Goal: Task Accomplishment & Management: Manage account settings

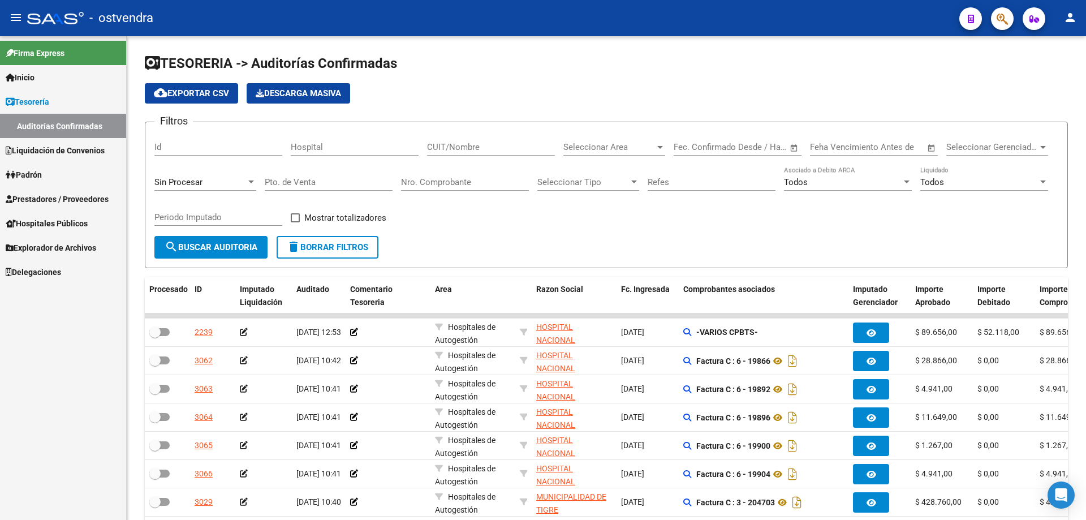
click at [28, 204] on span "Prestadores / Proveedores" at bounding box center [57, 199] width 103 height 12
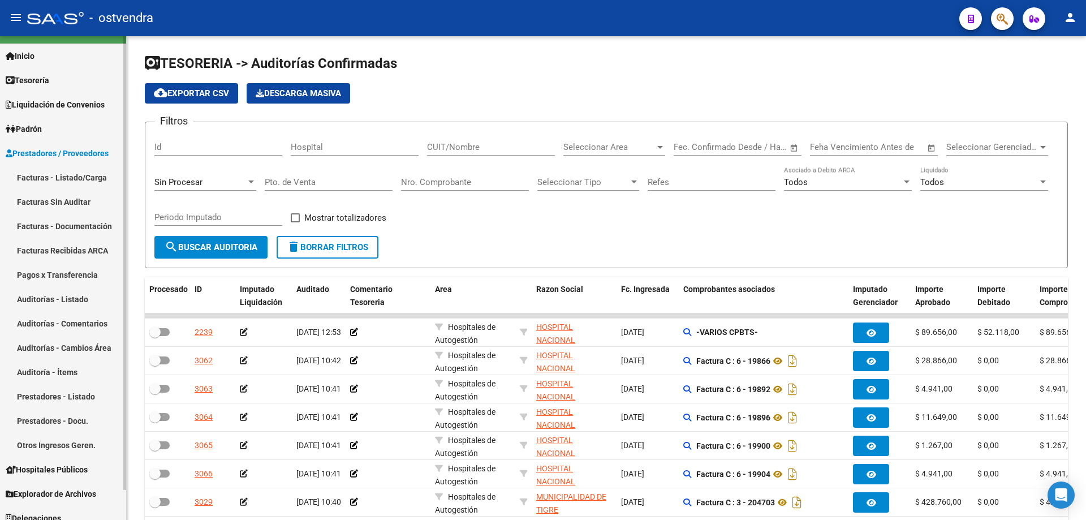
scroll to position [32, 0]
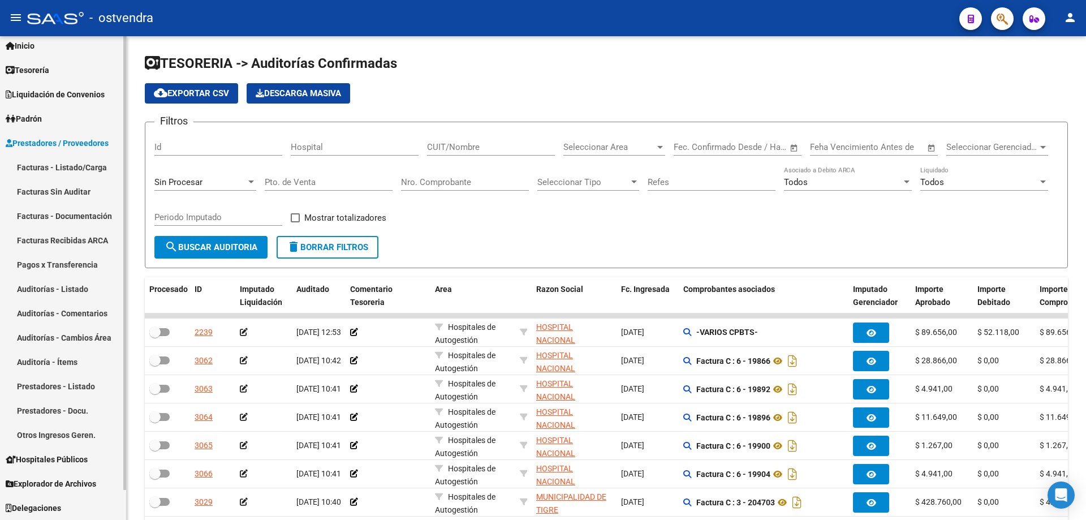
click at [83, 376] on link "Prestadores - Listado" at bounding box center [63, 386] width 126 height 24
click at [465, 180] on input "Nro. Comprobante" at bounding box center [465, 182] width 128 height 10
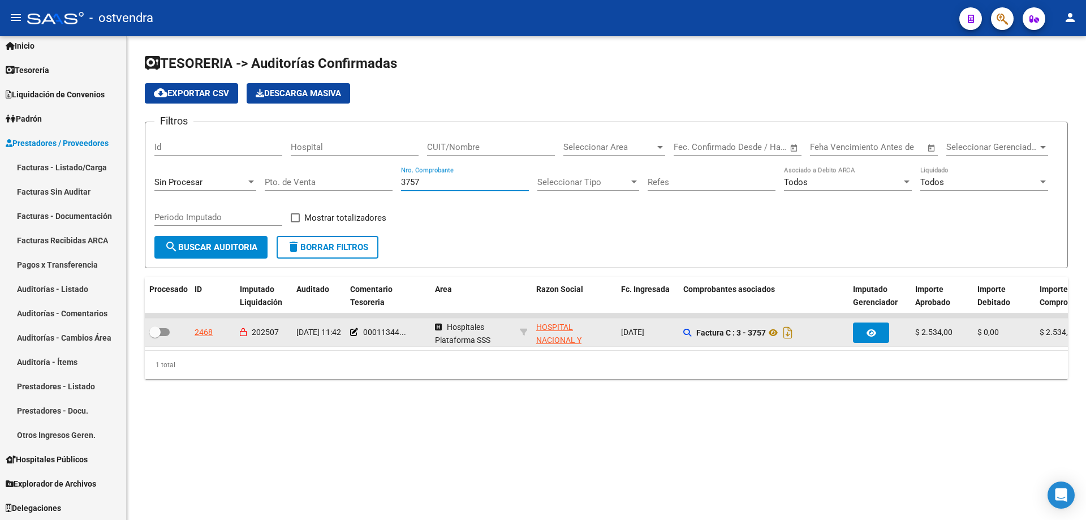
type input "3757"
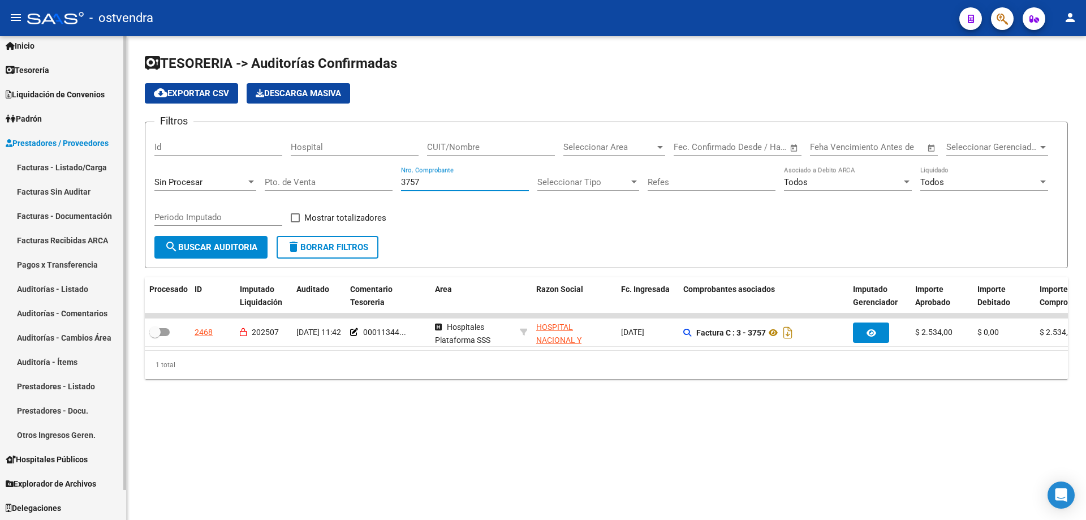
click at [66, 290] on link "Auditorías - Listado" at bounding box center [63, 289] width 126 height 24
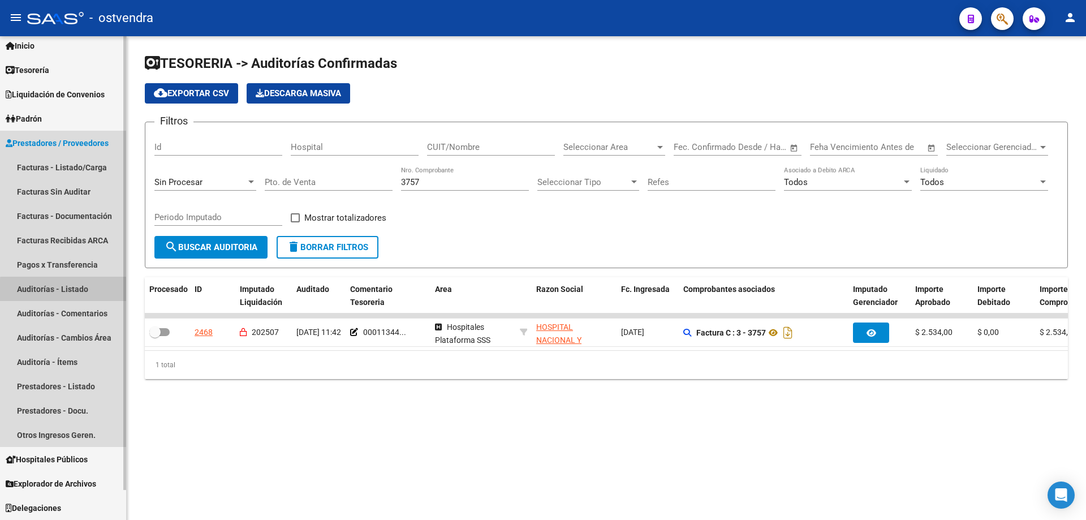
click at [66, 290] on link "Auditorías - Listado" at bounding box center [63, 289] width 126 height 24
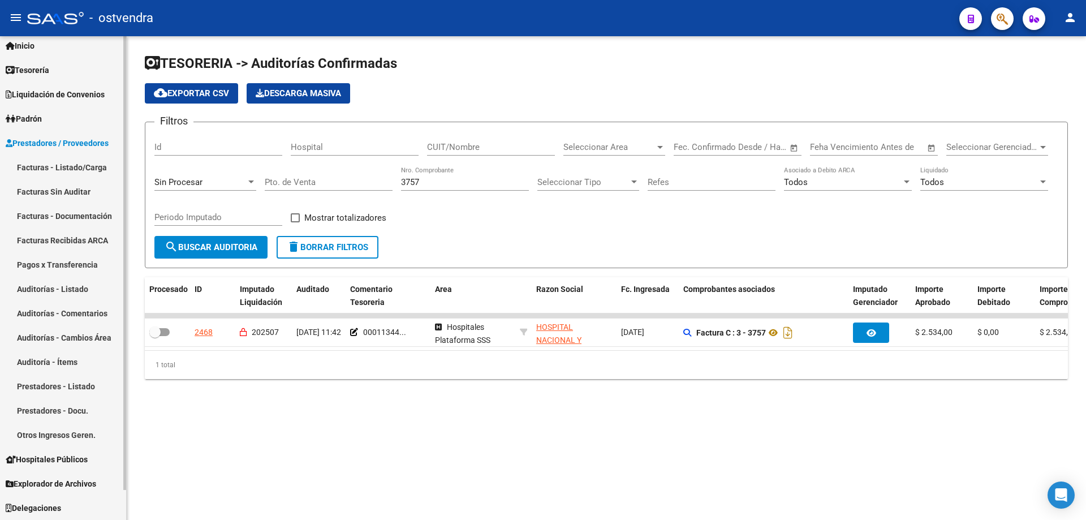
click at [66, 290] on link "Auditorías - Listado" at bounding box center [63, 289] width 126 height 24
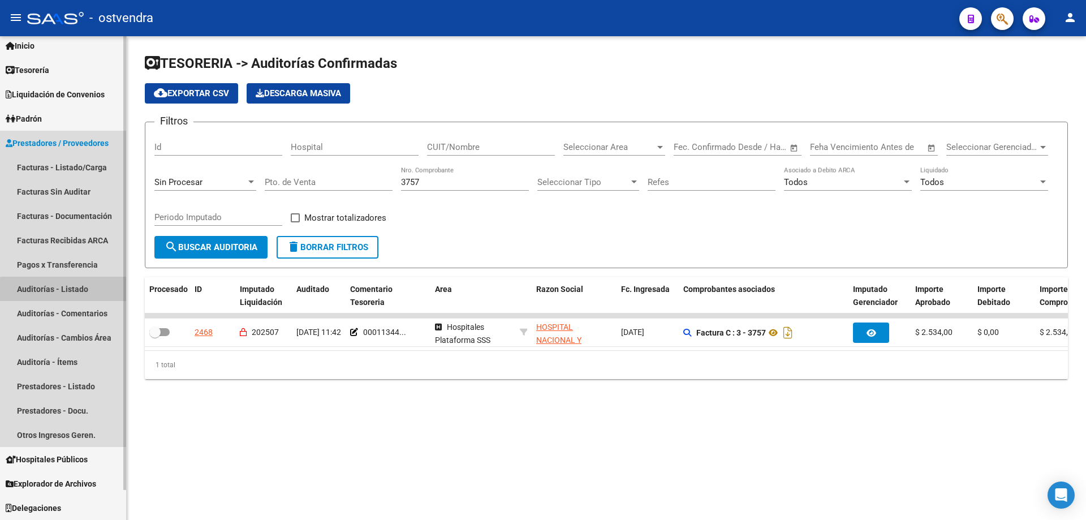
click at [66, 290] on link "Auditorías - Listado" at bounding box center [63, 289] width 126 height 24
click at [35, 285] on link "Auditorías - Listado" at bounding box center [63, 289] width 126 height 24
click at [34, 285] on link "Auditorías - Listado" at bounding box center [63, 289] width 126 height 24
click at [34, 284] on link "Auditorías - Listado" at bounding box center [63, 289] width 126 height 24
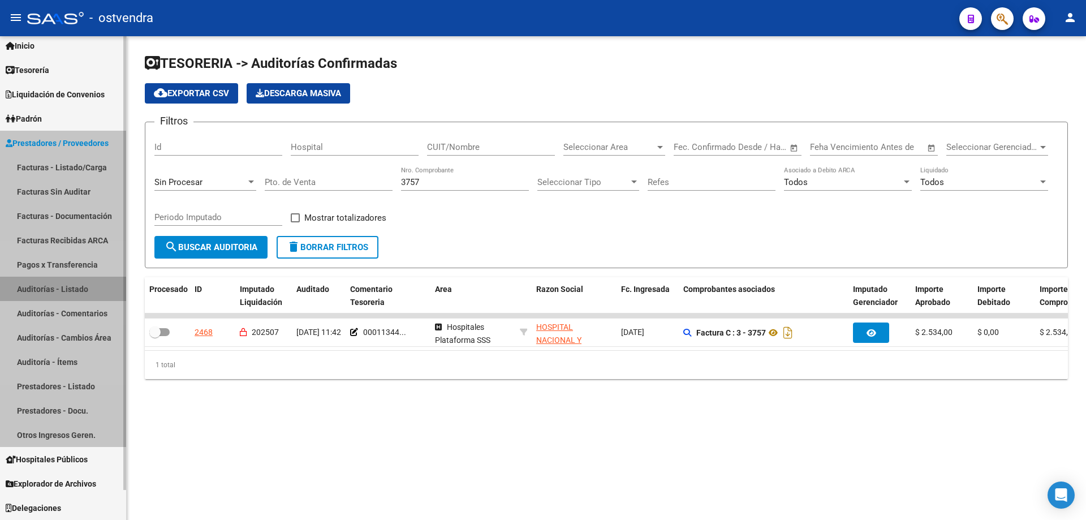
drag, startPoint x: 34, startPoint y: 284, endPoint x: 33, endPoint y: 223, distance: 61.1
click at [33, 281] on link "Auditorías - Listado" at bounding box center [63, 289] width 126 height 24
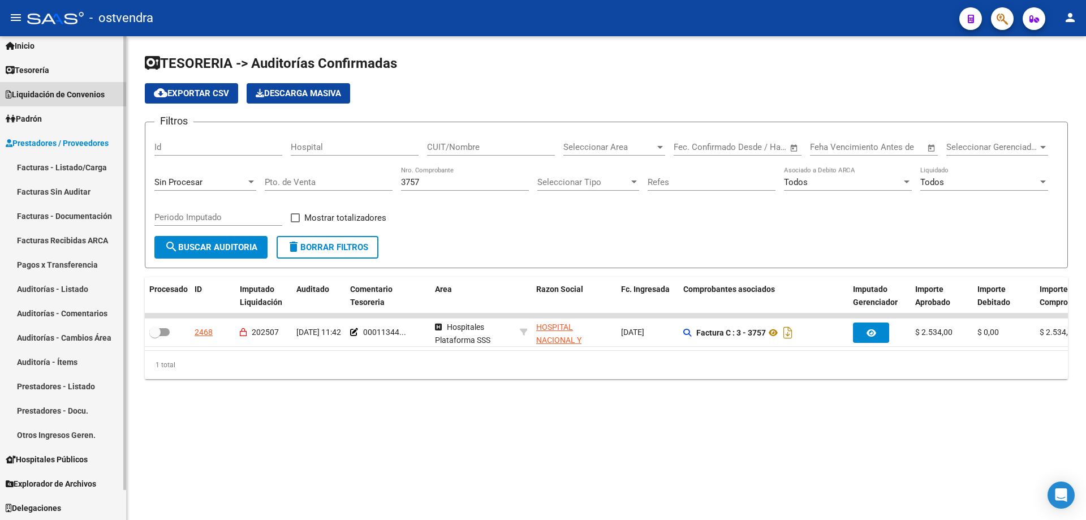
click at [70, 105] on link "Liquidación de Convenios" at bounding box center [63, 94] width 126 height 24
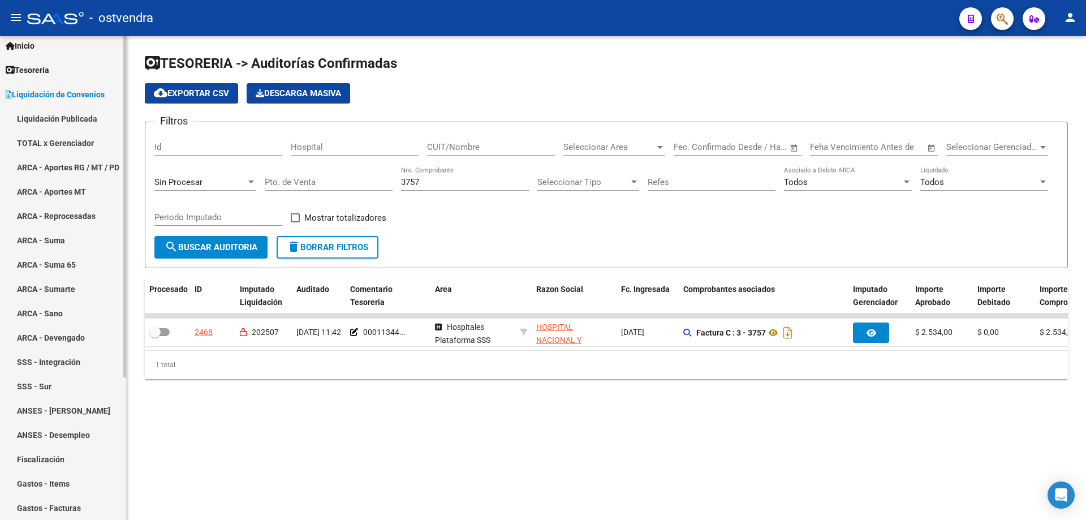
click at [61, 98] on span "Liquidación de Convenios" at bounding box center [55, 94] width 99 height 12
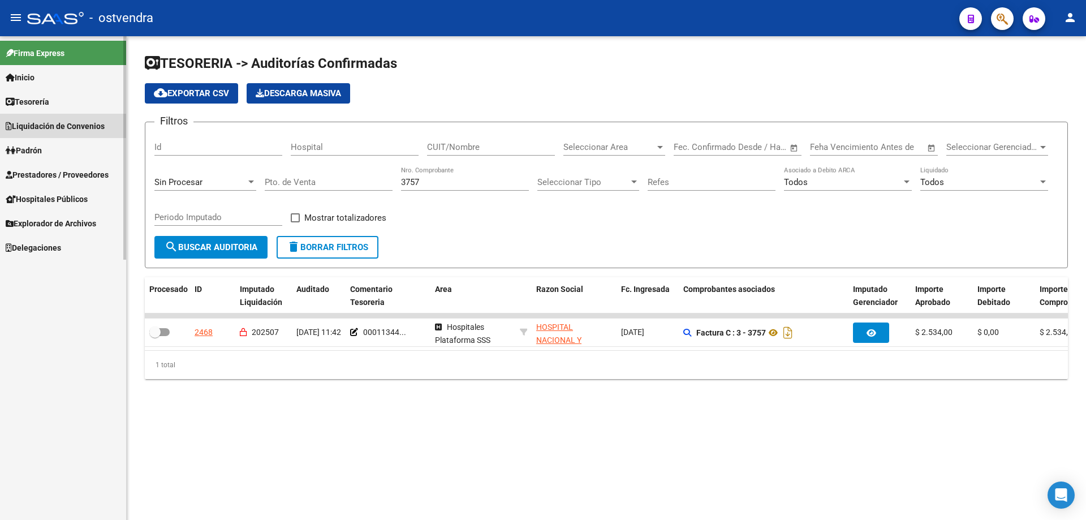
scroll to position [0, 0]
click at [59, 174] on span "Prestadores / Proveedores" at bounding box center [57, 175] width 103 height 12
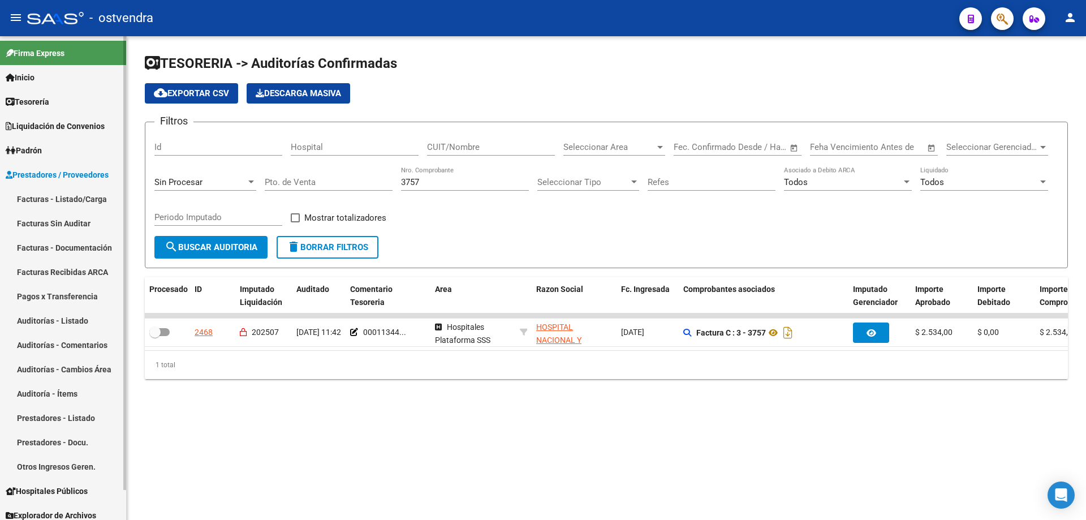
click at [54, 235] on link "Facturas Sin Auditar" at bounding box center [63, 223] width 126 height 24
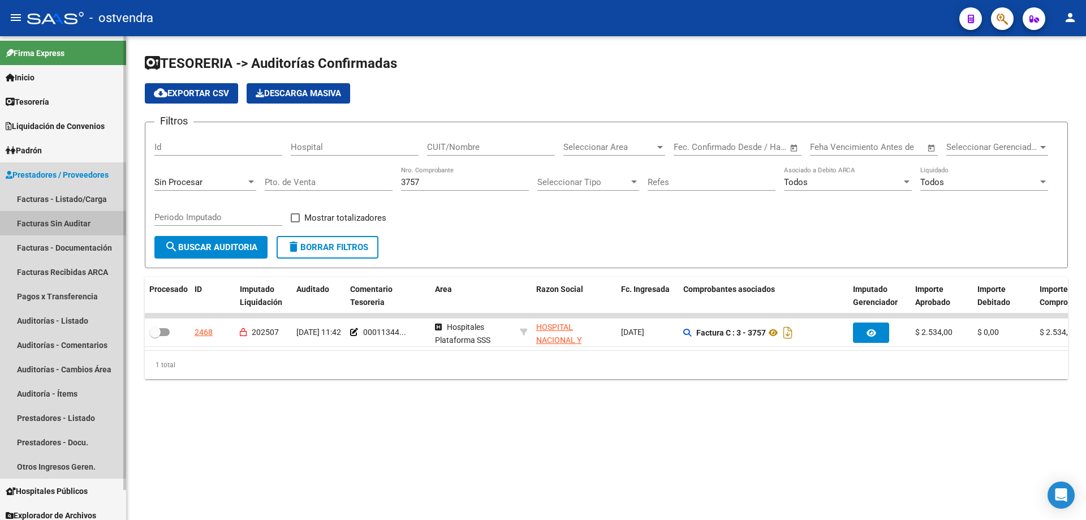
click at [53, 231] on link "Facturas Sin Auditar" at bounding box center [63, 223] width 126 height 24
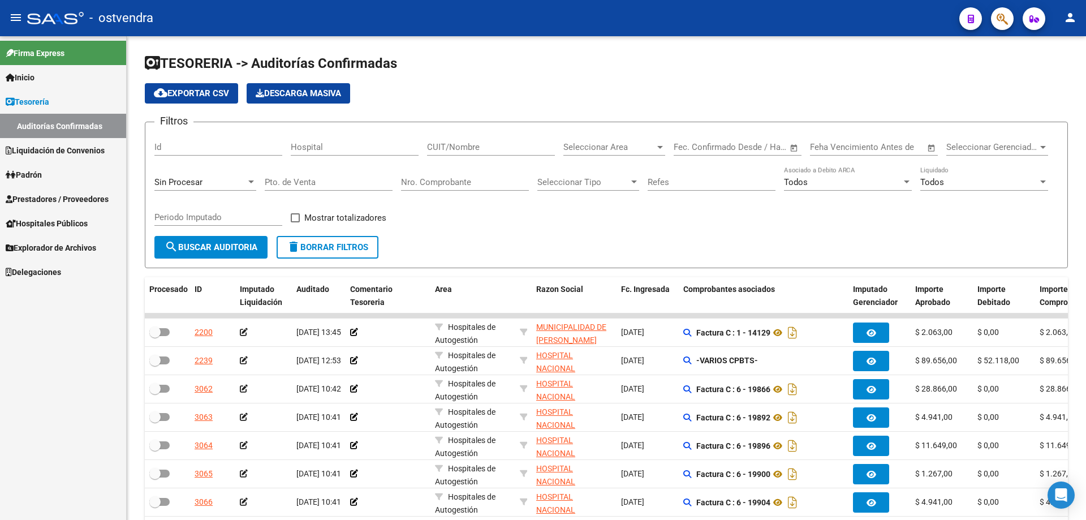
click at [55, 195] on span "Prestadores / Proveedores" at bounding box center [57, 199] width 103 height 12
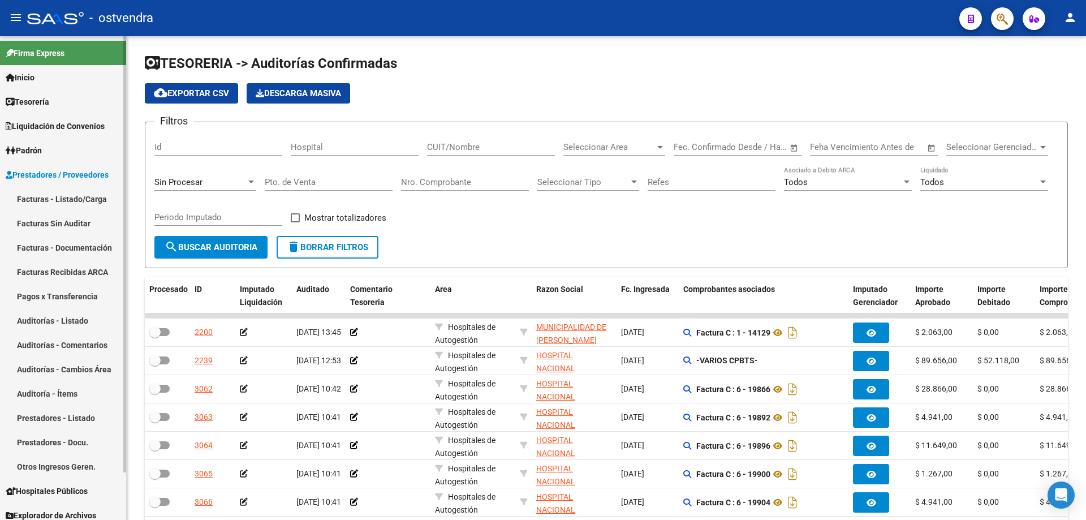
scroll to position [32, 0]
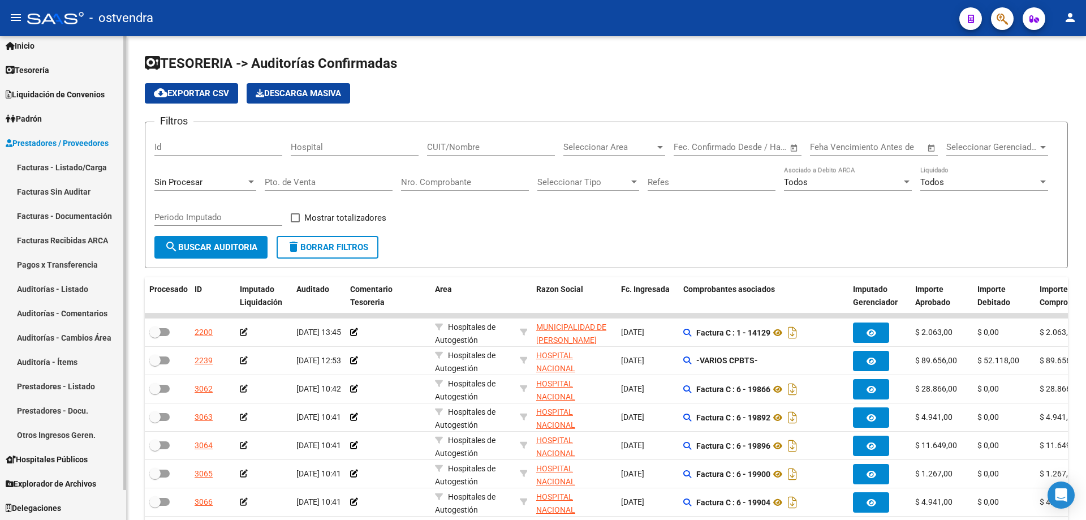
click at [72, 297] on link "Auditorías - Listado" at bounding box center [63, 289] width 126 height 24
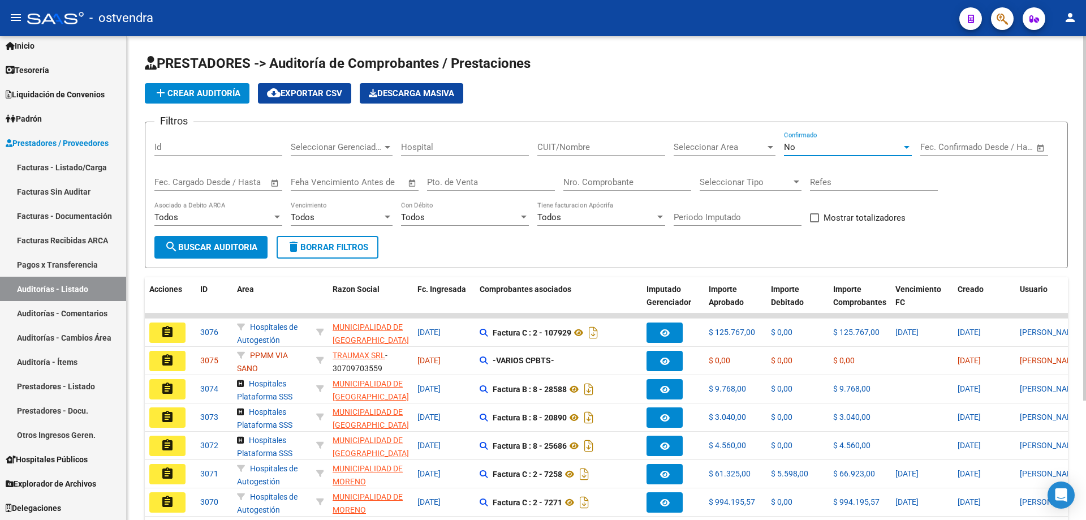
click at [808, 146] on div "No" at bounding box center [843, 147] width 118 height 10
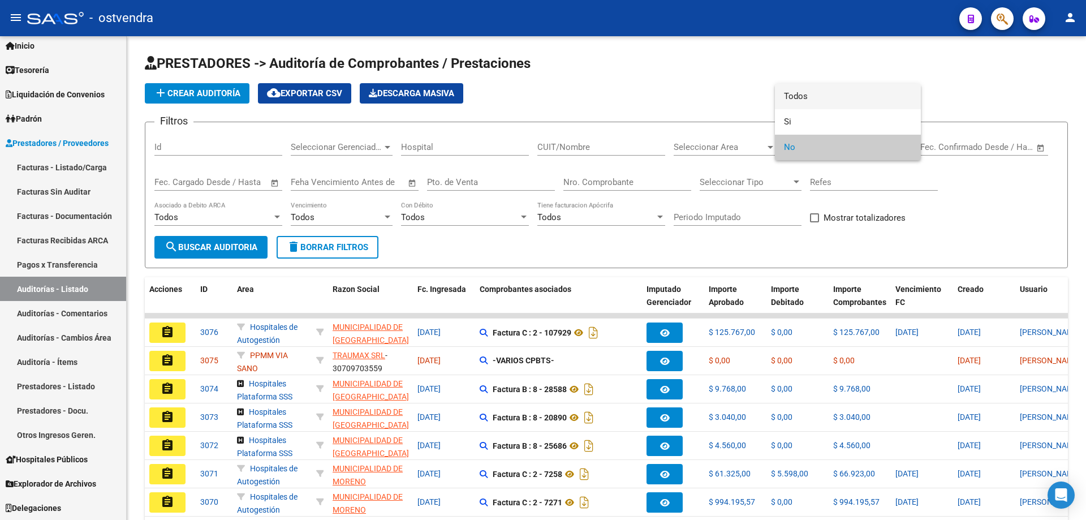
click at [800, 103] on span "Todos" at bounding box center [848, 96] width 128 height 25
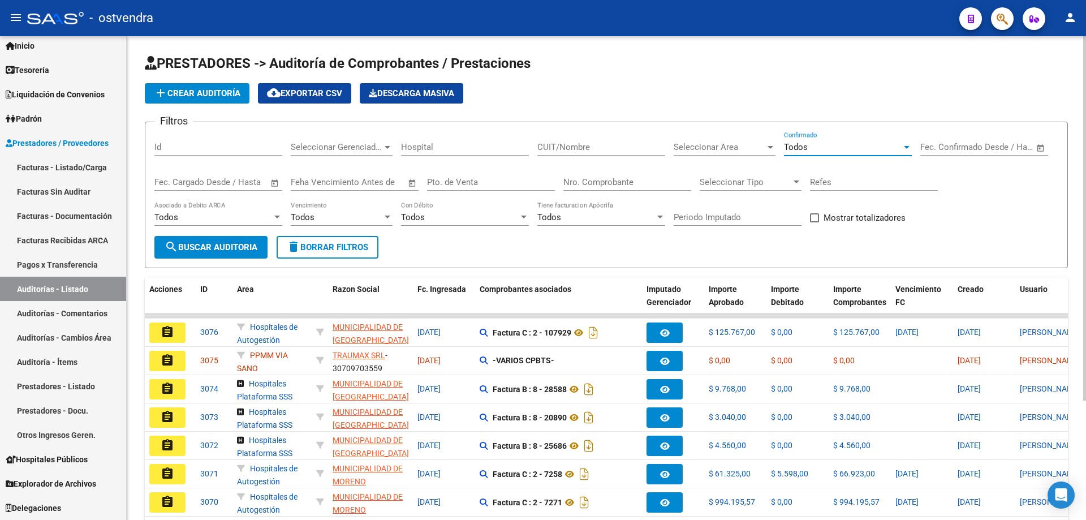
click at [578, 183] on input "Nro. Comprobante" at bounding box center [628, 182] width 128 height 10
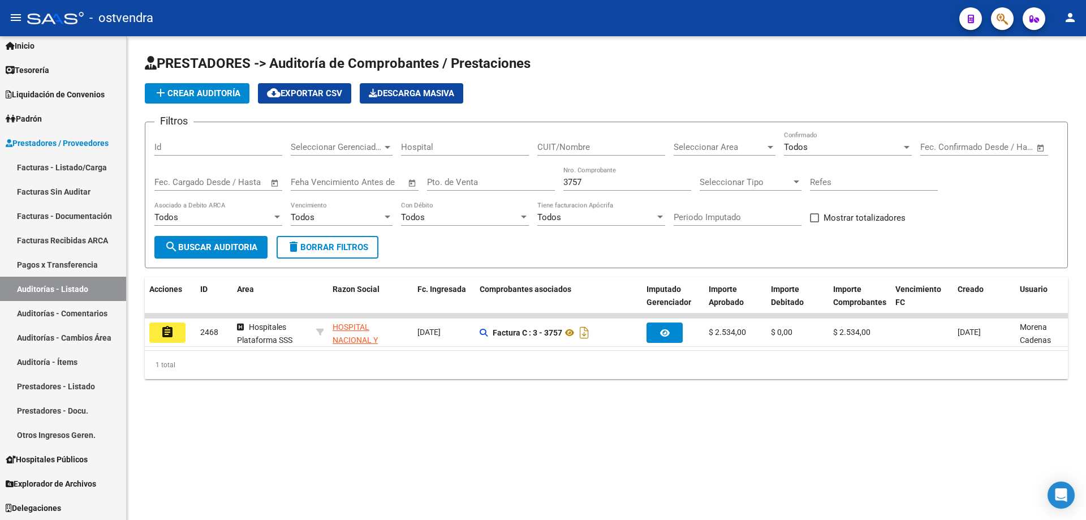
click at [503, 193] on div "Filtros Id Seleccionar Gerenciador Seleccionar Gerenciador Hospital CUIT/Nombre…" at bounding box center [606, 183] width 904 height 105
click at [617, 192] on div "3757 Nro. Comprobante" at bounding box center [628, 183] width 128 height 35
click at [533, 188] on div "Filtros Id Seleccionar Gerenciador Seleccionar Gerenciador Hospital CUIT/Nombre…" at bounding box center [606, 183] width 904 height 105
click at [598, 178] on input "3757" at bounding box center [628, 182] width 128 height 10
type input "3"
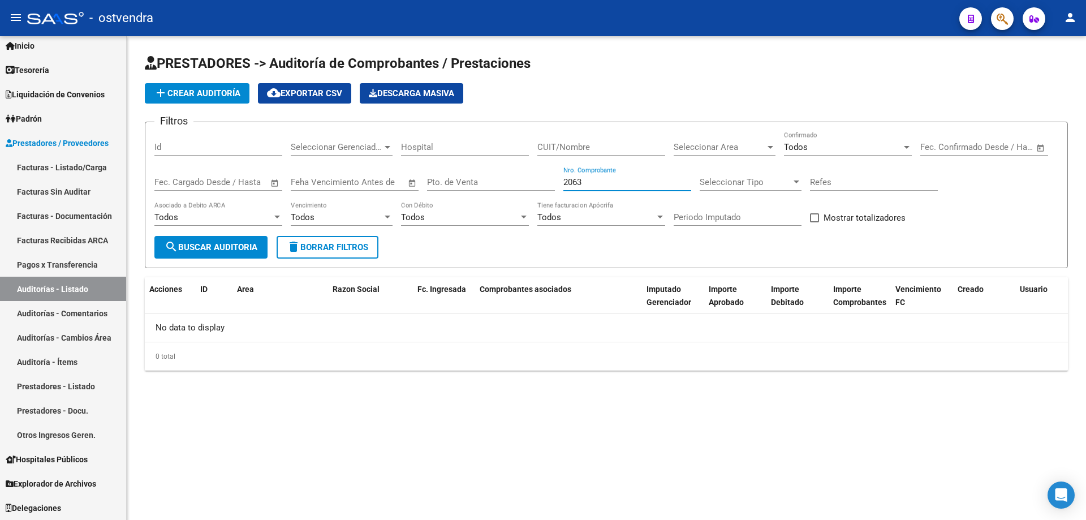
type input "2063"
click at [191, 249] on span "search Buscar Auditoria" at bounding box center [211, 247] width 93 height 10
drag, startPoint x: 613, startPoint y: 178, endPoint x: 333, endPoint y: 222, distance: 284.1
click at [334, 224] on div "Filtros Id Seleccionar Gerenciador Seleccionar Gerenciador Hospital CUIT/Nombre…" at bounding box center [606, 183] width 904 height 105
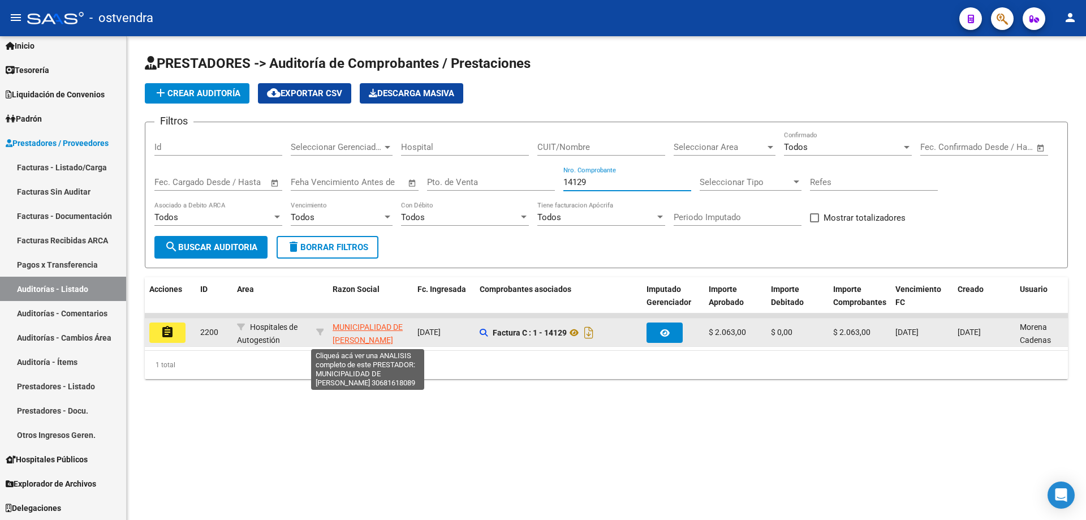
type input "14129"
click at [366, 330] on span "MUNICIPALIDAD DE [PERSON_NAME]" at bounding box center [368, 334] width 70 height 22
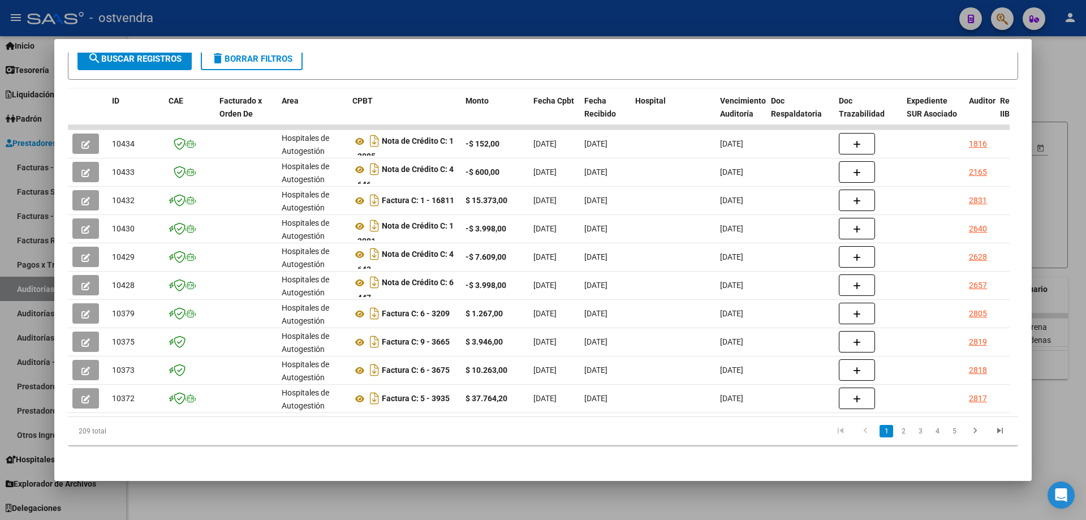
scroll to position [219, 0]
click at [897, 437] on link "2" at bounding box center [904, 431] width 14 height 12
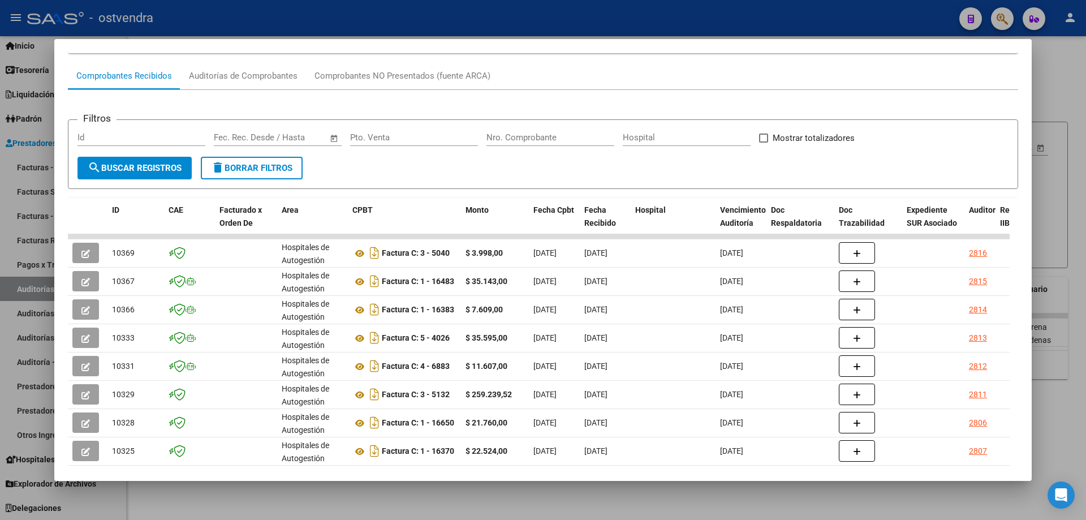
scroll to position [49, 0]
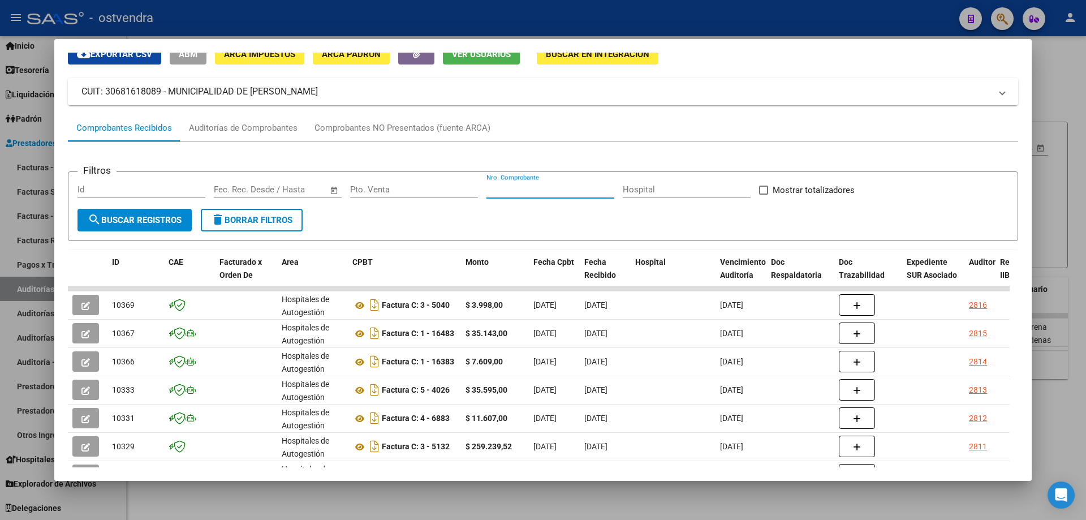
click at [547, 193] on input "Nro. Comprobante" at bounding box center [551, 189] width 128 height 10
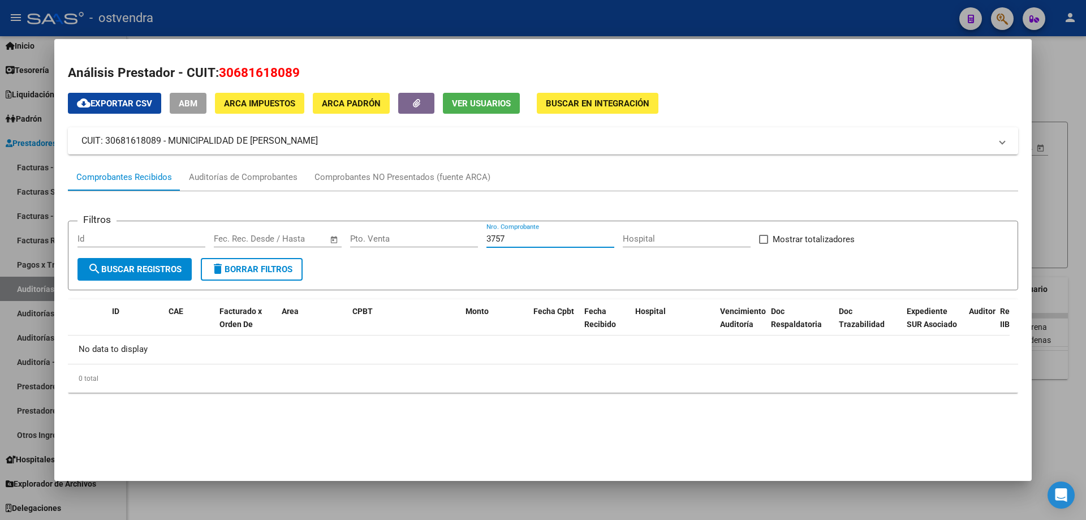
scroll to position [0, 0]
type input "3"
click at [161, 271] on span "search Buscar Registros" at bounding box center [135, 269] width 94 height 10
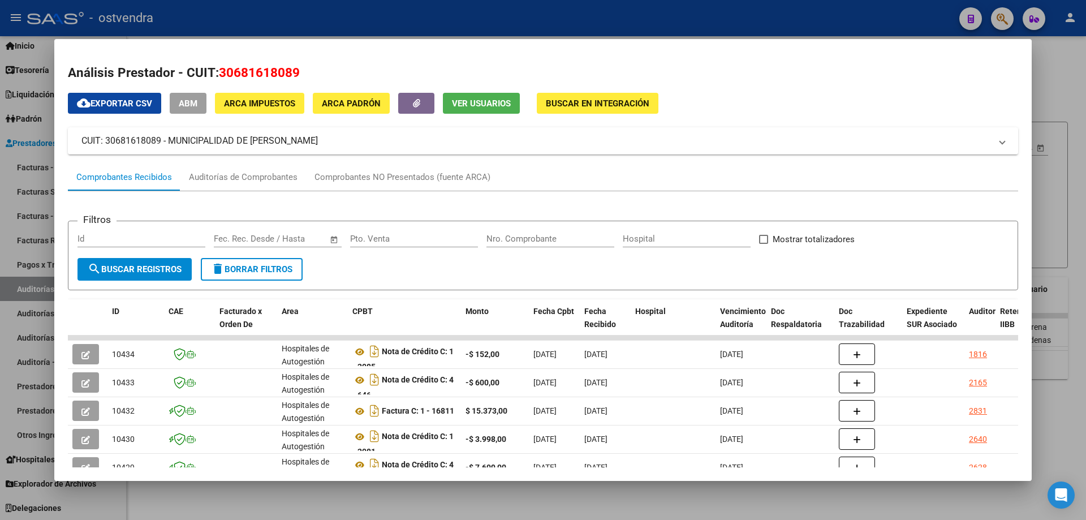
scroll to position [219, 0]
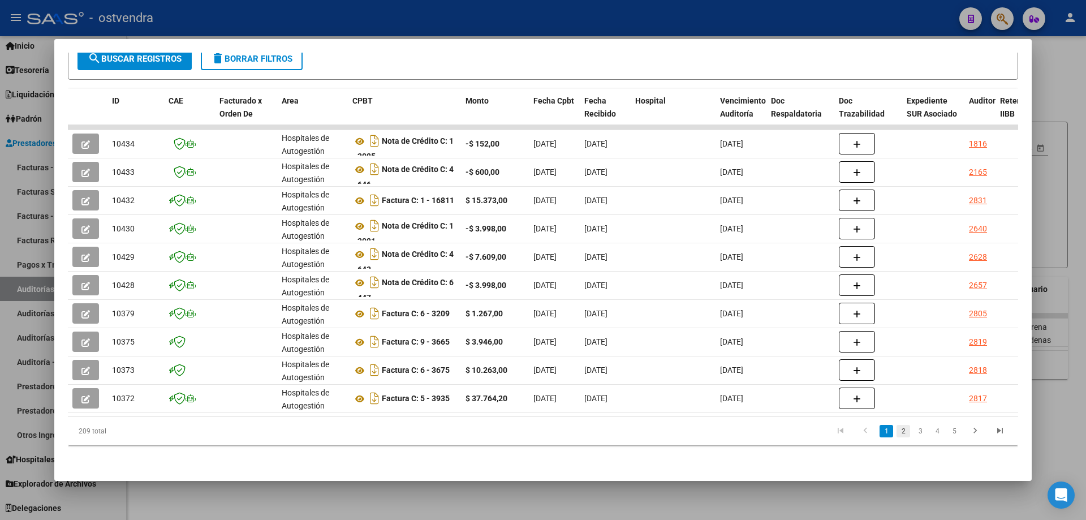
click at [897, 431] on link "2" at bounding box center [904, 431] width 14 height 12
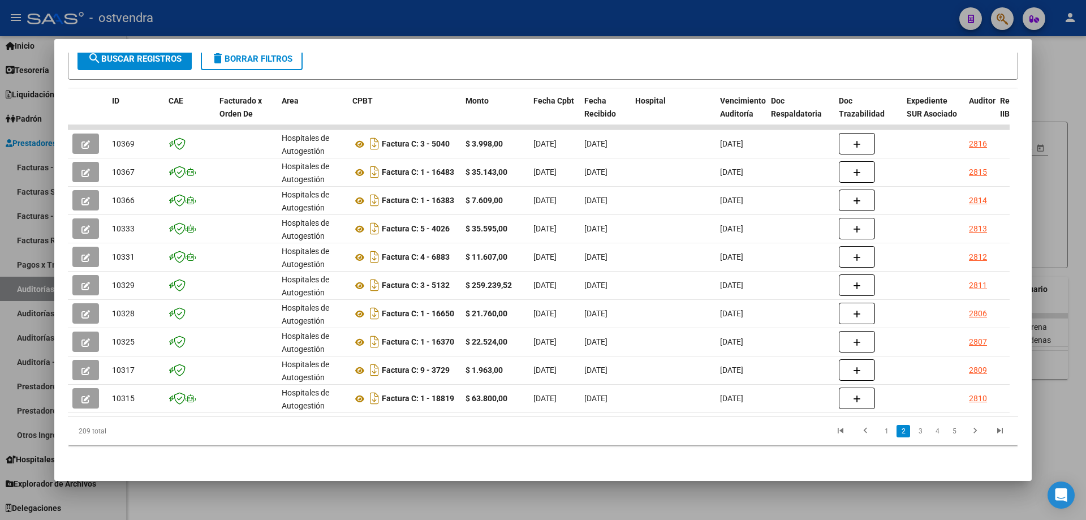
click at [897, 431] on link "2" at bounding box center [904, 431] width 14 height 12
click at [914, 432] on link "3" at bounding box center [921, 431] width 14 height 12
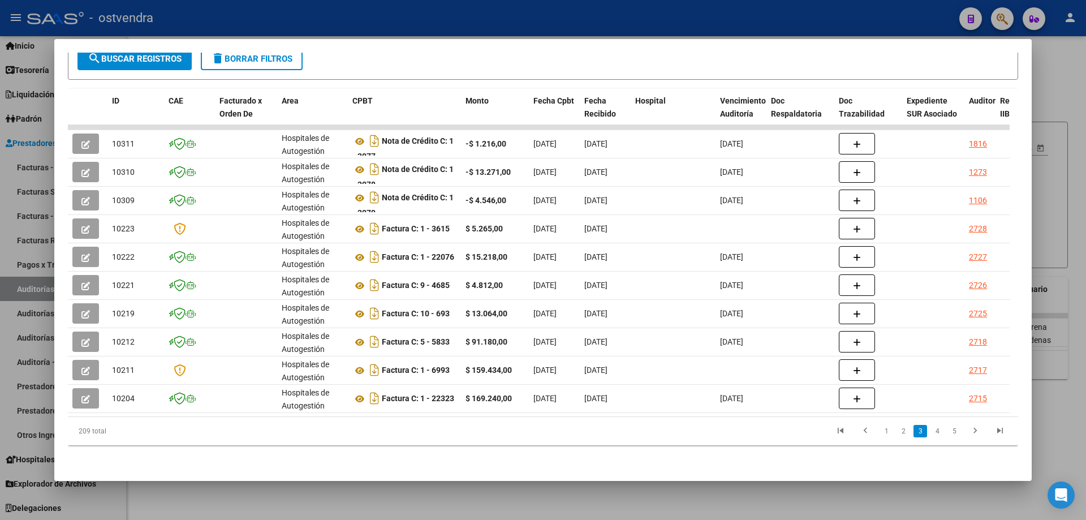
click at [914, 432] on link "3" at bounding box center [921, 431] width 14 height 12
click at [1039, 69] on div at bounding box center [543, 260] width 1086 height 520
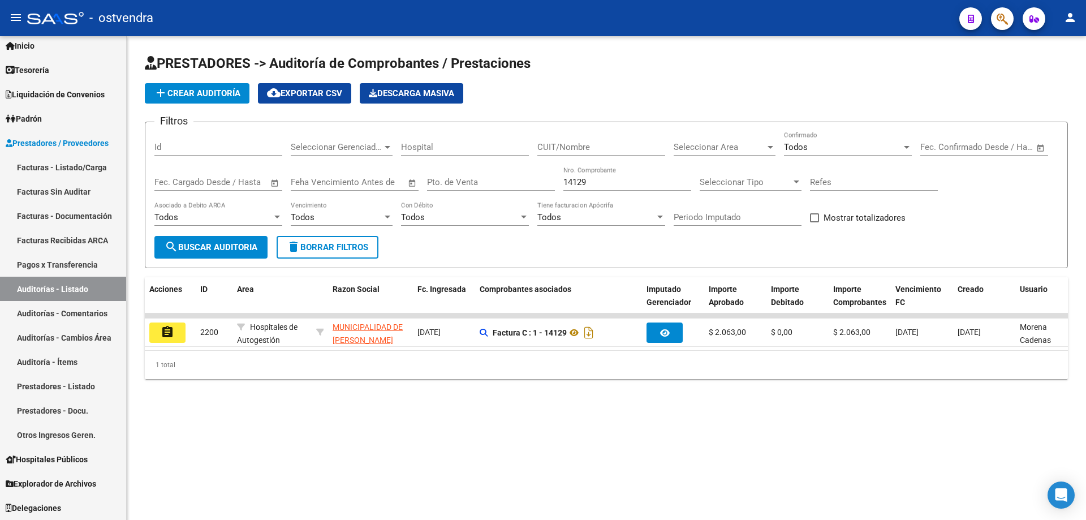
click at [612, 186] on input "14129" at bounding box center [628, 182] width 128 height 10
type input "1"
type input "3757"
drag, startPoint x: 586, startPoint y: 186, endPoint x: 501, endPoint y: 194, distance: 84.7
click at [501, 194] on div "Filtros Id Seleccionar Gerenciador Seleccionar Gerenciador Hospital CUIT/Nombre…" at bounding box center [606, 183] width 904 height 105
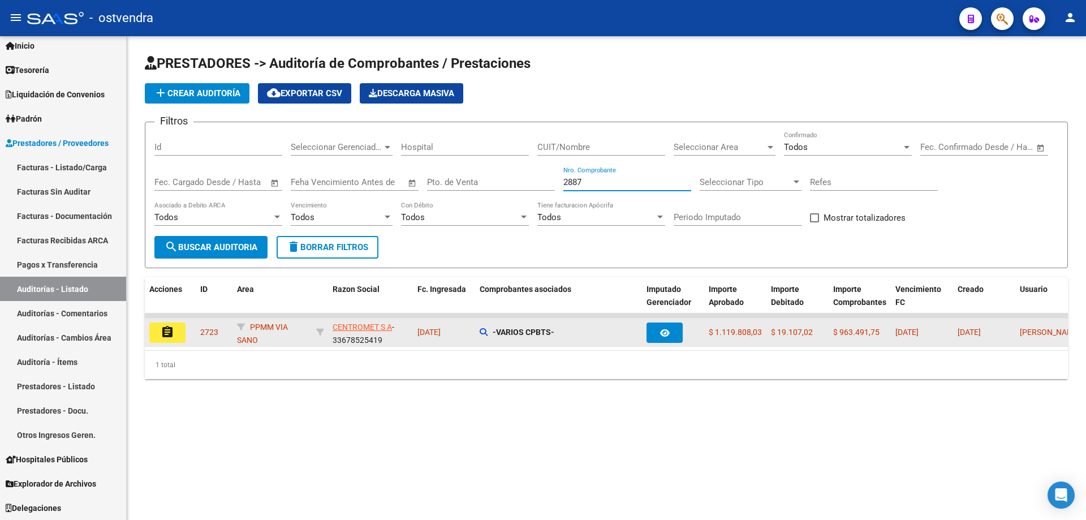
type input "2887"
click at [157, 324] on button "assignment" at bounding box center [167, 333] width 36 height 20
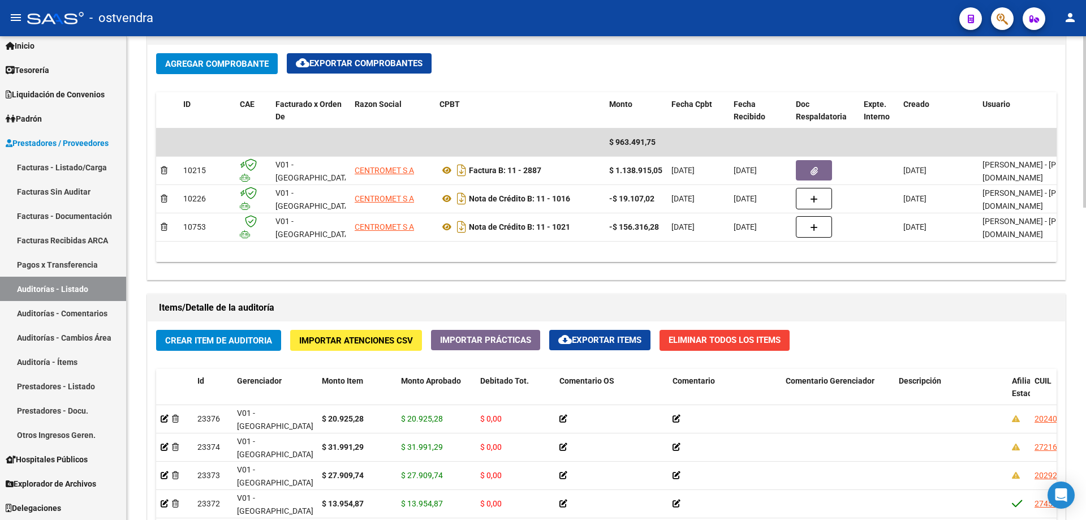
scroll to position [566, 0]
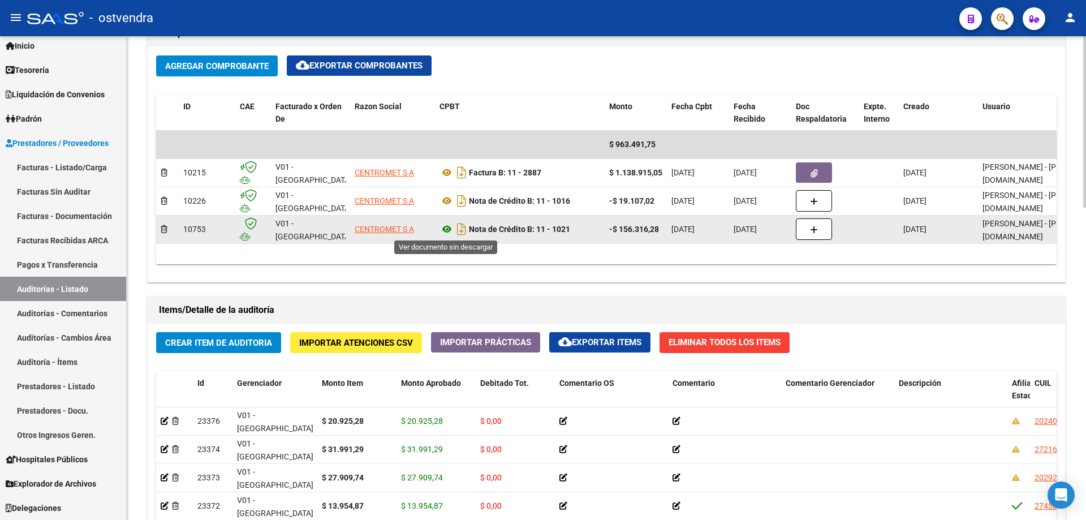
click at [450, 222] on icon at bounding box center [447, 229] width 15 height 14
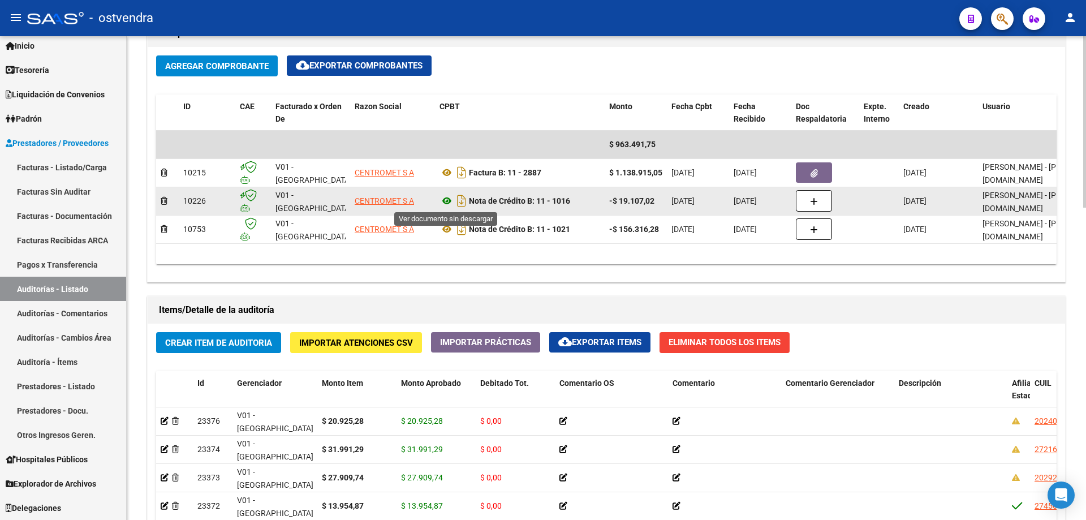
click at [451, 196] on icon at bounding box center [447, 201] width 15 height 14
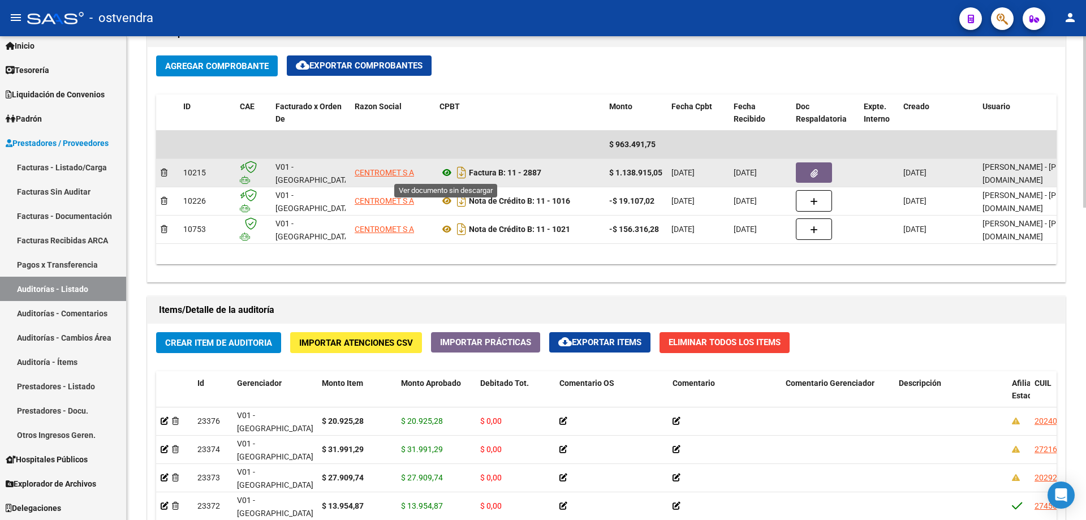
click at [442, 174] on icon at bounding box center [447, 173] width 15 height 14
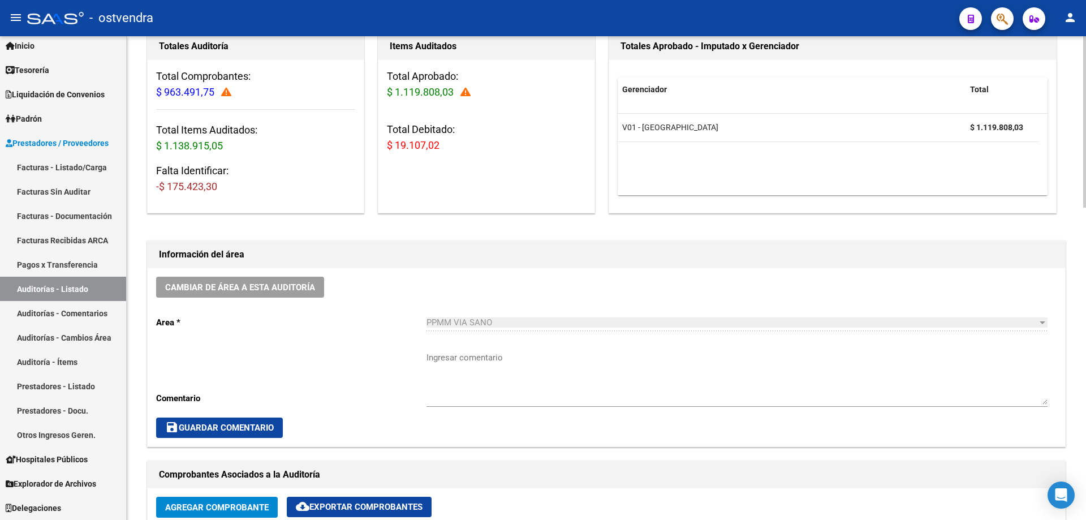
scroll to position [0, 0]
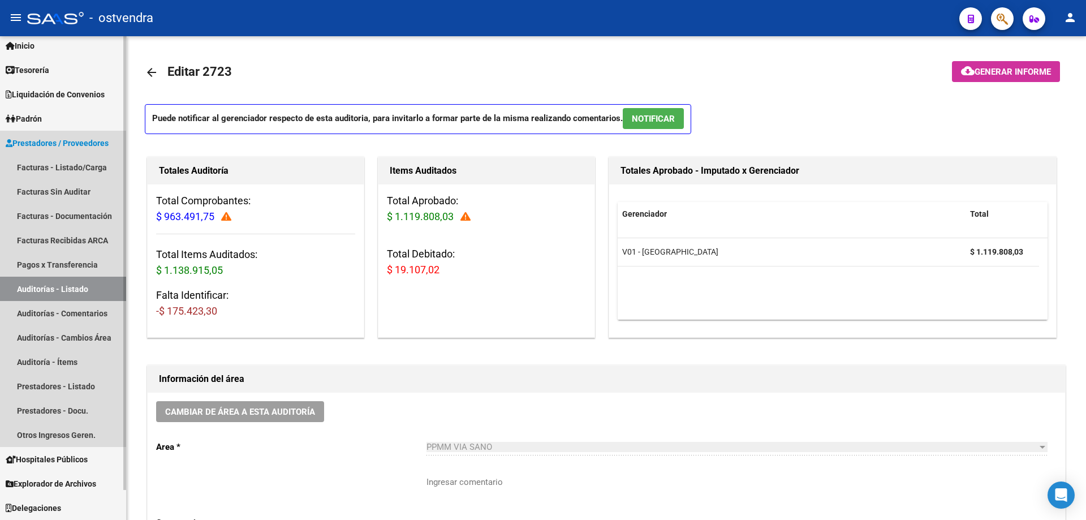
click at [62, 285] on link "Auditorías - Listado" at bounding box center [63, 289] width 126 height 24
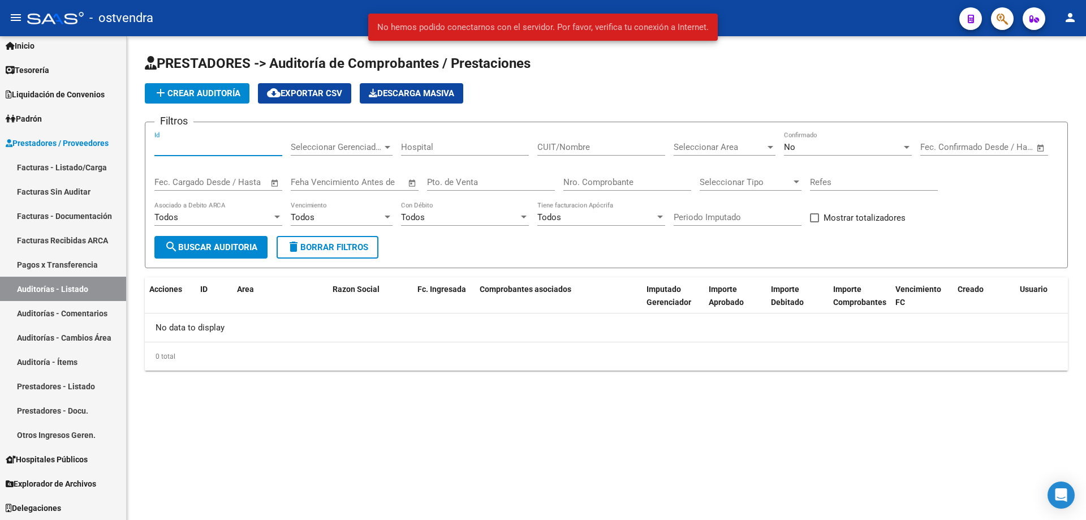
click at [213, 143] on input "Id" at bounding box center [218, 147] width 128 height 10
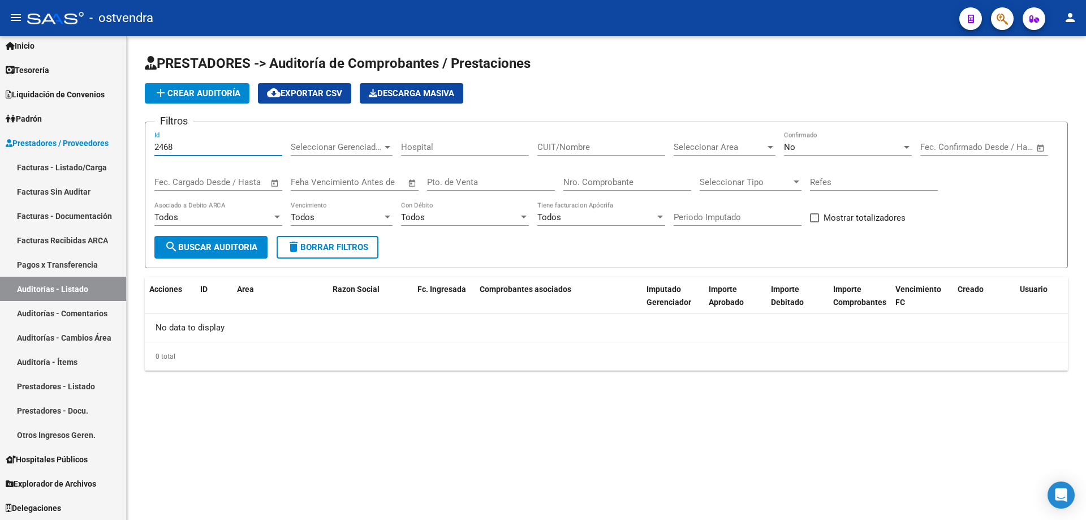
type input "2468"
click at [811, 145] on div "No" at bounding box center [843, 147] width 118 height 10
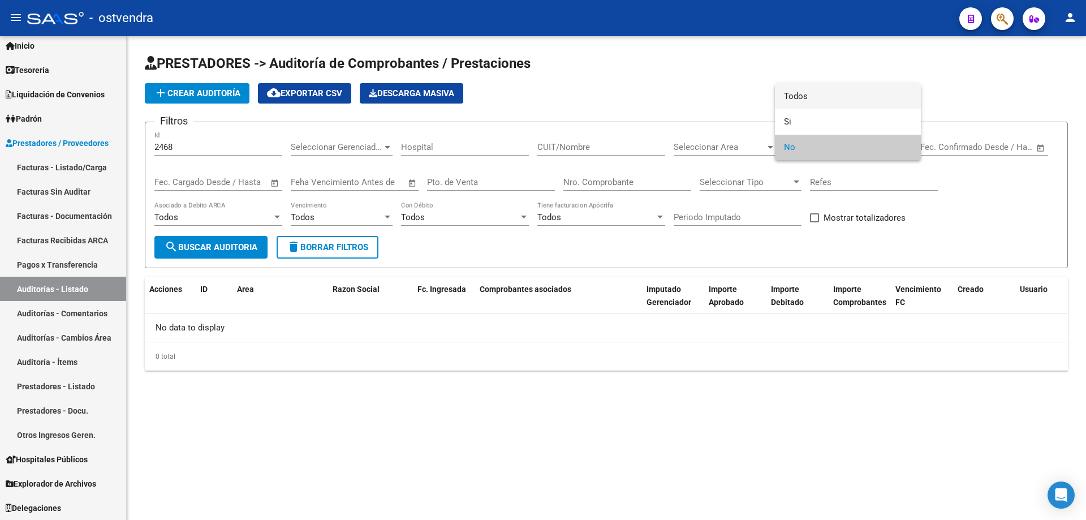
click at [805, 100] on span "Todos" at bounding box center [848, 96] width 128 height 25
click at [608, 181] on input "Nro. Comprobante" at bounding box center [628, 182] width 128 height 10
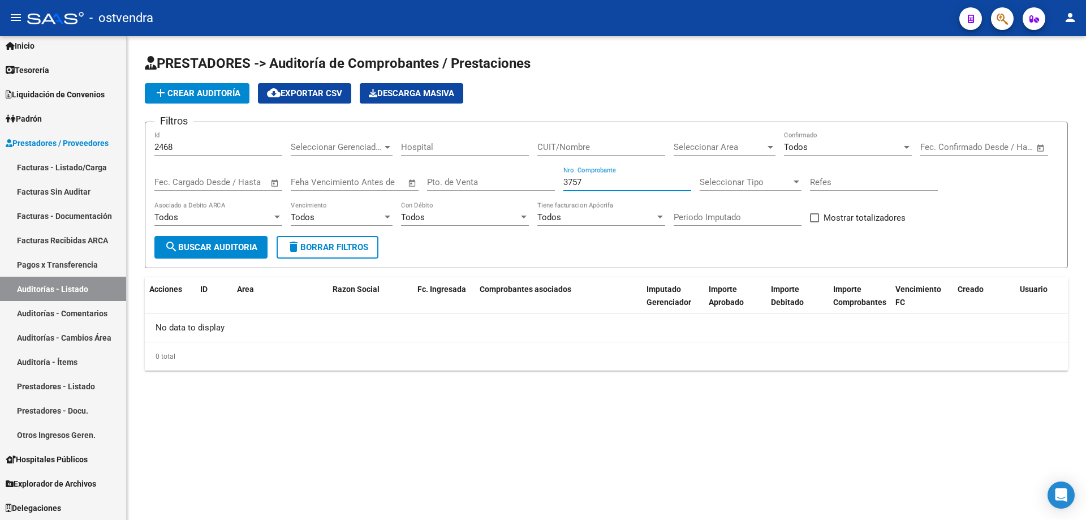
type input "3757"
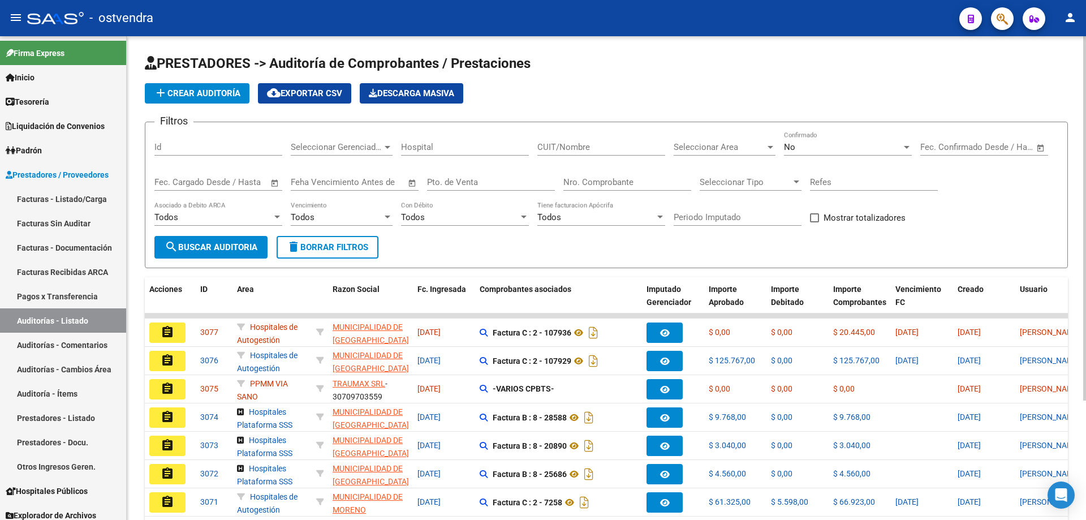
click at [818, 150] on div "No" at bounding box center [843, 147] width 118 height 10
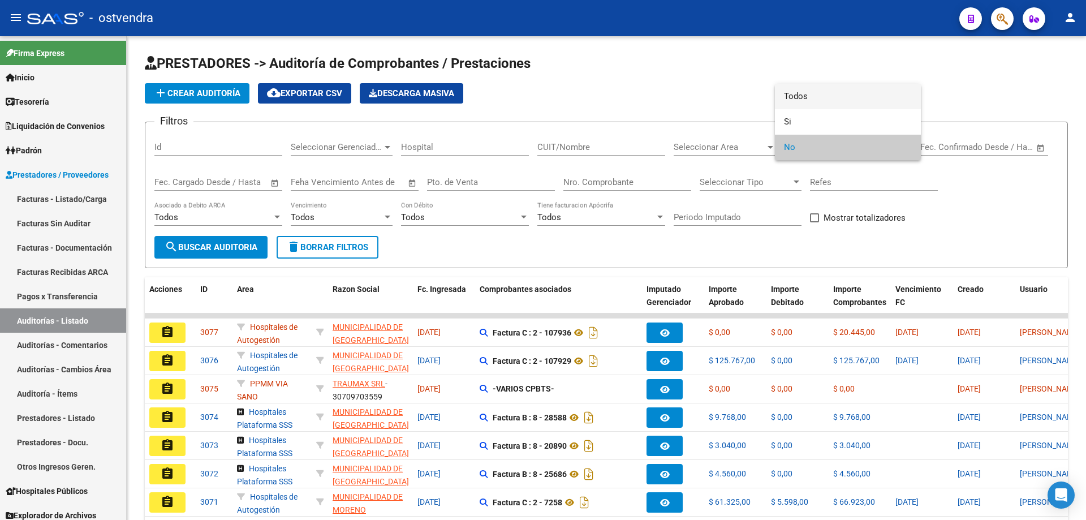
click at [807, 92] on span "Todos" at bounding box center [848, 96] width 128 height 25
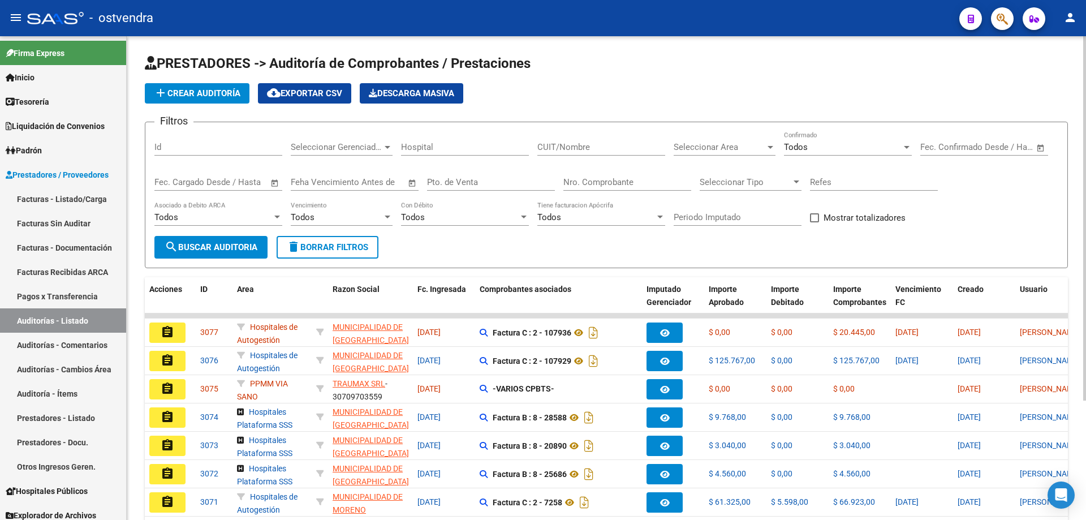
click at [625, 175] on div "Nro. Comprobante" at bounding box center [628, 178] width 128 height 24
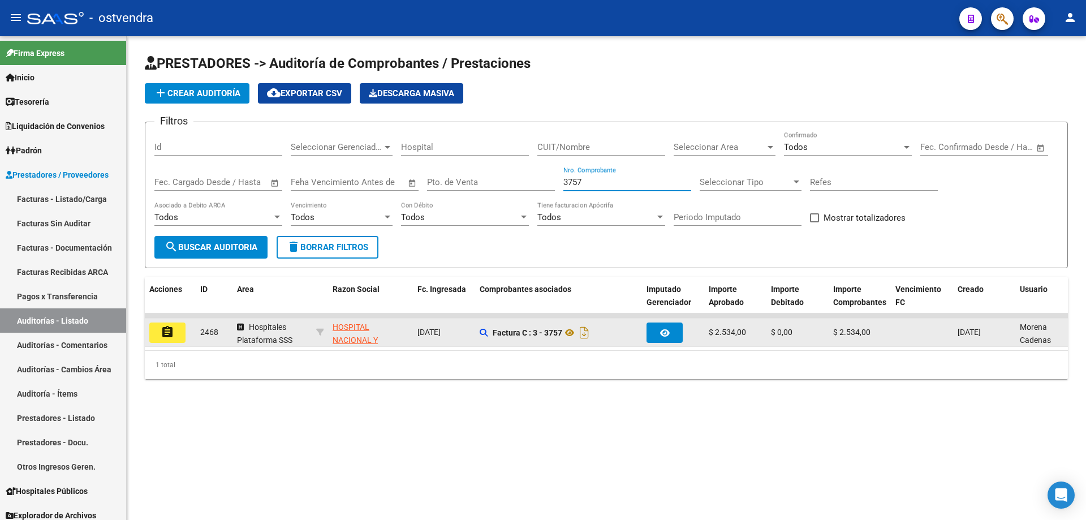
type input "3757"
click at [170, 336] on mat-icon "assignment" at bounding box center [168, 332] width 14 height 14
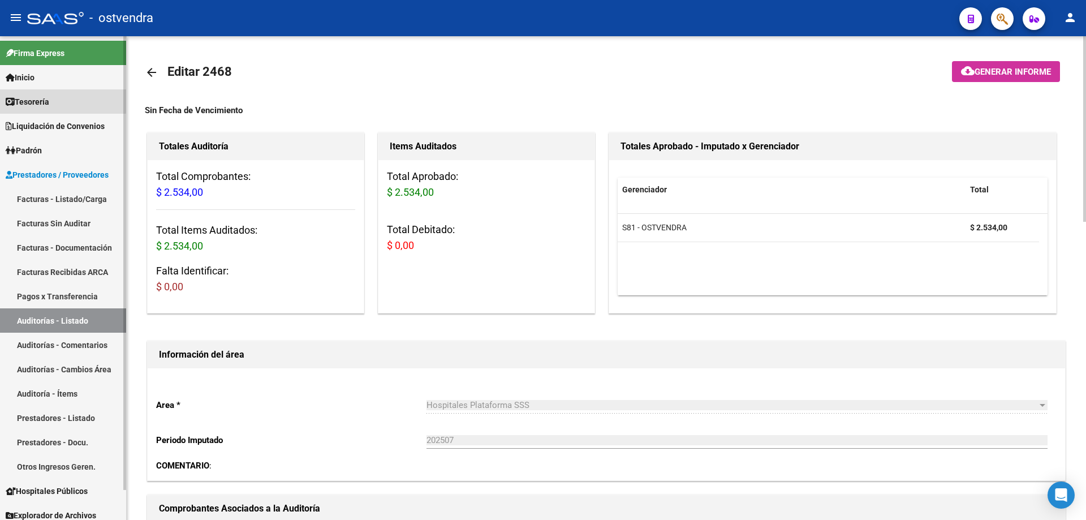
click at [42, 99] on span "Tesorería" at bounding box center [28, 102] width 44 height 12
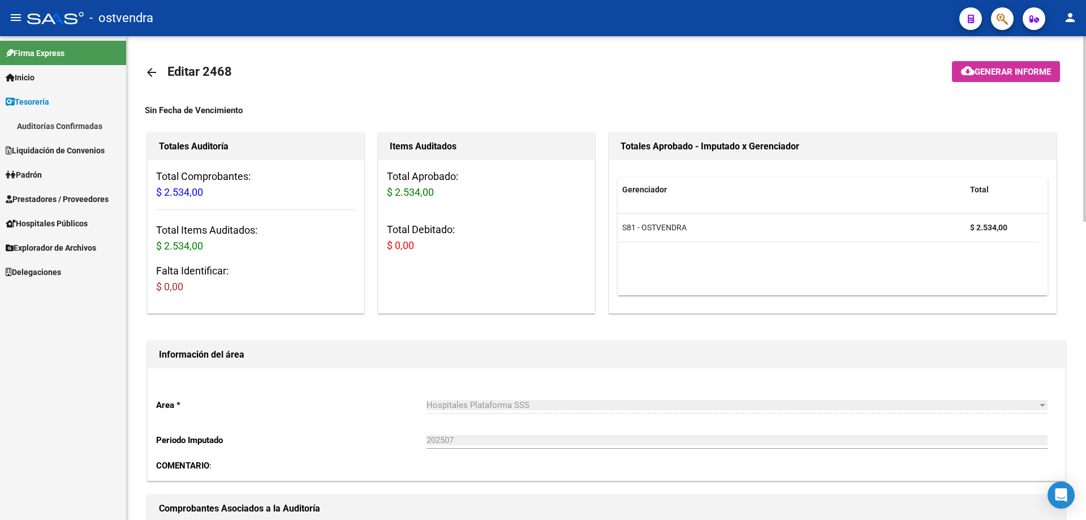
click at [72, 126] on link "Auditorías Confirmadas" at bounding box center [63, 126] width 126 height 24
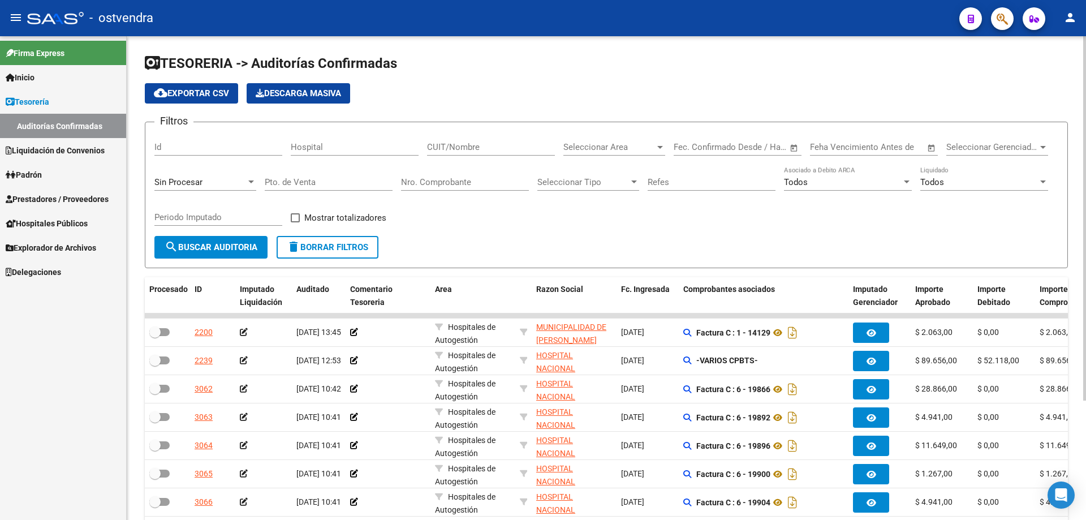
click at [414, 183] on input "Nro. Comprobante" at bounding box center [465, 182] width 128 height 10
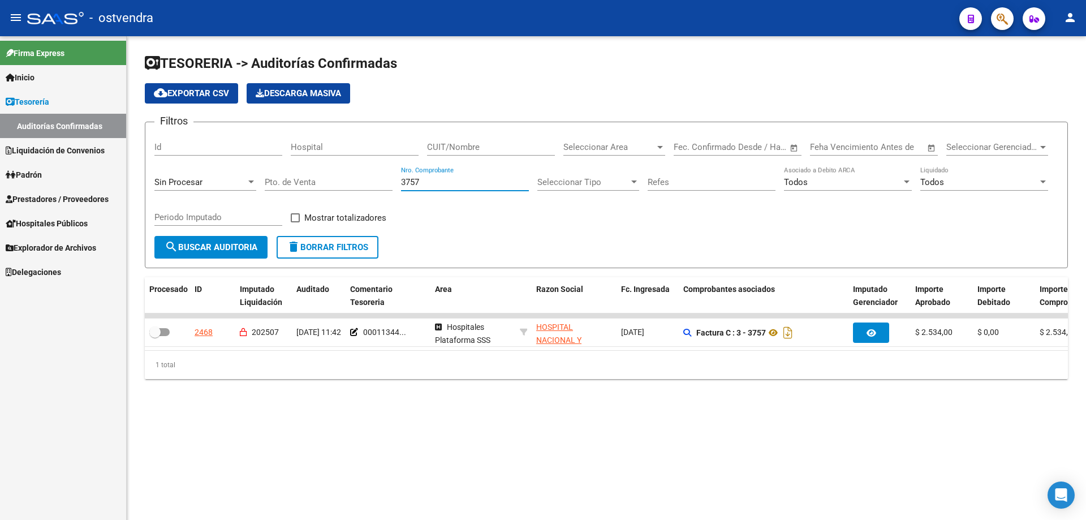
type input "3757"
drag, startPoint x: 423, startPoint y: 184, endPoint x: 350, endPoint y: 186, distance: 72.4
click at [350, 186] on div "Filtros Id Hospital CUIT/Nombre Seleccionar Area Seleccionar Area Fecha inicio …" at bounding box center [606, 183] width 904 height 105
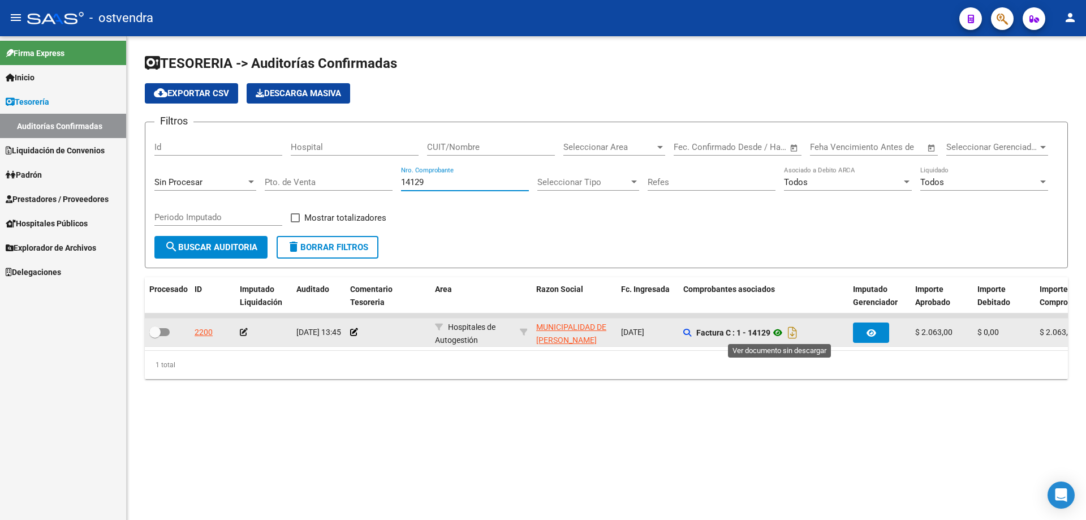
type input "14129"
click at [779, 332] on icon at bounding box center [778, 333] width 15 height 14
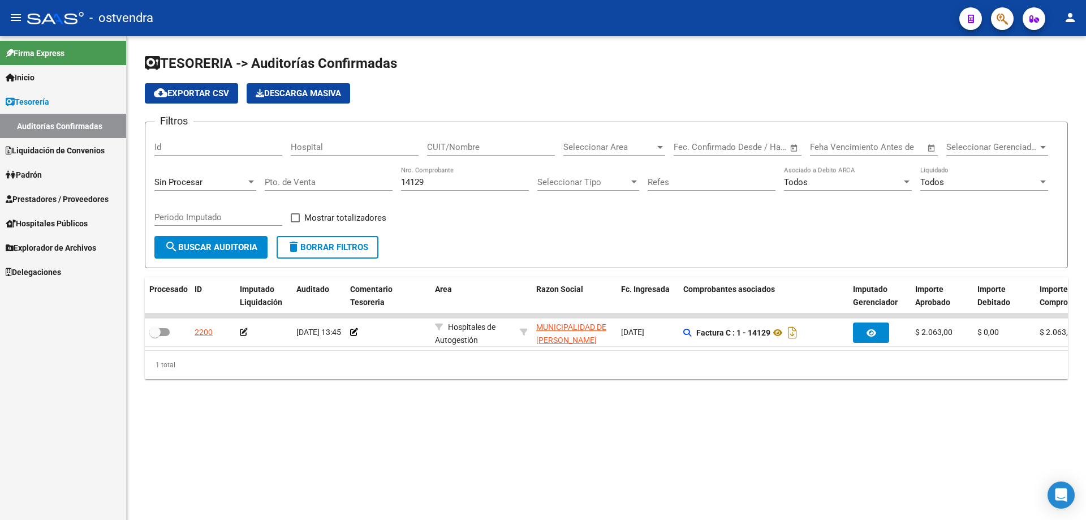
click at [186, 151] on input "Id" at bounding box center [218, 147] width 128 height 10
click at [81, 198] on span "Prestadores / Proveedores" at bounding box center [57, 199] width 103 height 12
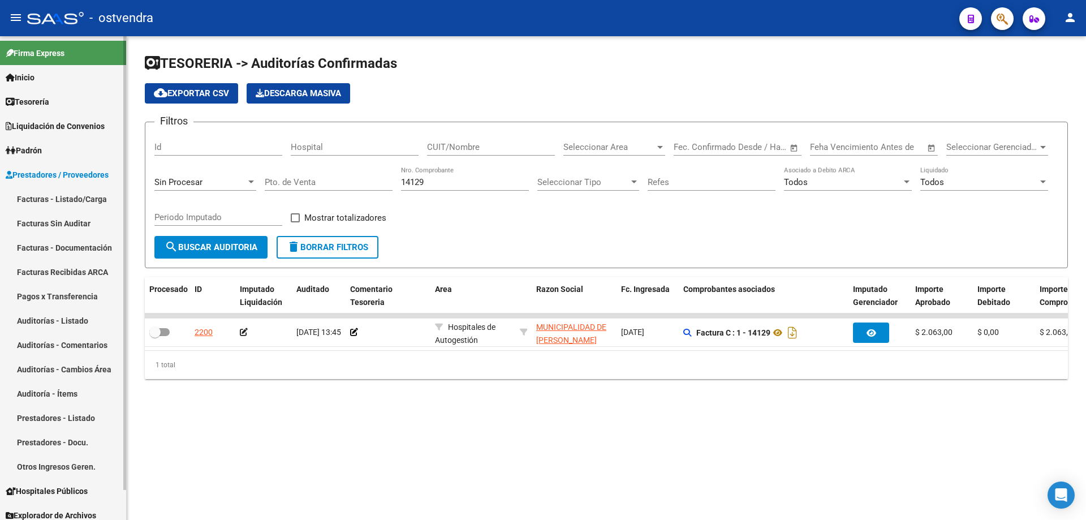
click at [67, 316] on link "Auditorías - Listado" at bounding box center [63, 320] width 126 height 24
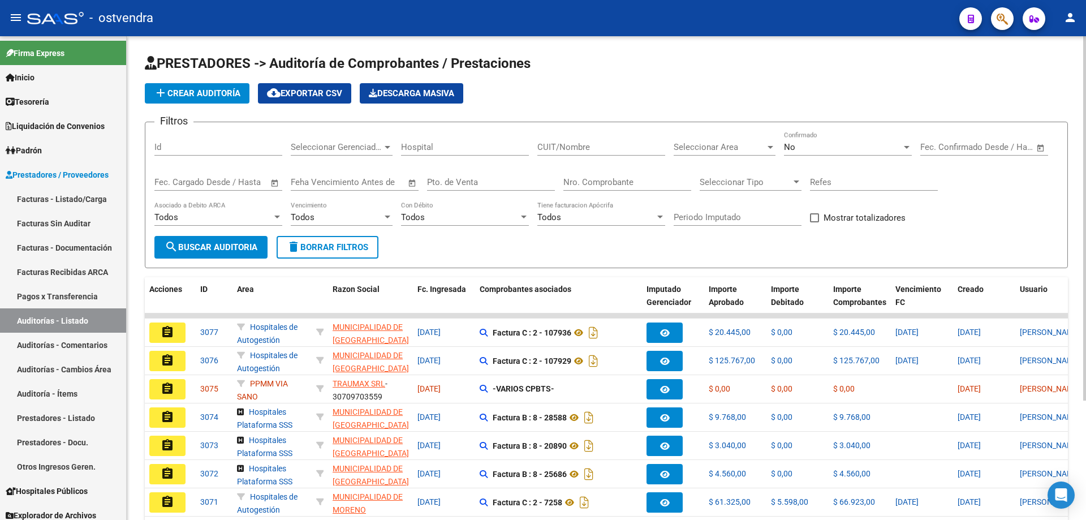
click at [615, 181] on input "Nro. Comprobante" at bounding box center [628, 182] width 128 height 10
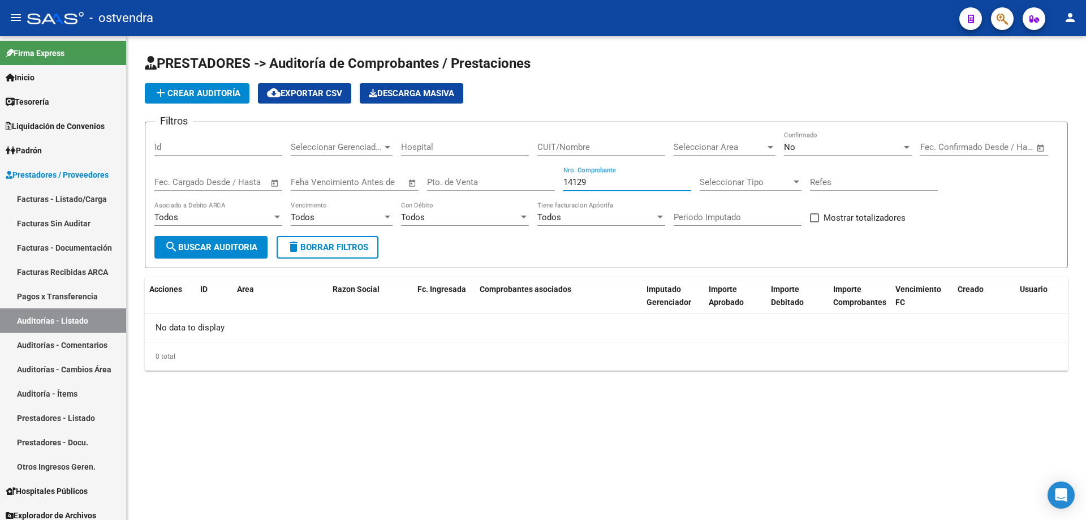
type input "14129"
drag, startPoint x: 607, startPoint y: 184, endPoint x: 525, endPoint y: 142, distance: 92.1
click at [527, 148] on div "Filtros Id Seleccionar Gerenciador Seleccionar Gerenciador Hospital CUIT/Nombre…" at bounding box center [606, 183] width 904 height 105
type input "6507"
click at [853, 160] on div "No Confirmado" at bounding box center [848, 148] width 128 height 35
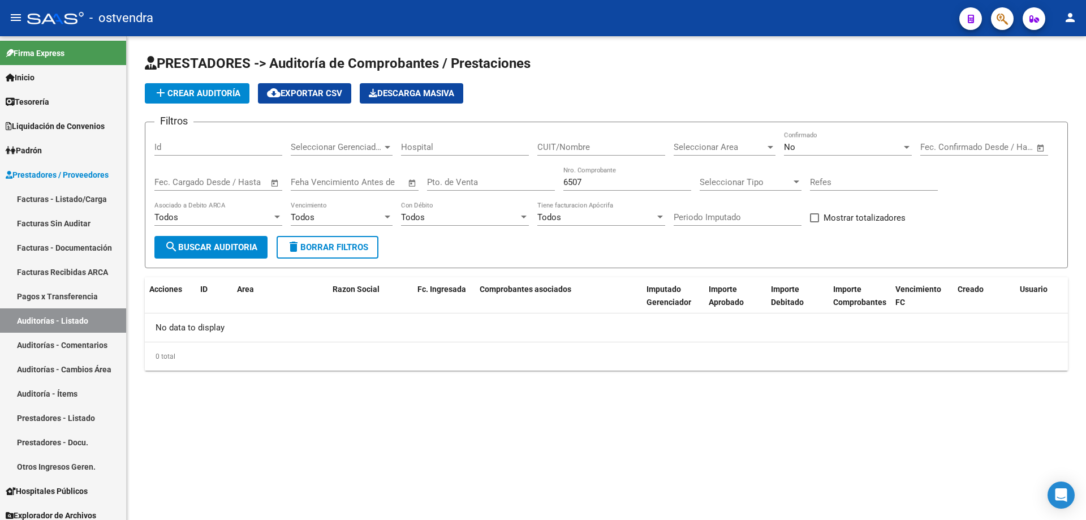
click at [841, 153] on div "No Confirmado" at bounding box center [848, 143] width 128 height 24
click at [824, 97] on span "Todos" at bounding box center [848, 96] width 128 height 25
click at [223, 248] on span "search Buscar Auditoria" at bounding box center [211, 247] width 93 height 10
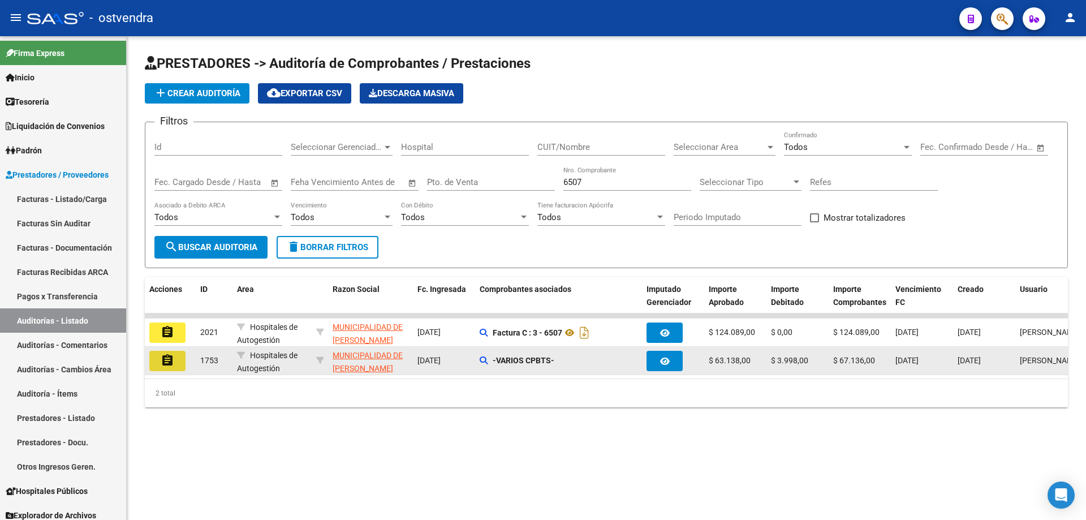
click at [163, 354] on mat-icon "assignment" at bounding box center [168, 361] width 14 height 14
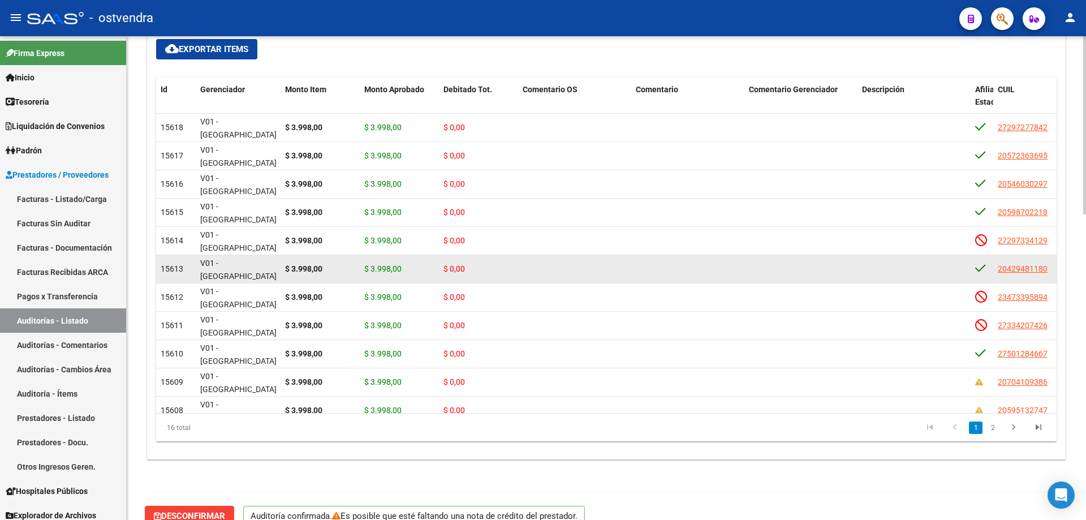
scroll to position [830, 0]
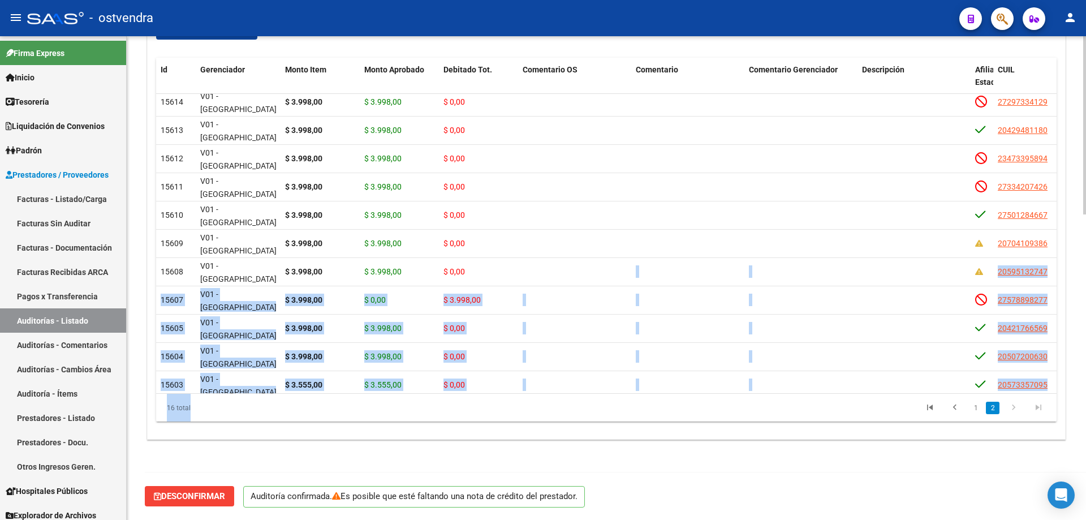
drag, startPoint x: 540, startPoint y: 383, endPoint x: 637, endPoint y: 394, distance: 97.4
click at [637, 394] on div "Id Gerenciador Monto Item Monto Aprobado Debitado Tot. Comentario OS Comentario…" at bounding box center [606, 240] width 901 height 364
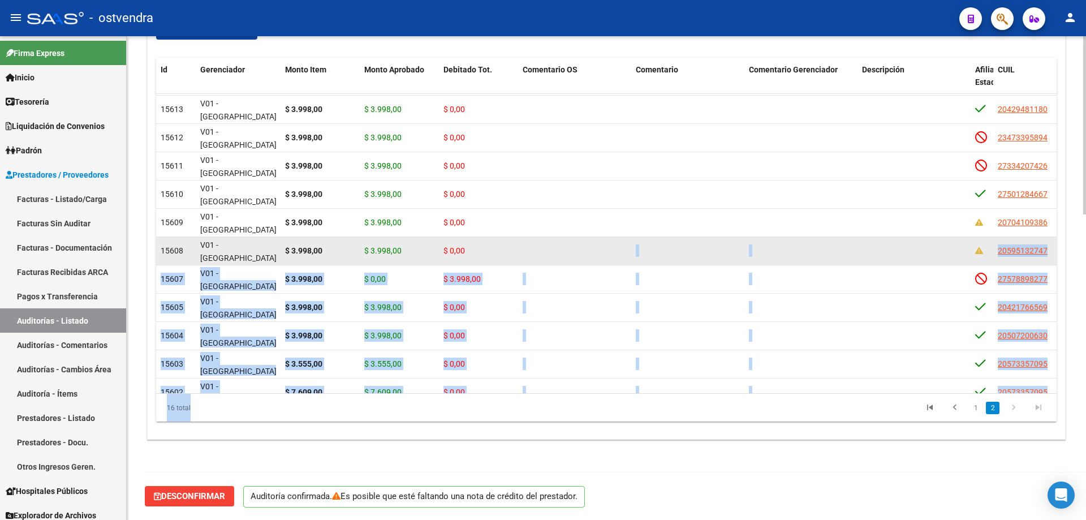
click at [588, 251] on div at bounding box center [575, 250] width 104 height 13
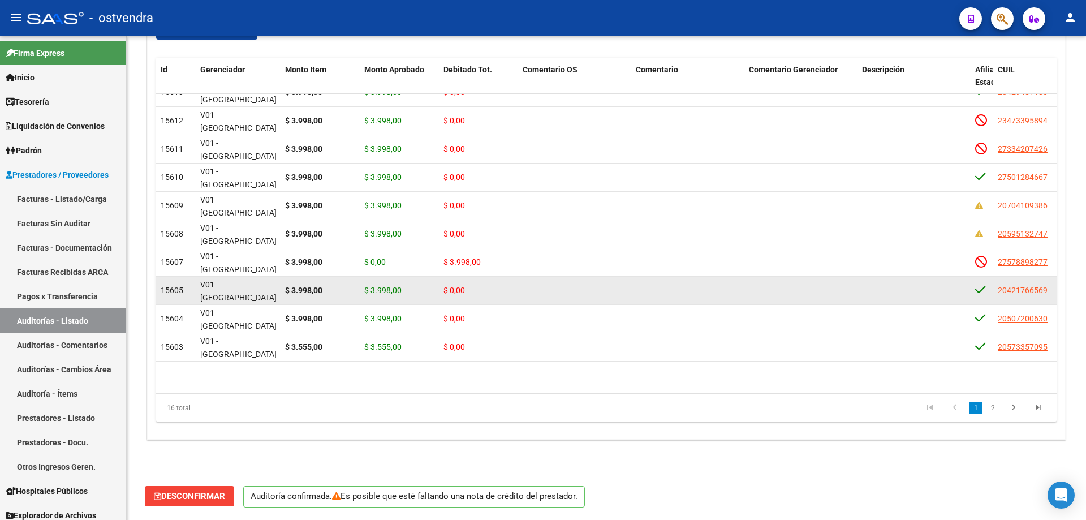
scroll to position [109, 0]
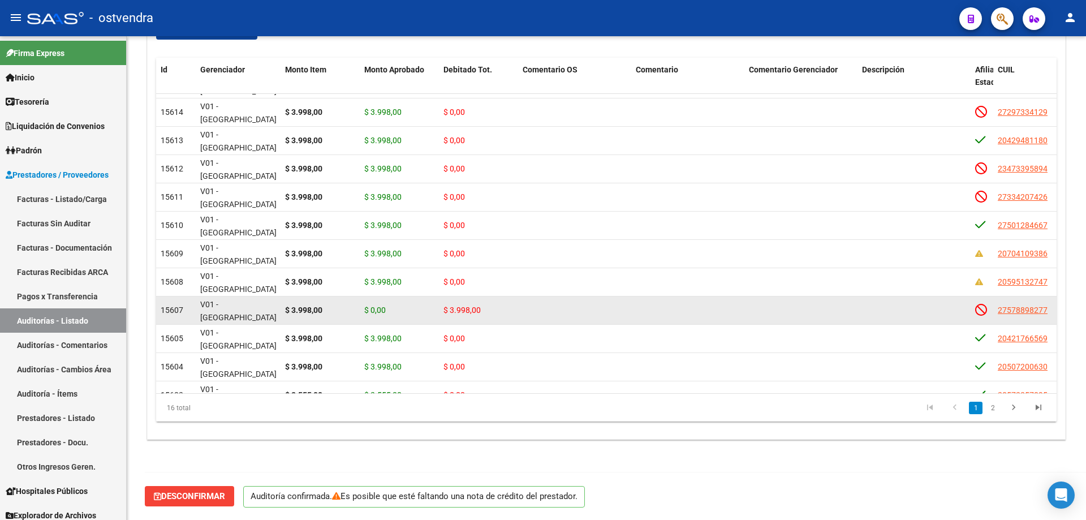
click at [345, 313] on div "$ 3.998,00" at bounding box center [320, 310] width 70 height 13
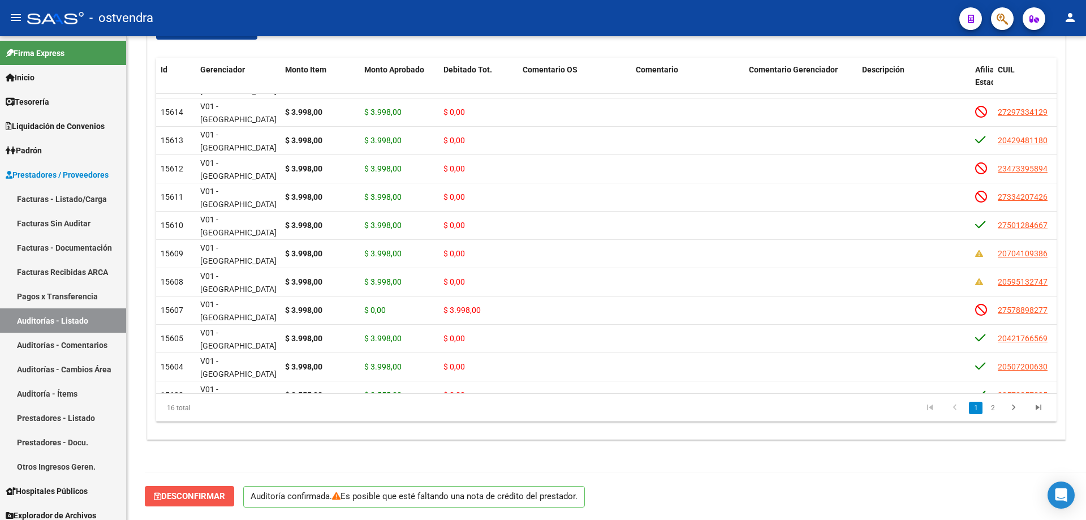
click at [196, 497] on span "Desconfirmar" at bounding box center [189, 496] width 71 height 10
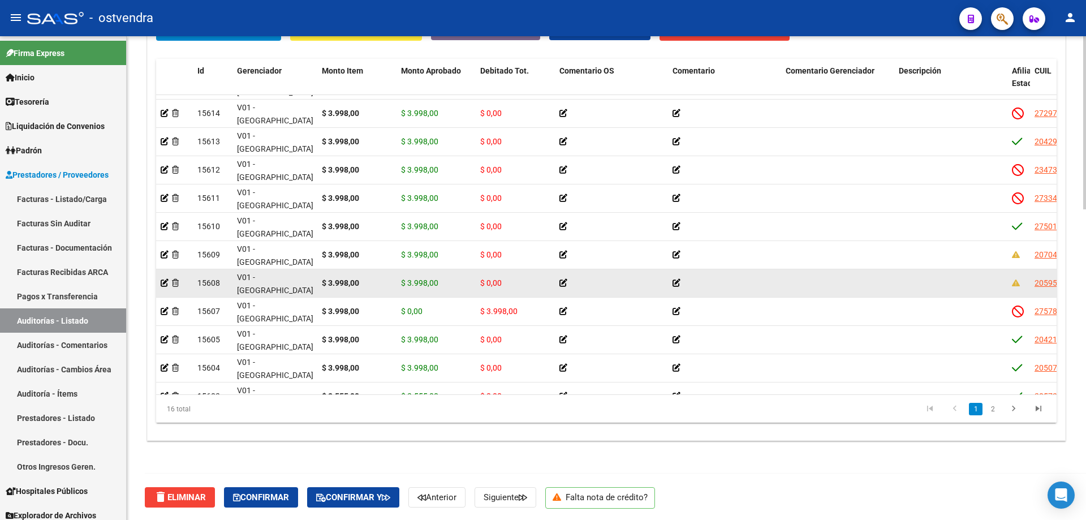
scroll to position [870, 0]
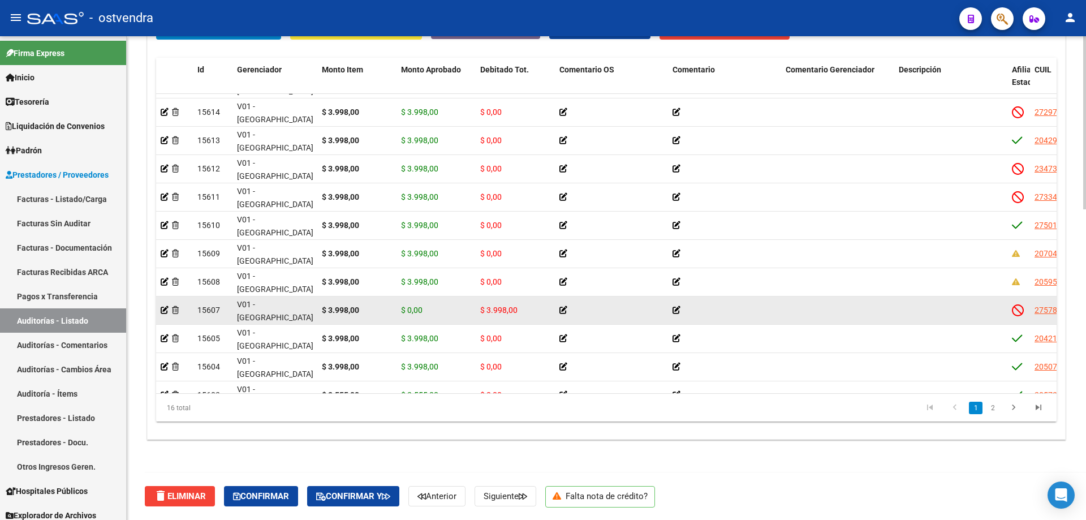
click at [479, 311] on datatable-body-cell "$ 3.998,00" at bounding box center [515, 311] width 79 height 28
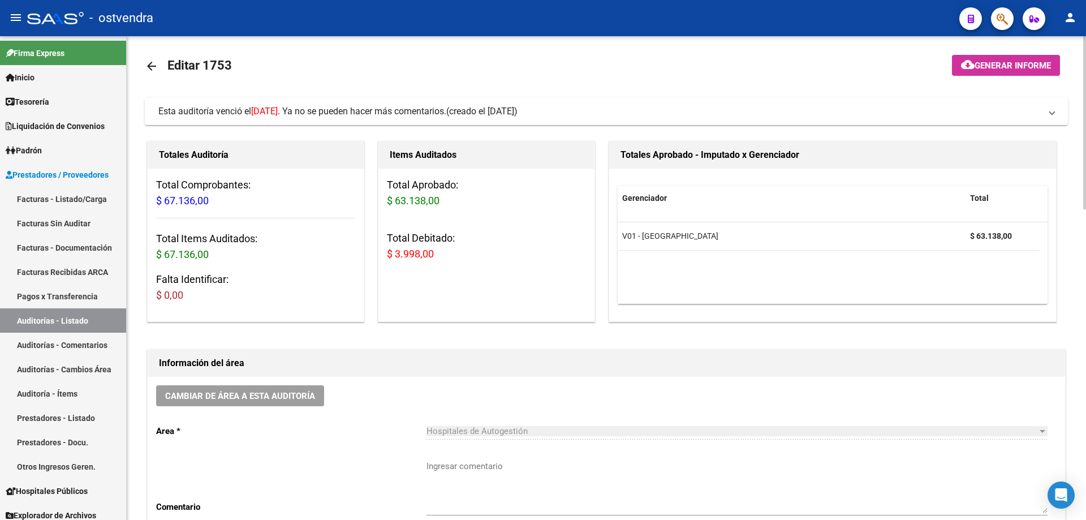
scroll to position [0, 0]
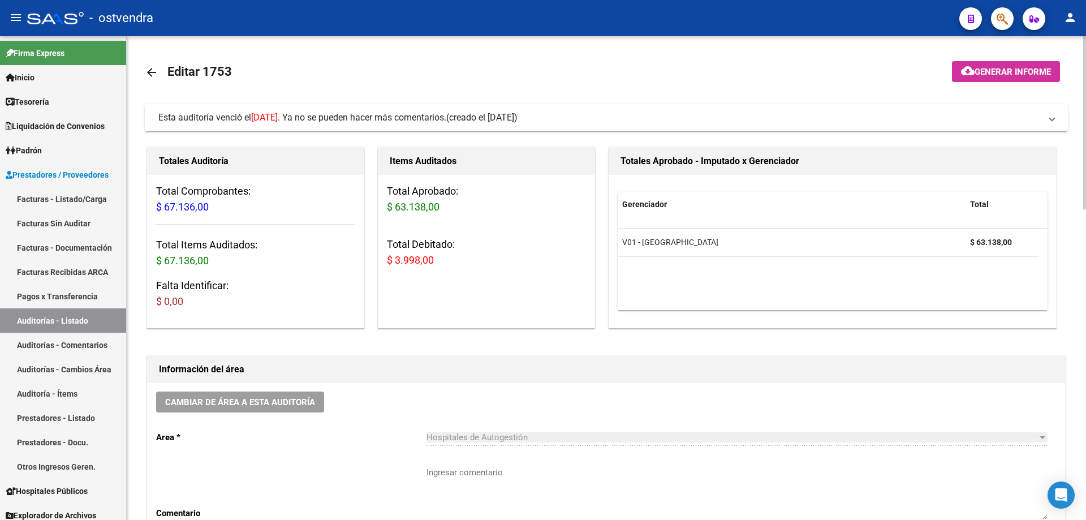
click at [277, 106] on mat-expansion-panel-header "Esta auditoría venció el [DATE] . Ya no se pueden hacer más comentarios. (cread…" at bounding box center [606, 117] width 923 height 27
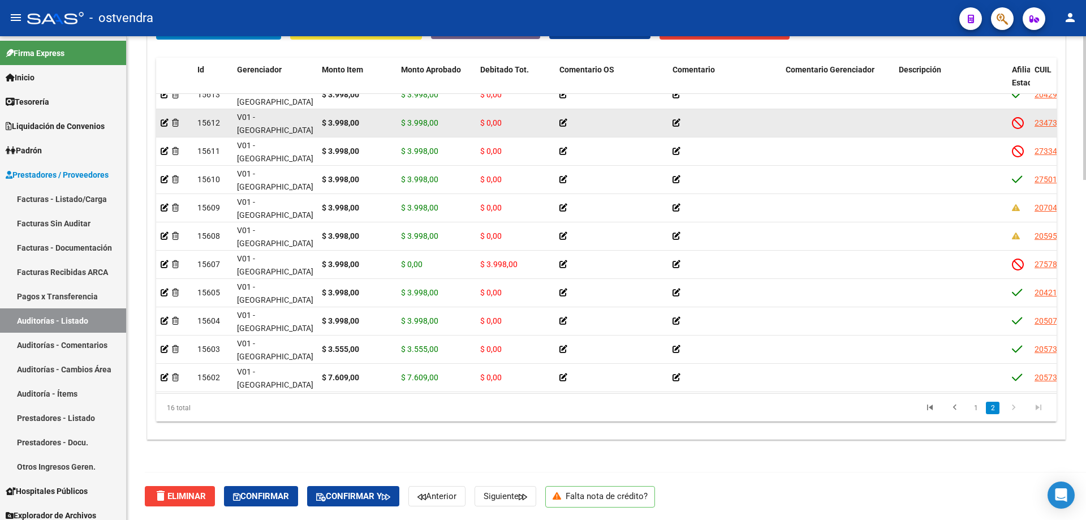
scroll to position [165, 0]
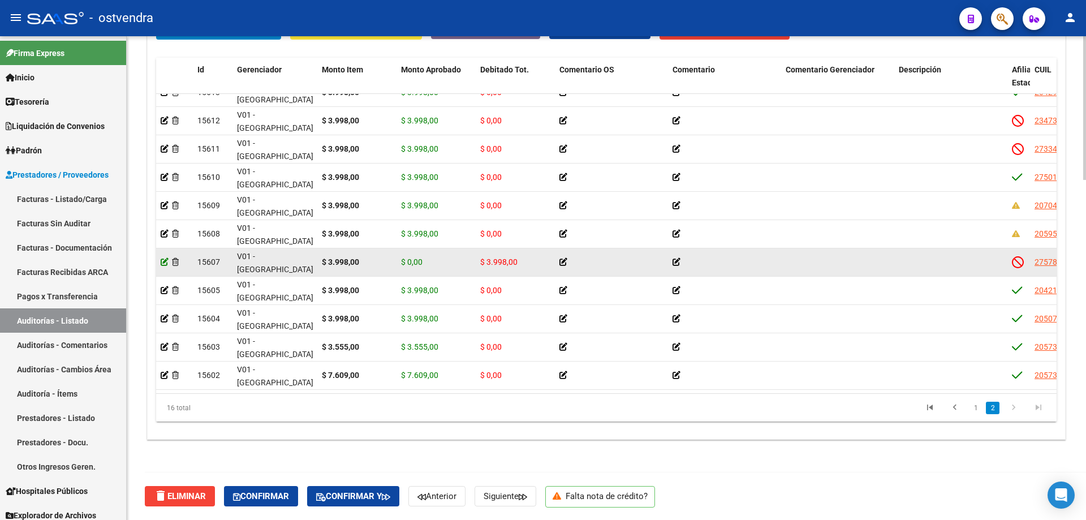
click at [166, 258] on icon at bounding box center [165, 262] width 8 height 8
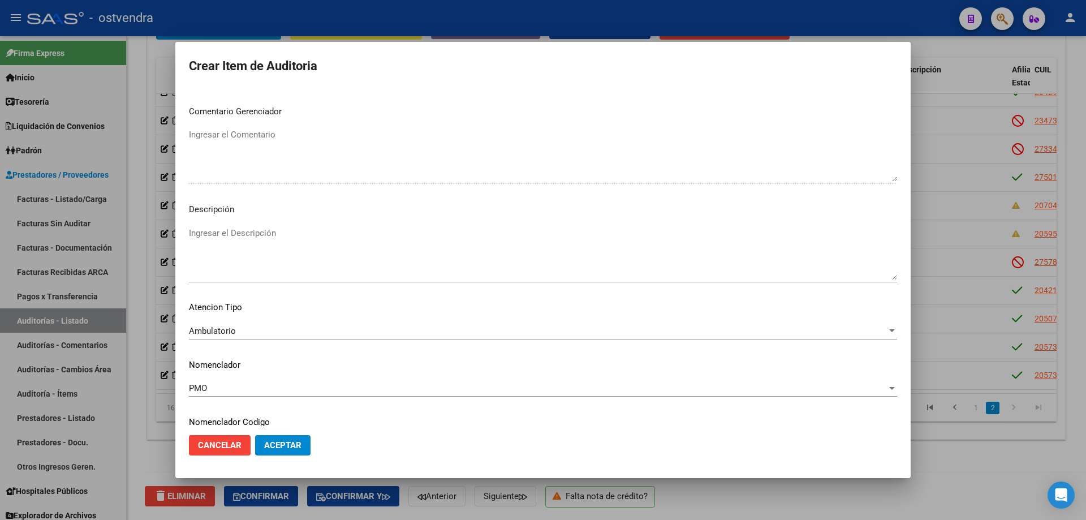
click at [845, 338] on mat-dialog-content "57889827 Nro Documento 27578898277 CUIL Afiliado Inactivo [PERSON_NAME] [PERSON…" at bounding box center [543, 257] width 736 height 338
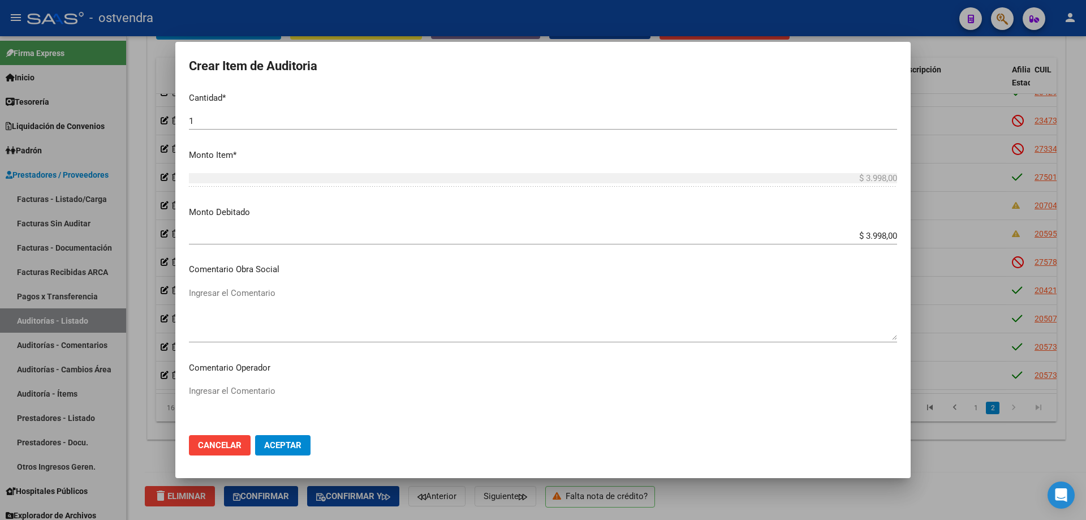
scroll to position [321, 0]
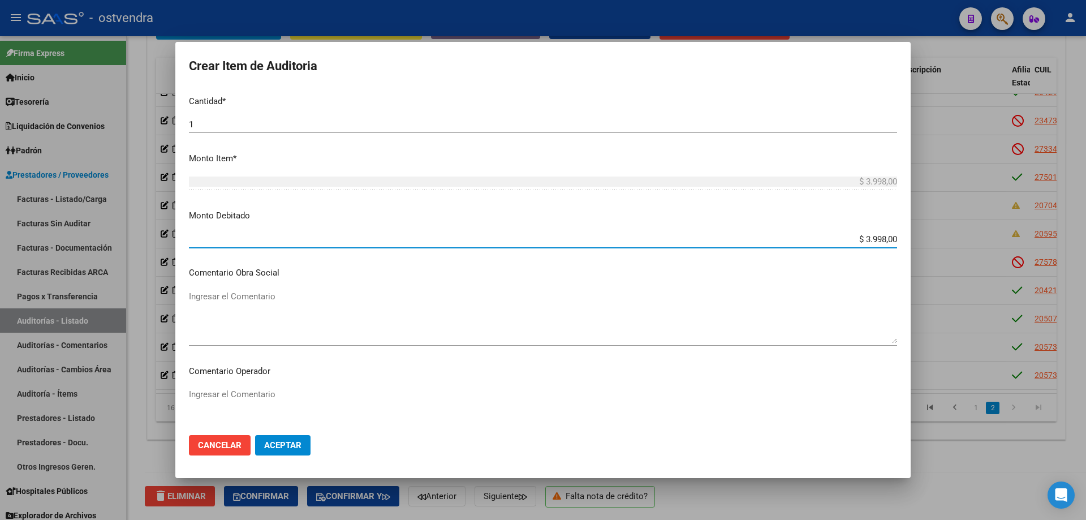
drag, startPoint x: 848, startPoint y: 241, endPoint x: 911, endPoint y: 242, distance: 63.4
click at [911, 242] on div "Crear Item de Auditoria 57889827 Nro Documento 27578898277 CUIL Afiliado Inacti…" at bounding box center [543, 260] width 1086 height 520
type input "$ 0,00"
click at [273, 446] on span "Aceptar" at bounding box center [282, 445] width 37 height 10
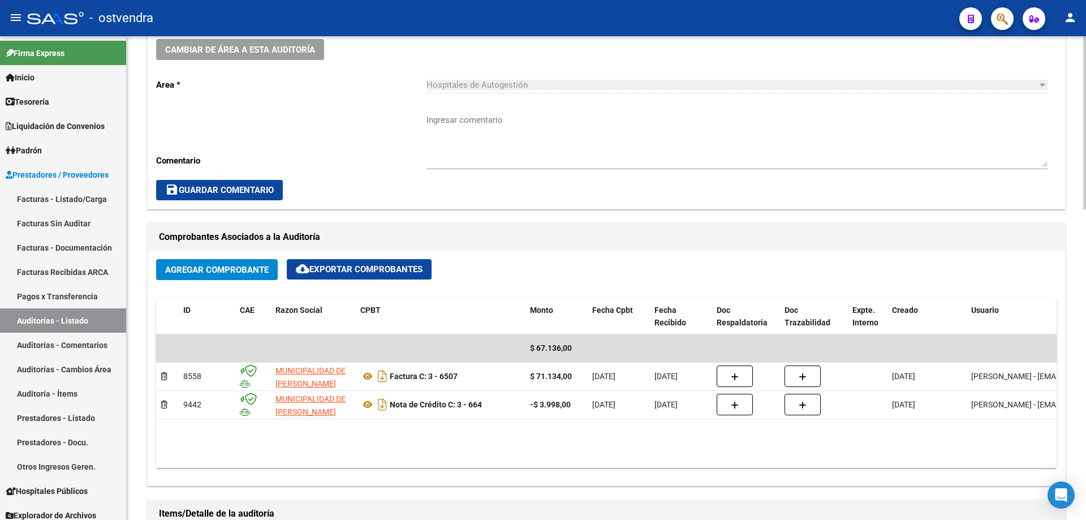
scroll to position [340, 0]
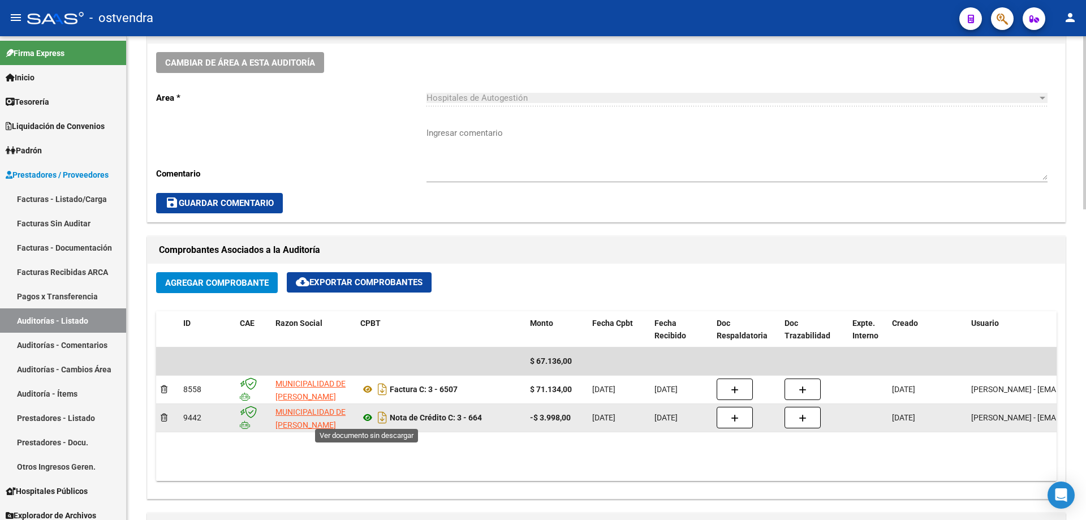
click at [365, 419] on icon at bounding box center [367, 418] width 15 height 14
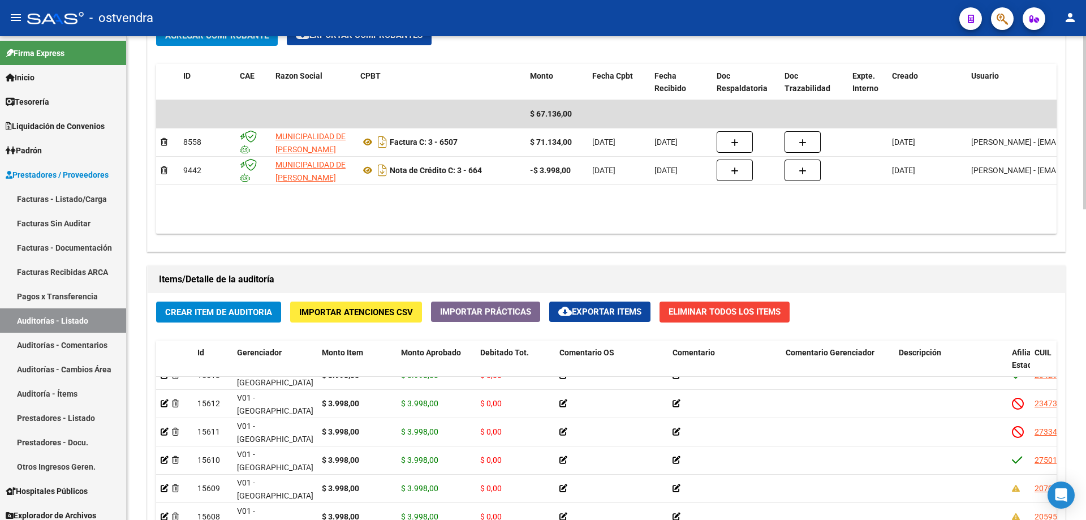
scroll to position [870, 0]
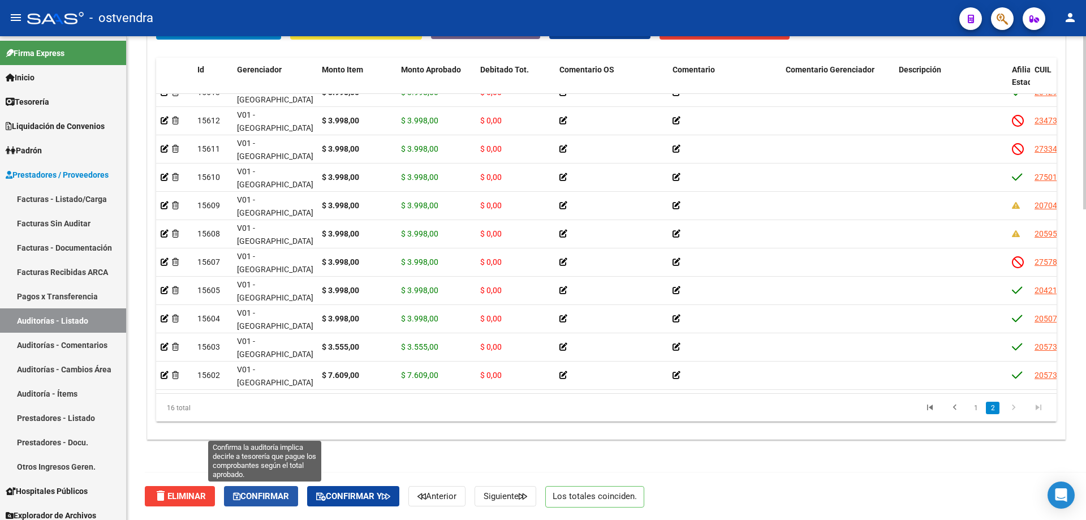
click at [278, 495] on span "Confirmar" at bounding box center [261, 496] width 56 height 10
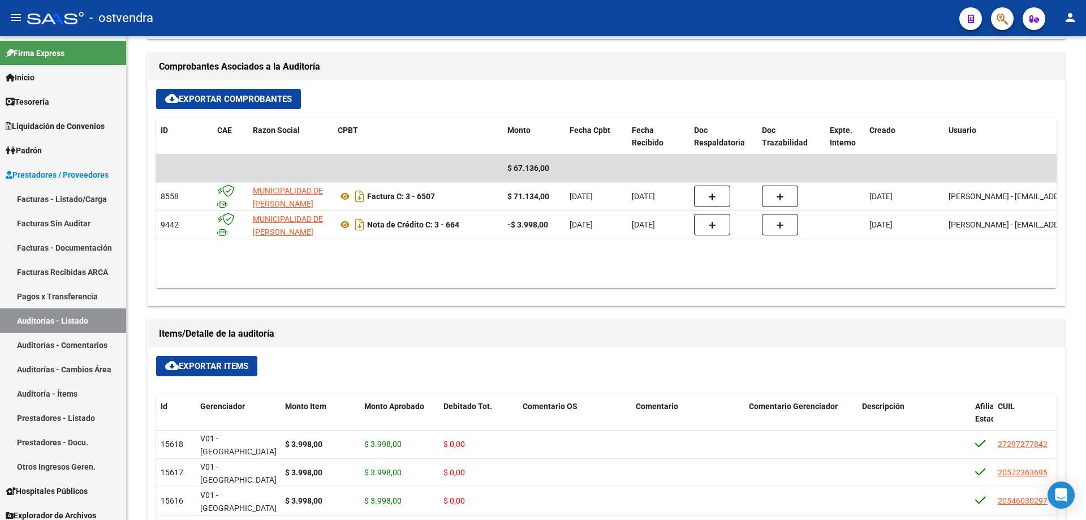
scroll to position [491, 0]
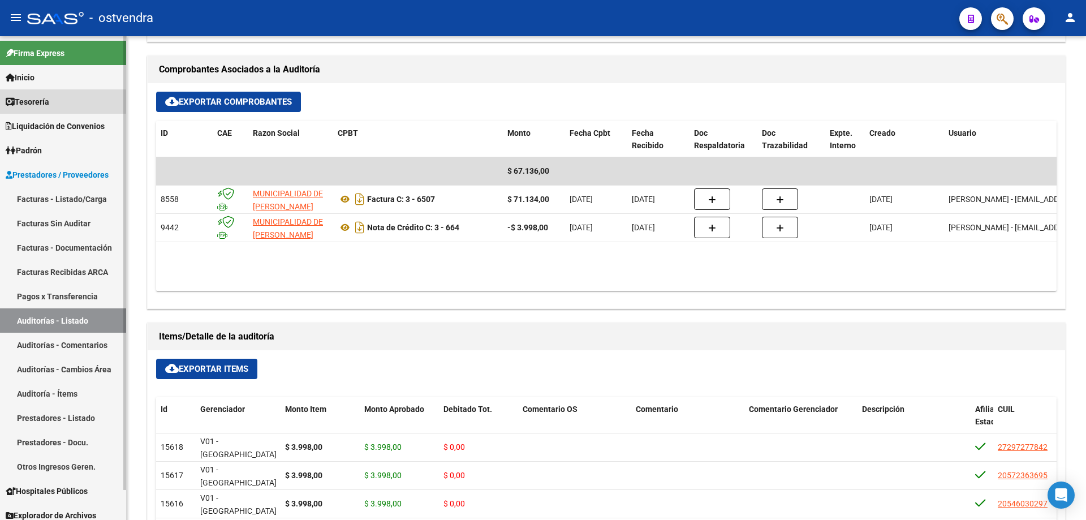
click at [62, 105] on link "Tesorería" at bounding box center [63, 101] width 126 height 24
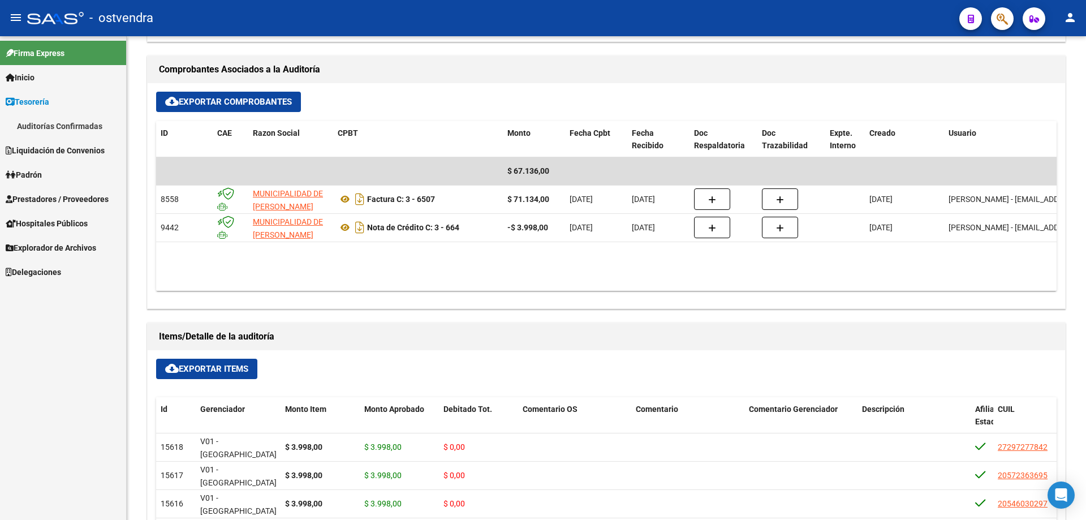
click at [63, 115] on link "Auditorías Confirmadas" at bounding box center [63, 126] width 126 height 24
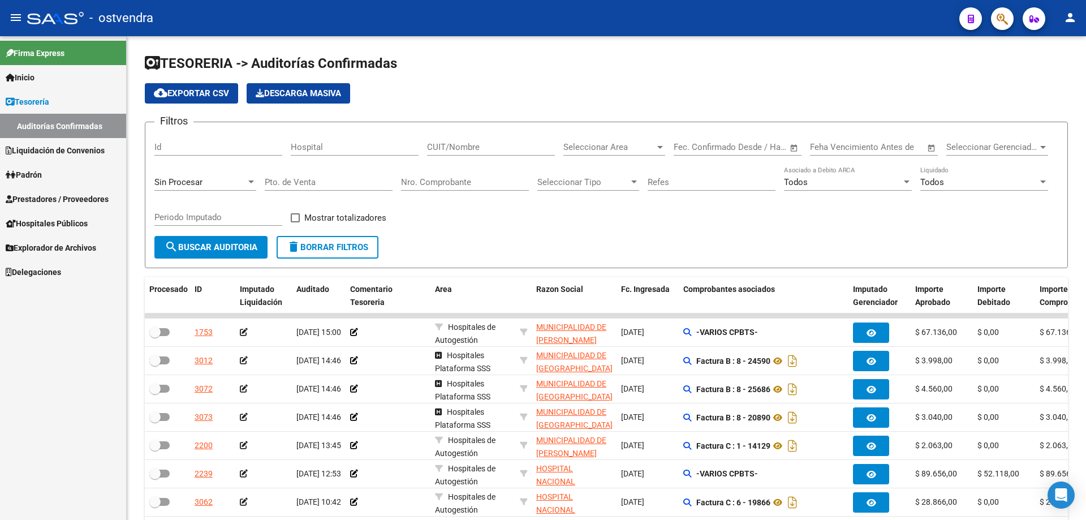
click at [451, 189] on div "Nro. Comprobante" at bounding box center [465, 178] width 128 height 24
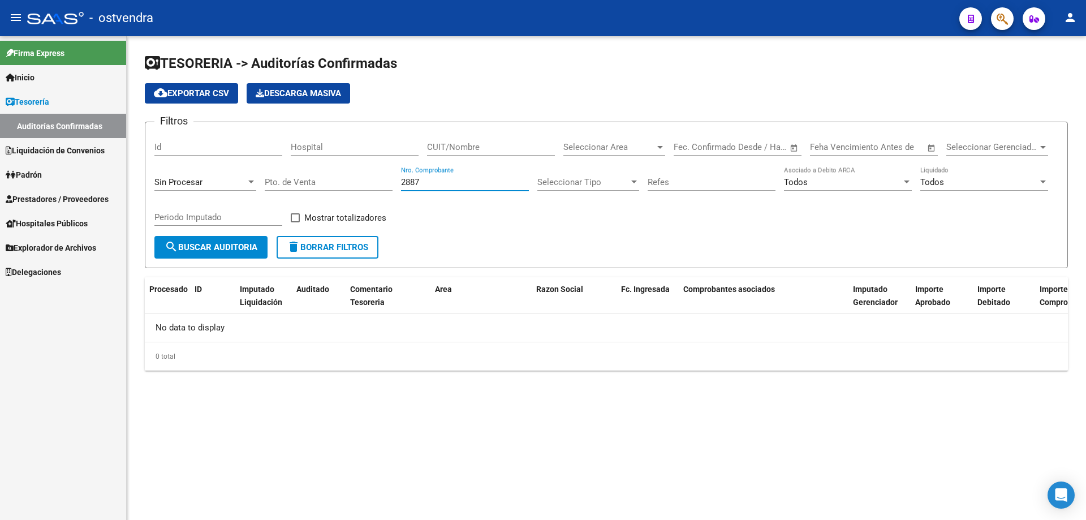
type input "2887"
click at [221, 236] on button "search Buscar Auditoria" at bounding box center [210, 247] width 113 height 23
click at [62, 195] on span "Prestadores / Proveedores" at bounding box center [57, 199] width 103 height 12
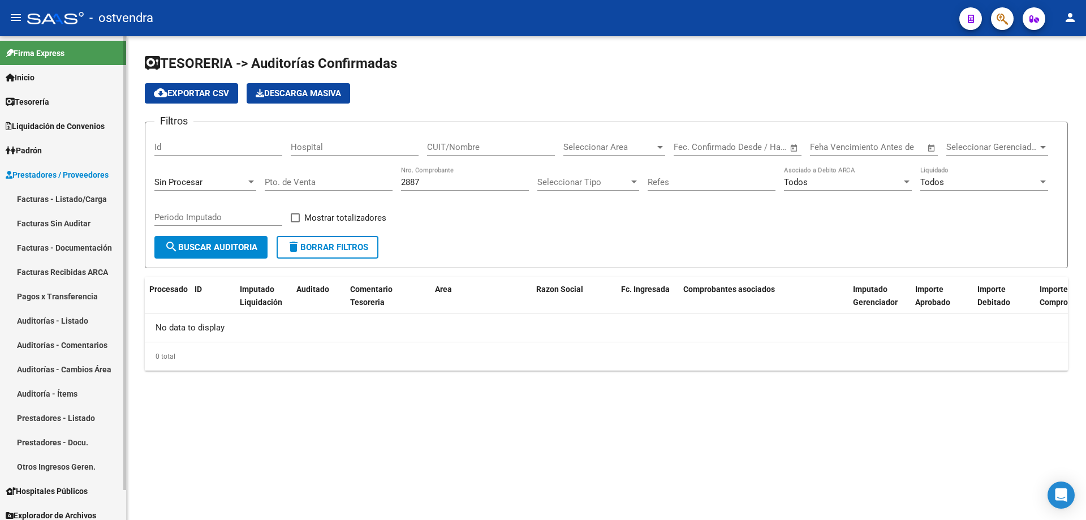
click at [62, 323] on link "Auditorías - Listado" at bounding box center [63, 320] width 126 height 24
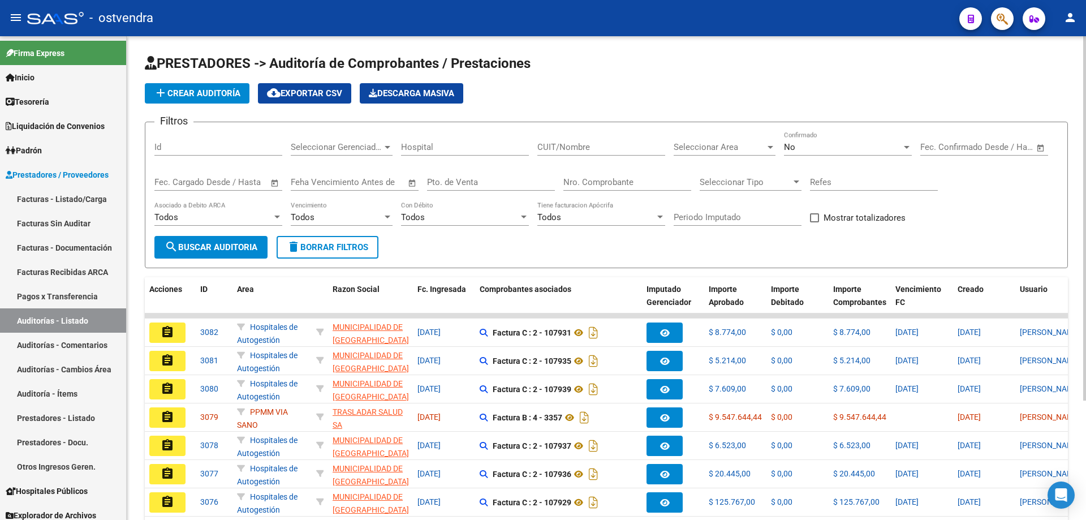
click at [648, 175] on div "Nro. Comprobante" at bounding box center [628, 178] width 128 height 24
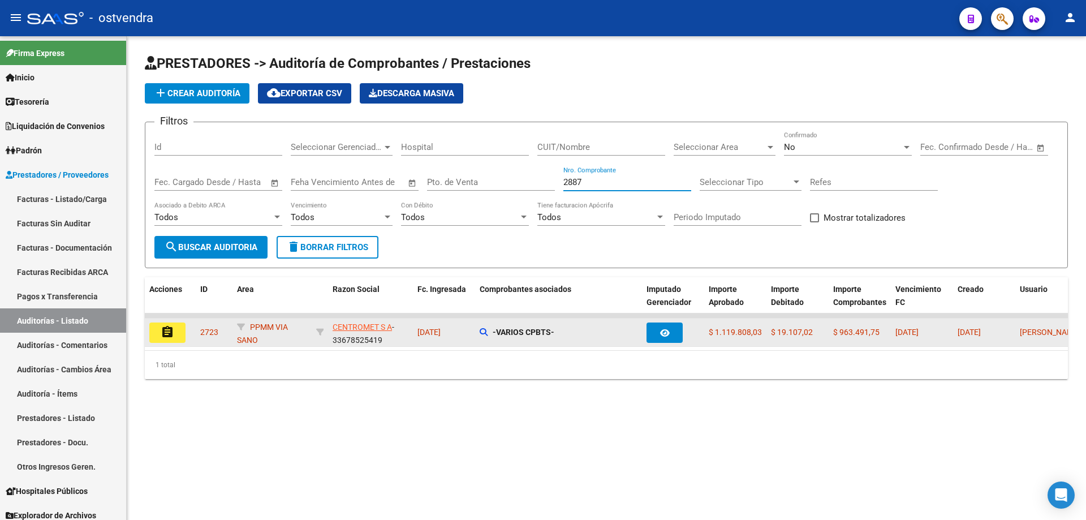
type input "2887"
click at [165, 337] on mat-icon "assignment" at bounding box center [168, 332] width 14 height 14
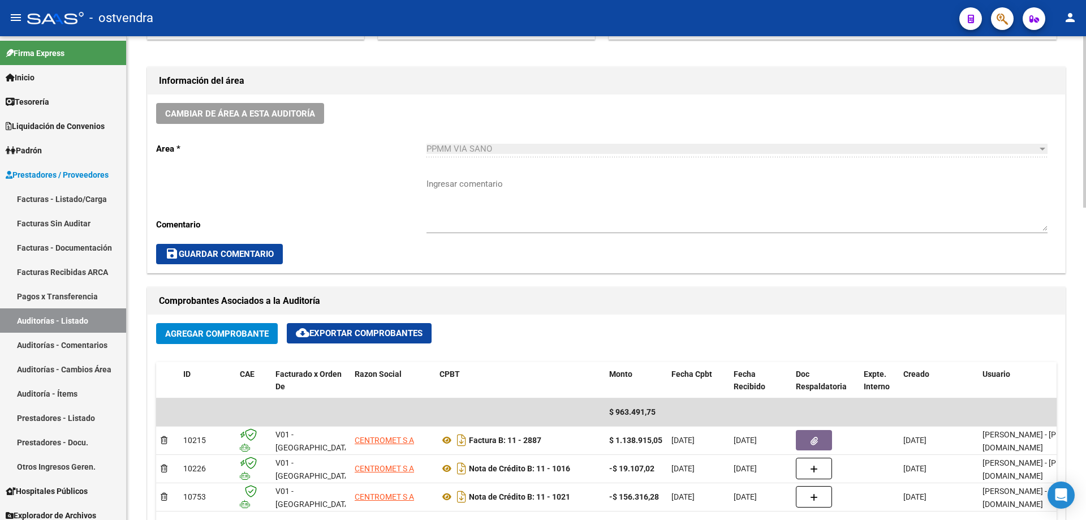
scroll to position [396, 0]
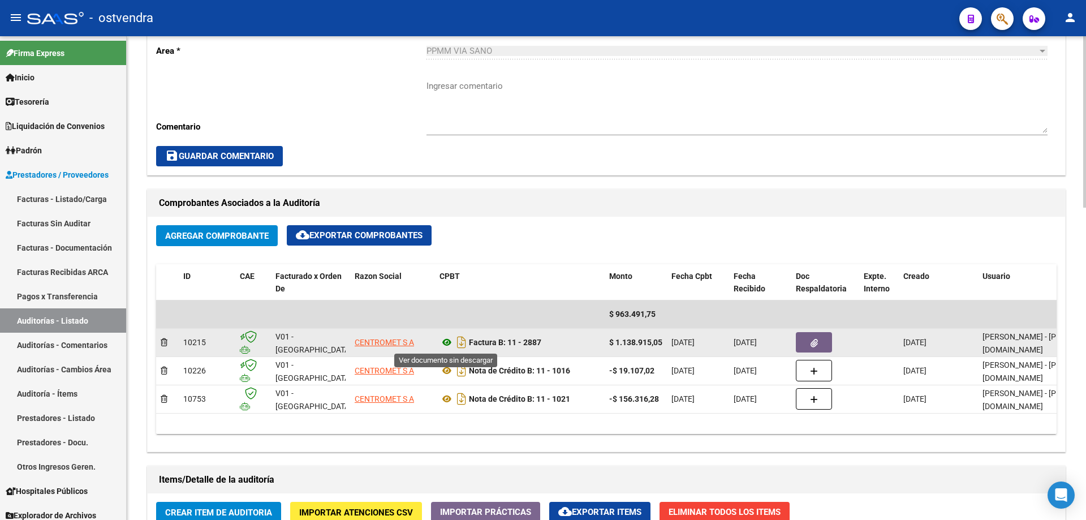
click at [445, 341] on icon at bounding box center [447, 343] width 15 height 14
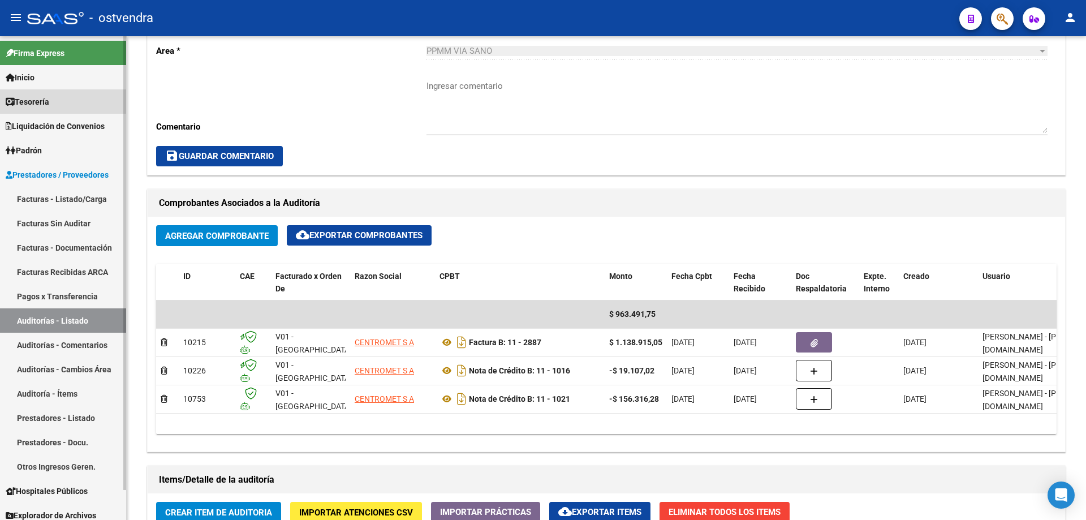
click at [69, 104] on link "Tesorería" at bounding box center [63, 101] width 126 height 24
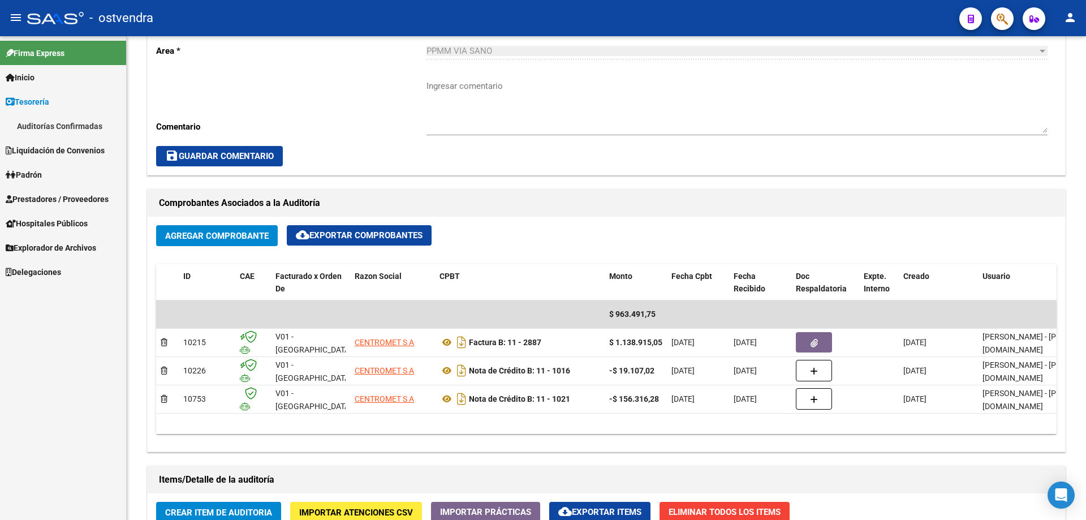
click at [69, 129] on link "Auditorías Confirmadas" at bounding box center [63, 126] width 126 height 24
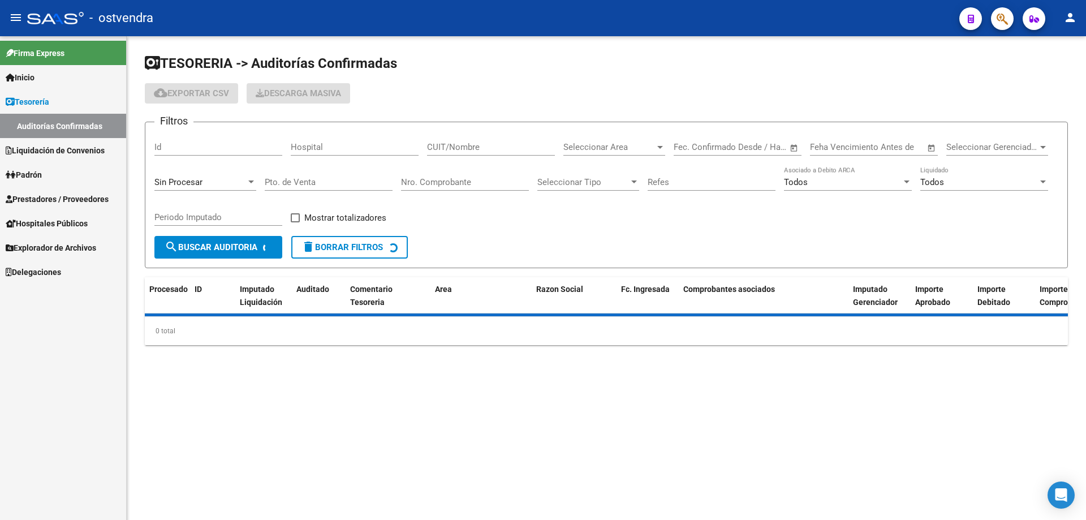
click at [448, 181] on input "Nro. Comprobante" at bounding box center [465, 182] width 128 height 10
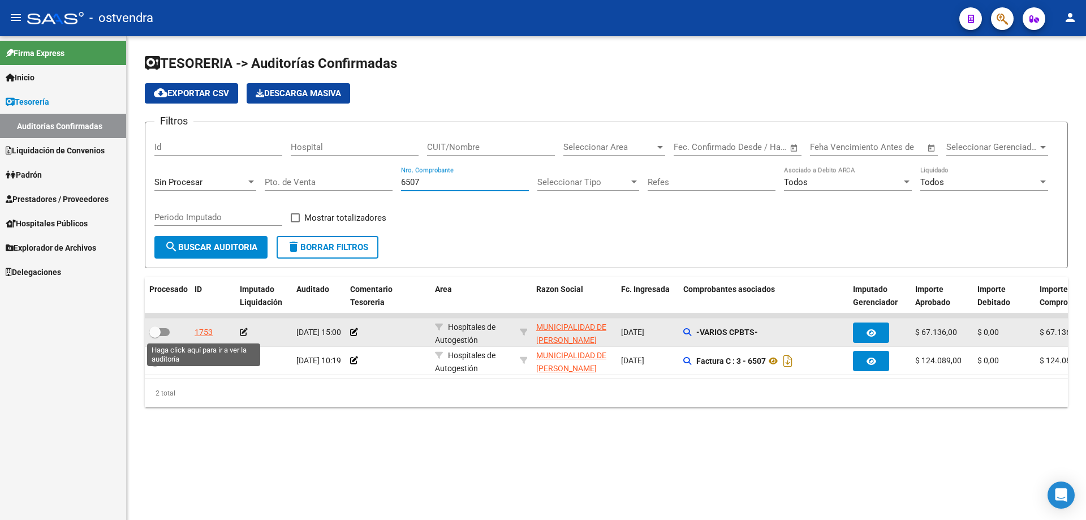
type input "6507"
click at [203, 327] on div "1753" at bounding box center [204, 332] width 18 height 13
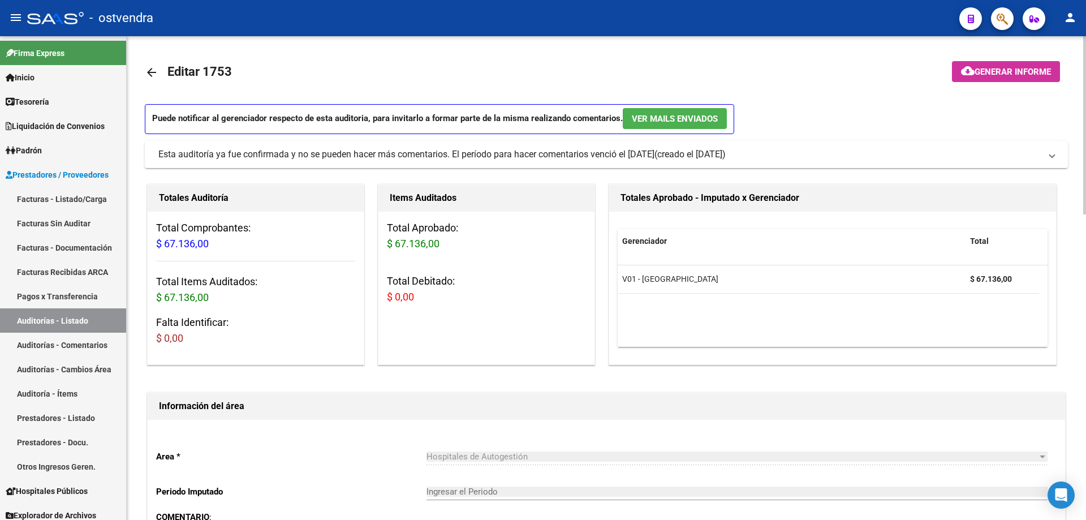
click at [148, 76] on mat-icon "arrow_back" at bounding box center [152, 73] width 14 height 14
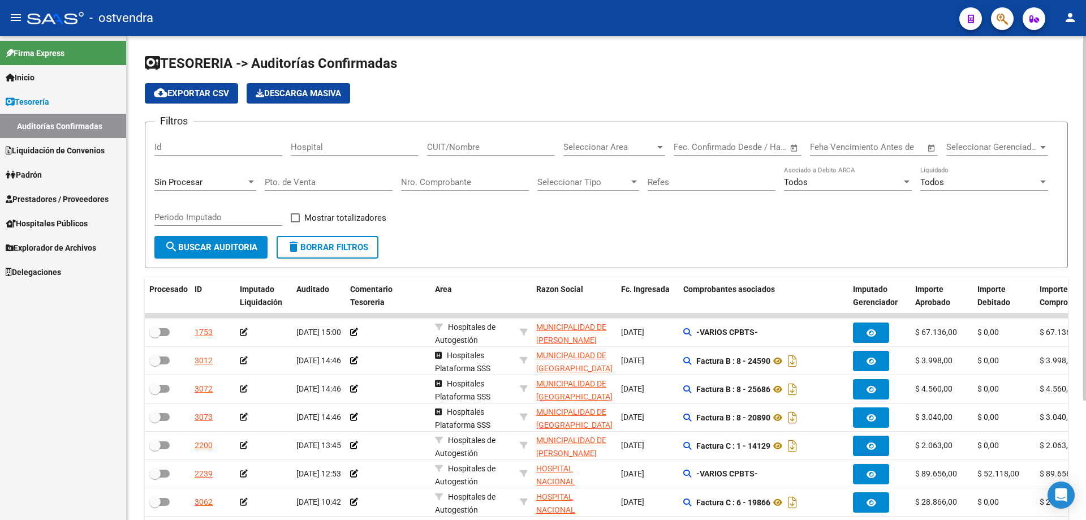
click at [442, 188] on div "Nro. Comprobante" at bounding box center [465, 178] width 128 height 24
click at [440, 183] on input "Nro. Comprobante" at bounding box center [465, 182] width 128 height 10
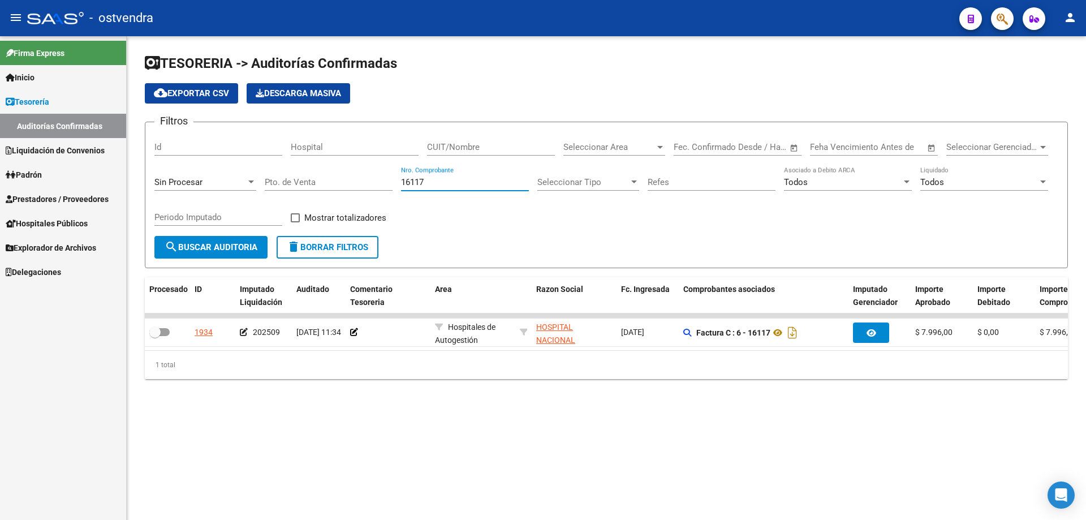
type input "16117"
click at [33, 201] on span "Prestadores / Proveedores" at bounding box center [57, 199] width 103 height 12
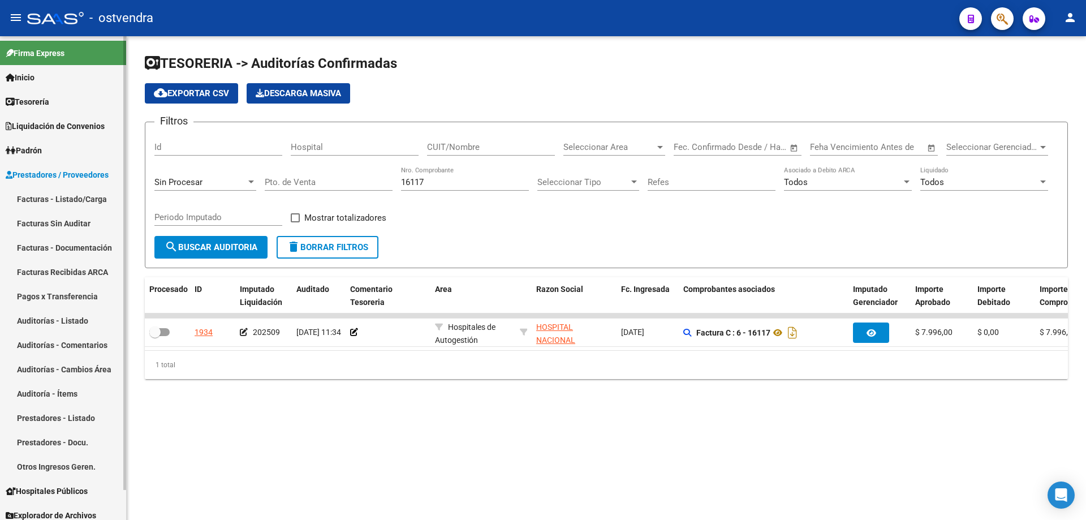
click at [58, 320] on link "Auditorías - Listado" at bounding box center [63, 320] width 126 height 24
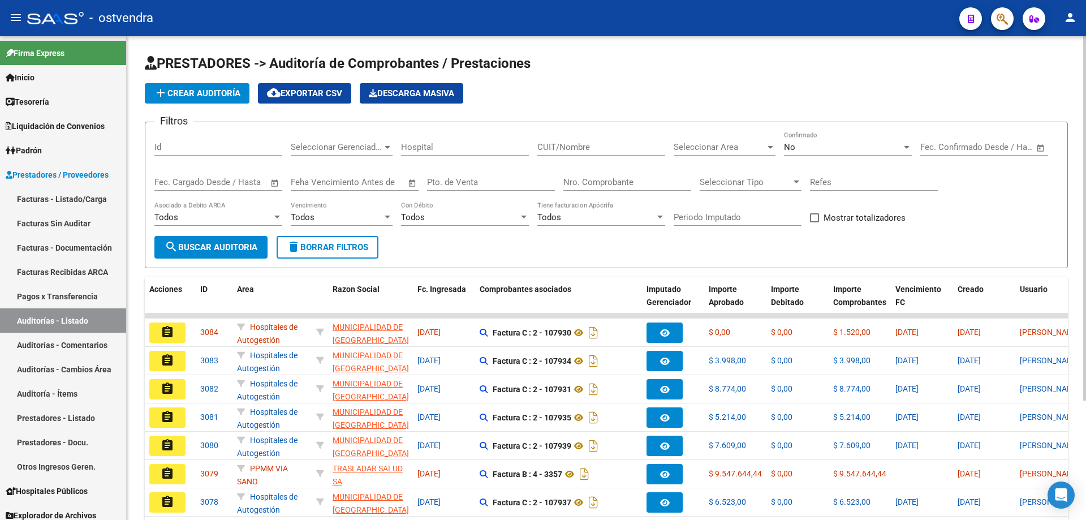
click at [592, 182] on input "Nro. Comprobante" at bounding box center [628, 182] width 128 height 10
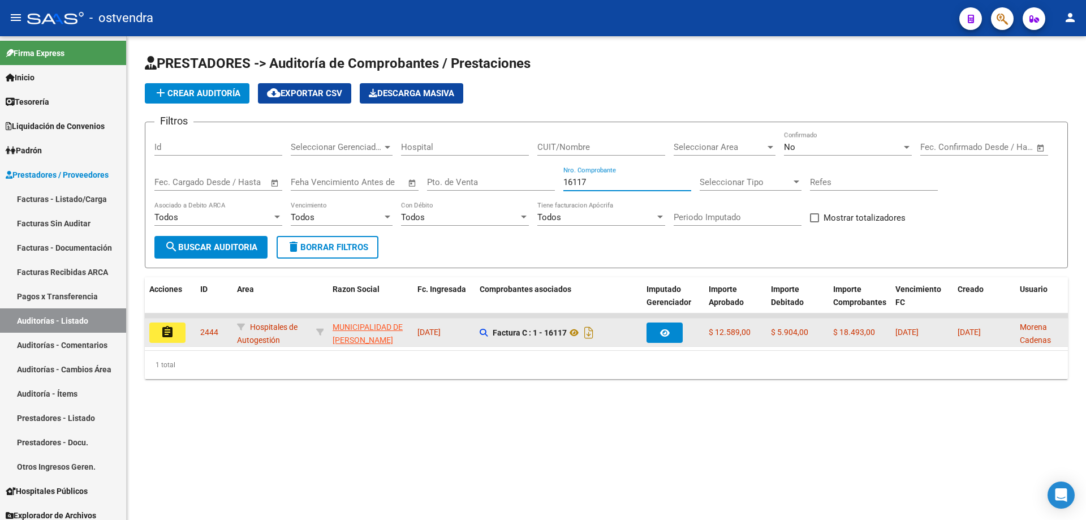
type input "16117"
click at [159, 337] on button "assignment" at bounding box center [167, 333] width 36 height 20
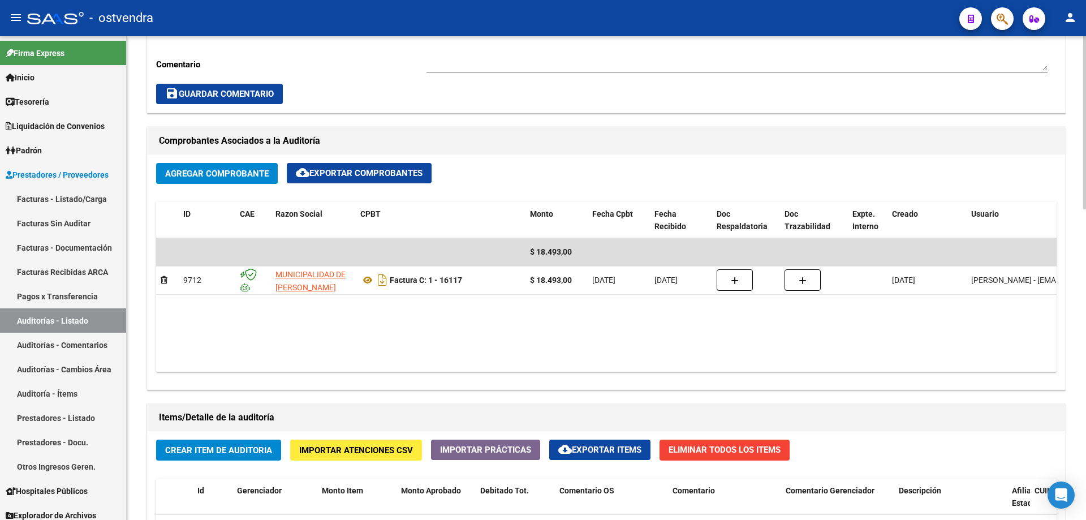
scroll to position [453, 0]
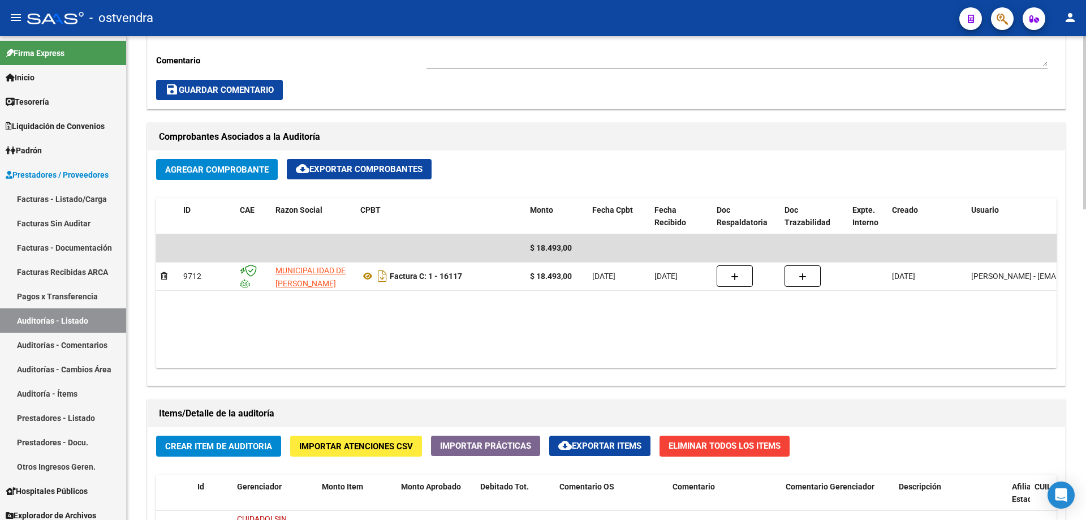
drag, startPoint x: 485, startPoint y: 370, endPoint x: 767, endPoint y: 369, distance: 281.8
click at [767, 369] on div "Agregar Comprobante cloud_download Exportar Comprobantes ID CAE Razon Social CP…" at bounding box center [607, 268] width 918 height 235
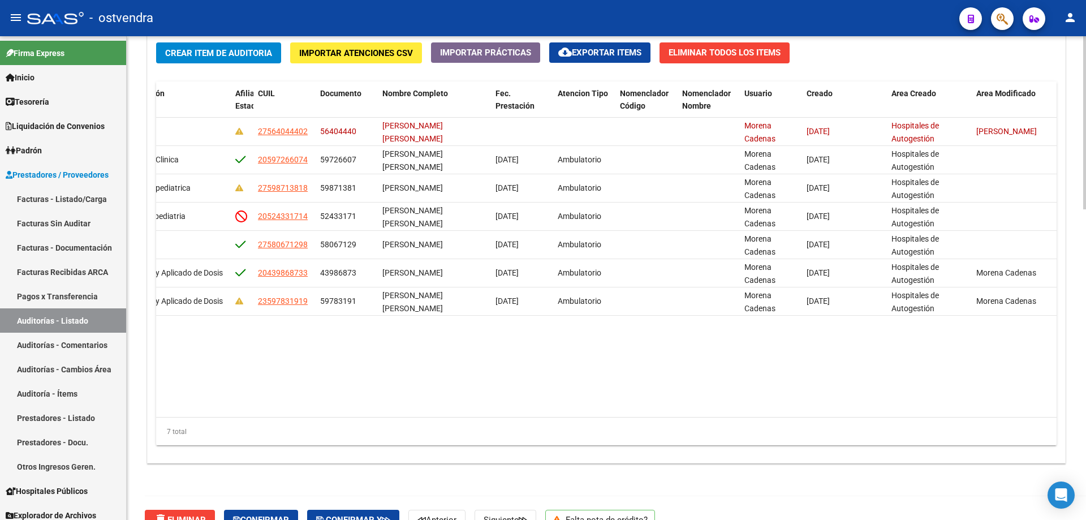
scroll to position [870, 0]
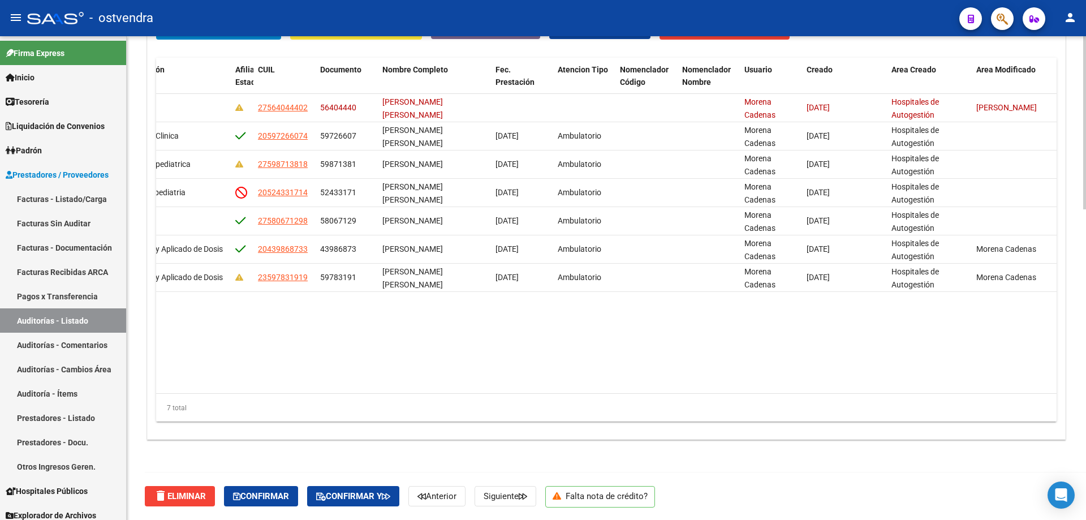
drag, startPoint x: 635, startPoint y: 401, endPoint x: 528, endPoint y: 394, distance: 107.1
click at [528, 394] on div "7 total" at bounding box center [606, 408] width 901 height 28
drag, startPoint x: 796, startPoint y: 400, endPoint x: 718, endPoint y: 399, distance: 77.5
click at [718, 401] on div "7 total" at bounding box center [606, 408] width 901 height 28
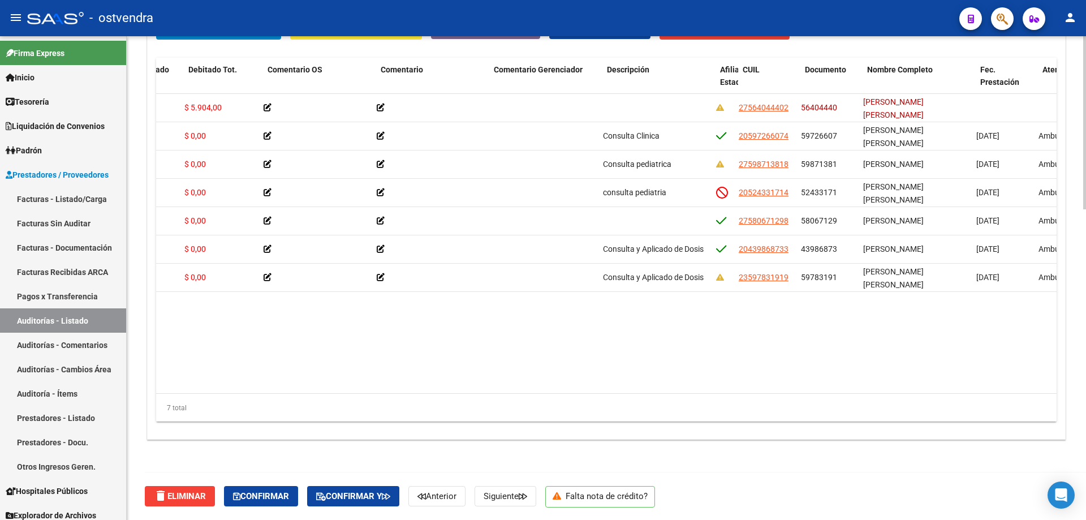
scroll to position [0, 290]
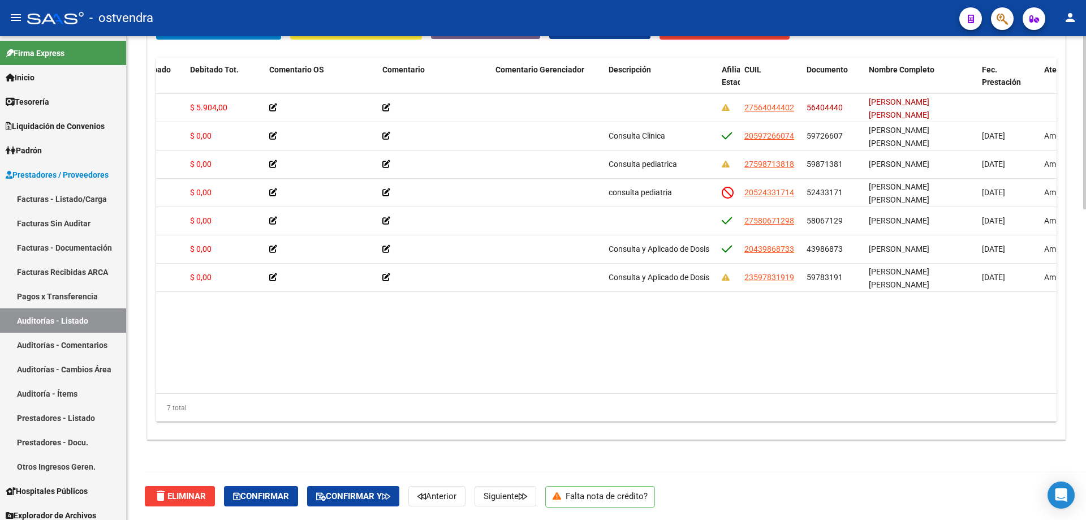
drag, startPoint x: 545, startPoint y: 393, endPoint x: 700, endPoint y: 377, distance: 155.3
click at [700, 377] on div "Id Gerenciador Monto Item Monto Aprobado Debitado Tot. Comentario OS Comentario…" at bounding box center [606, 240] width 901 height 364
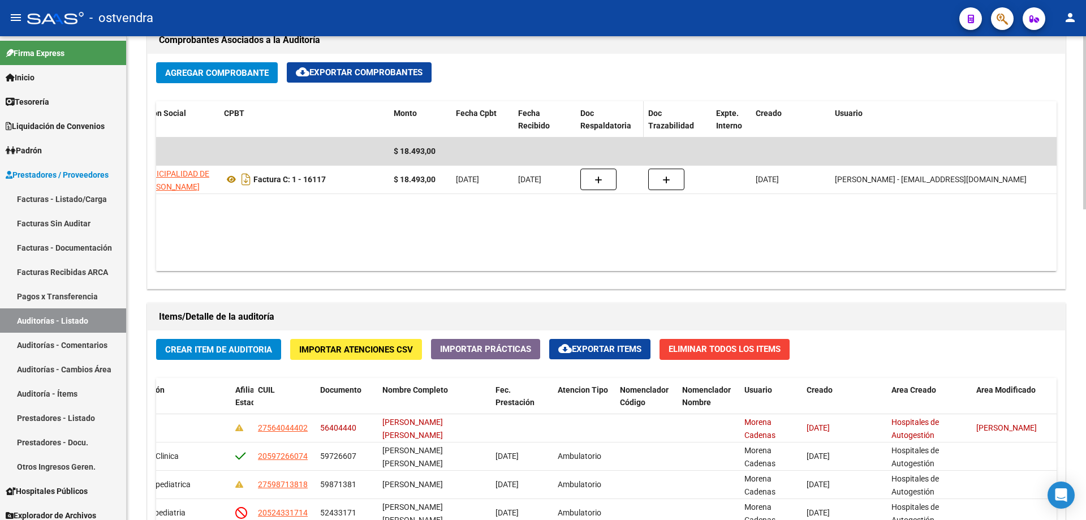
scroll to position [474, 0]
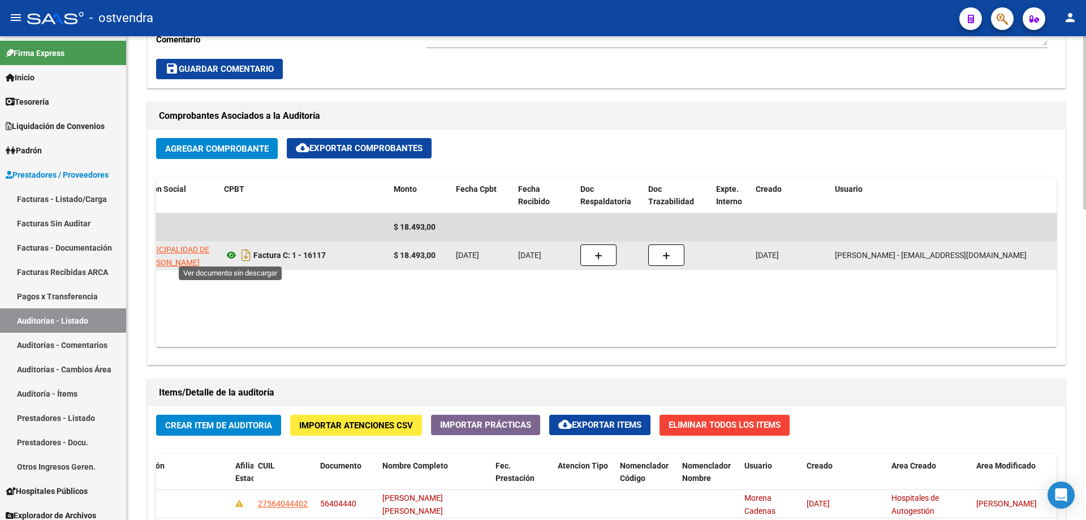
click at [230, 256] on icon at bounding box center [231, 255] width 15 height 14
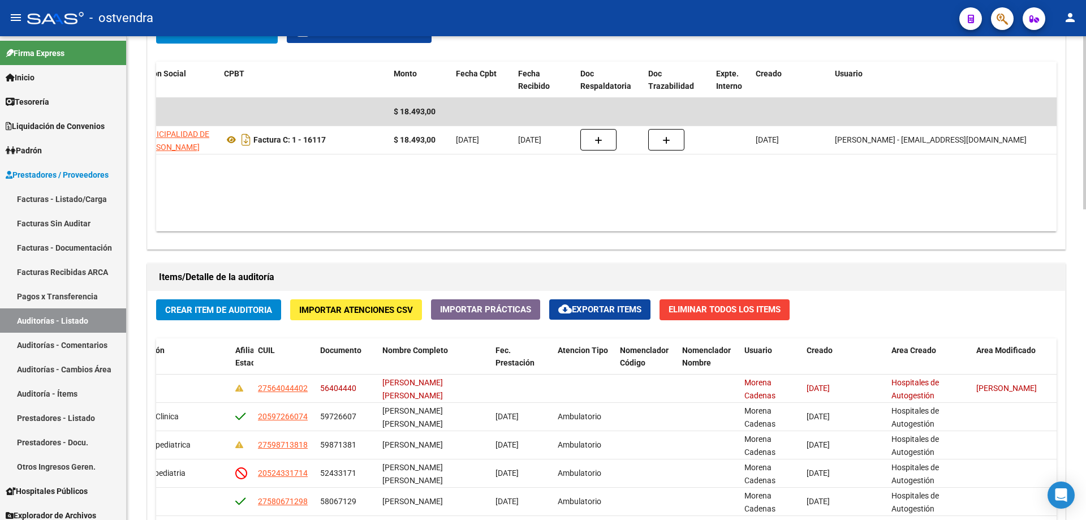
scroll to position [587, 0]
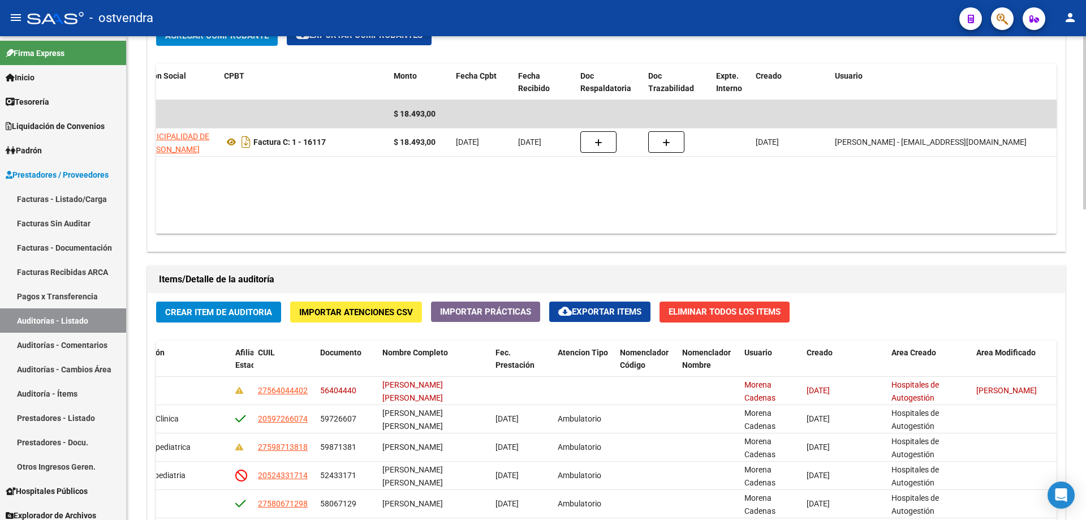
click at [348, 221] on datatable-body "$ 18.493,00 9712 MUNICIPALIDAD DE [PERSON_NAME] Factura C: 1 - 16117 $ 18.493,0…" at bounding box center [606, 167] width 901 height 134
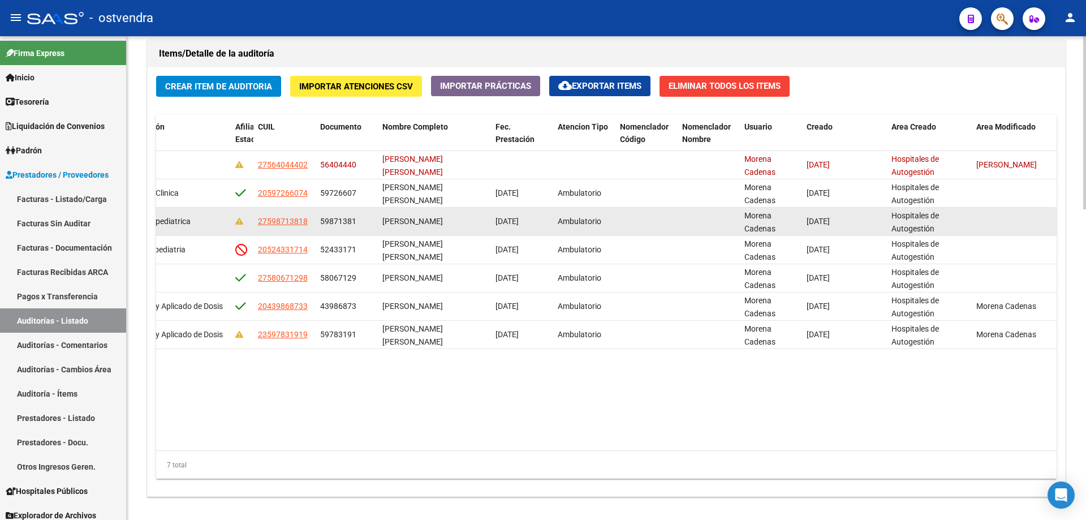
scroll to position [813, 0]
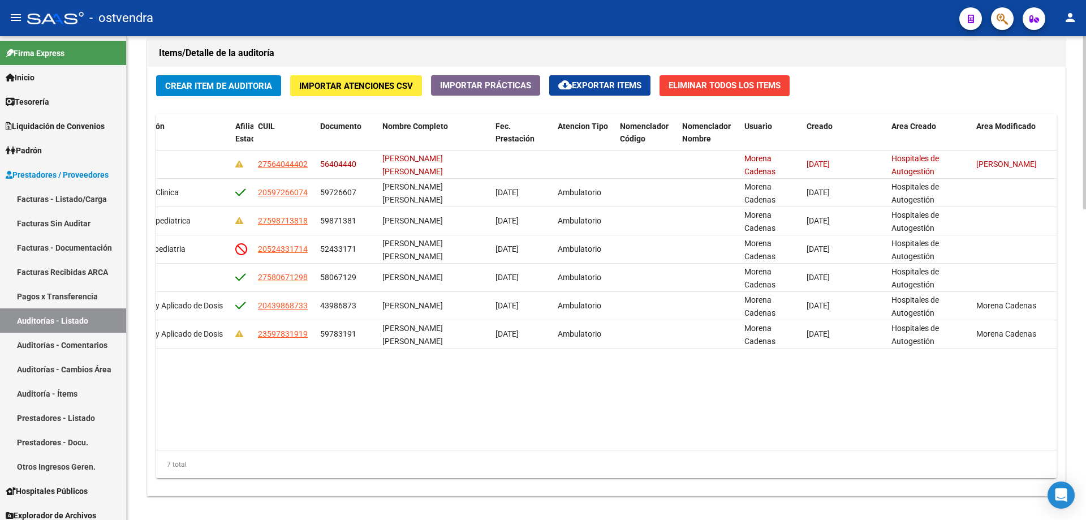
click at [677, 437] on datatable-body "21055 CUIDADO! SIN GERENCIADOR! $ 5.904,00 $ 0,00 $ 5.904,00 27564044402 564044…" at bounding box center [606, 300] width 901 height 299
drag, startPoint x: 671, startPoint y: 452, endPoint x: 665, endPoint y: 449, distance: 5.8
click at [665, 449] on div "Id Gerenciador Monto Item Monto Aprobado Debitado Tot. Comentario OS Comentario…" at bounding box center [606, 296] width 901 height 364
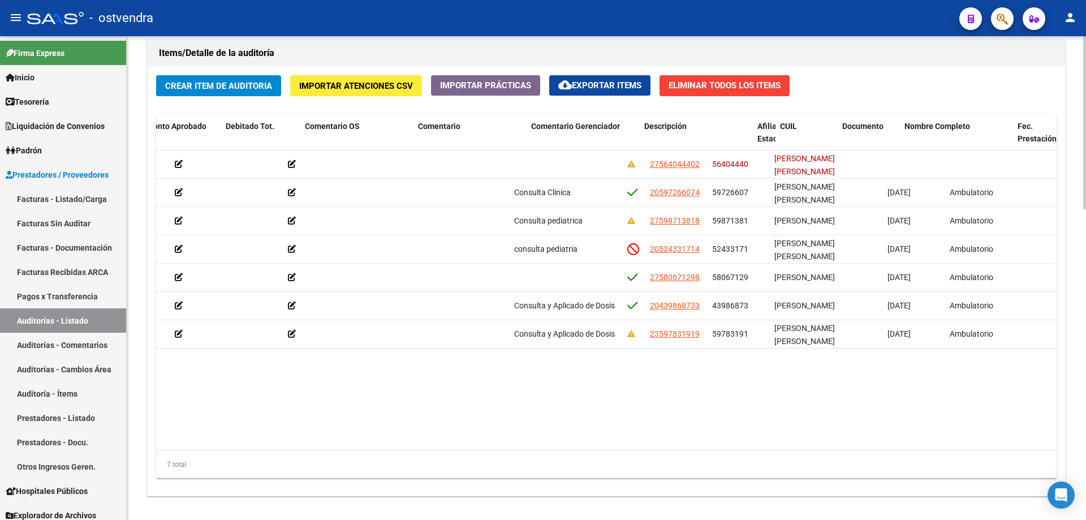
scroll to position [0, 240]
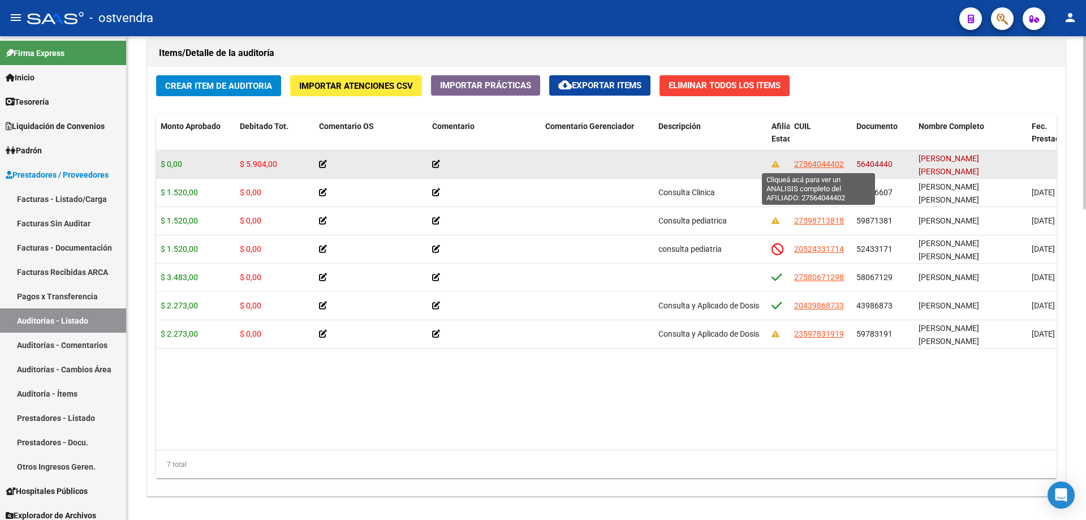
click at [813, 164] on span "27564044402" at bounding box center [819, 164] width 50 height 9
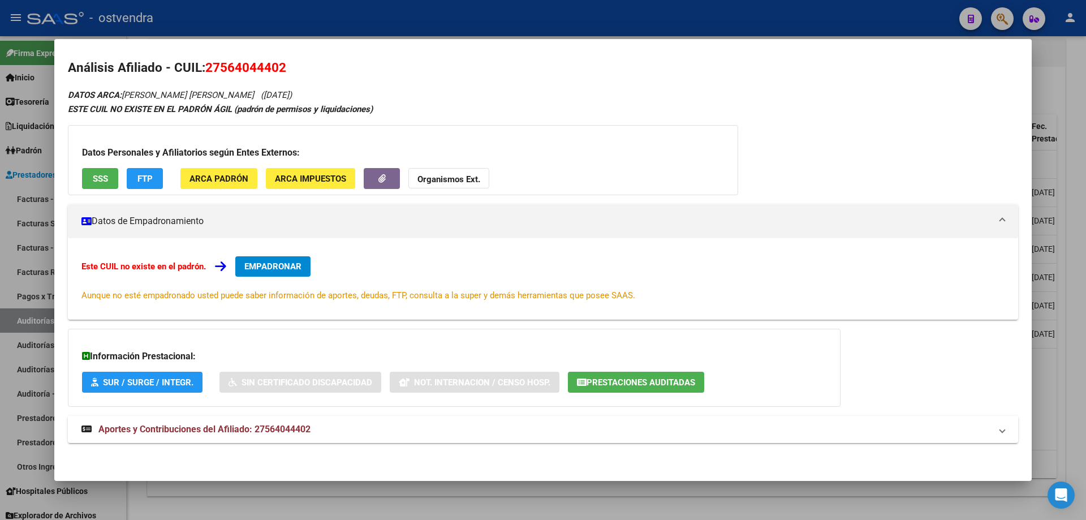
scroll to position [6, 0]
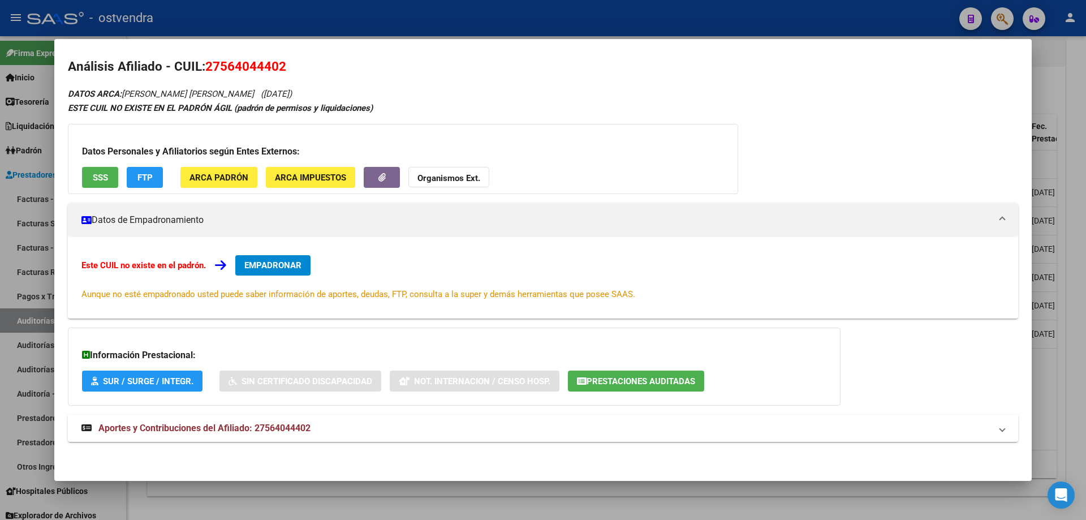
click at [103, 183] on button "SSS" at bounding box center [100, 177] width 36 height 21
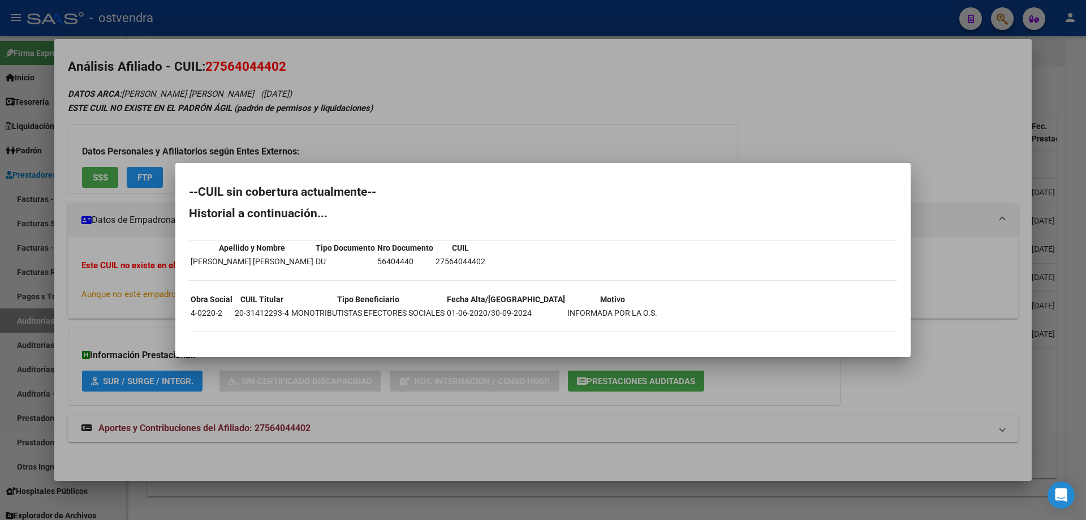
click at [289, 452] on div at bounding box center [543, 260] width 1086 height 520
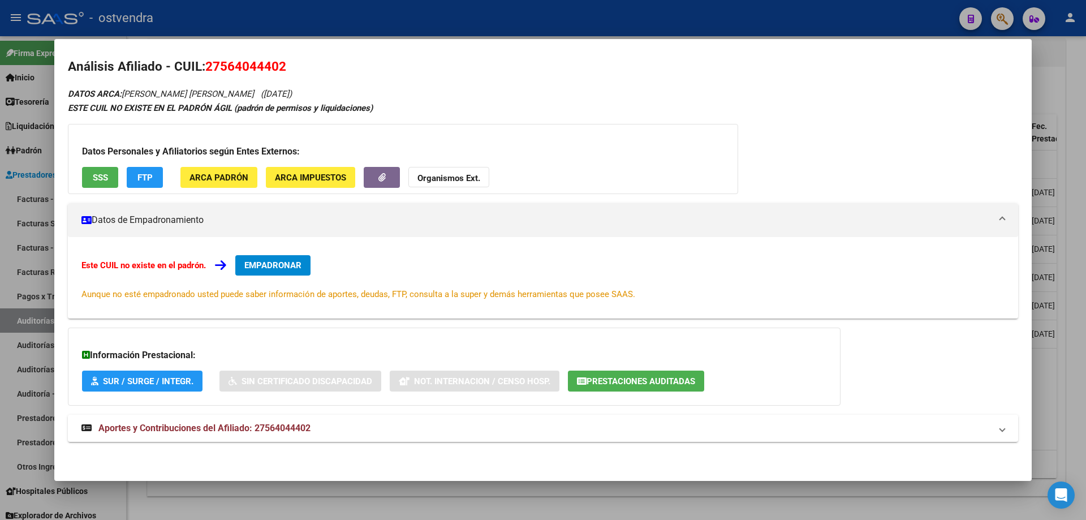
click at [410, 491] on div at bounding box center [543, 260] width 1086 height 520
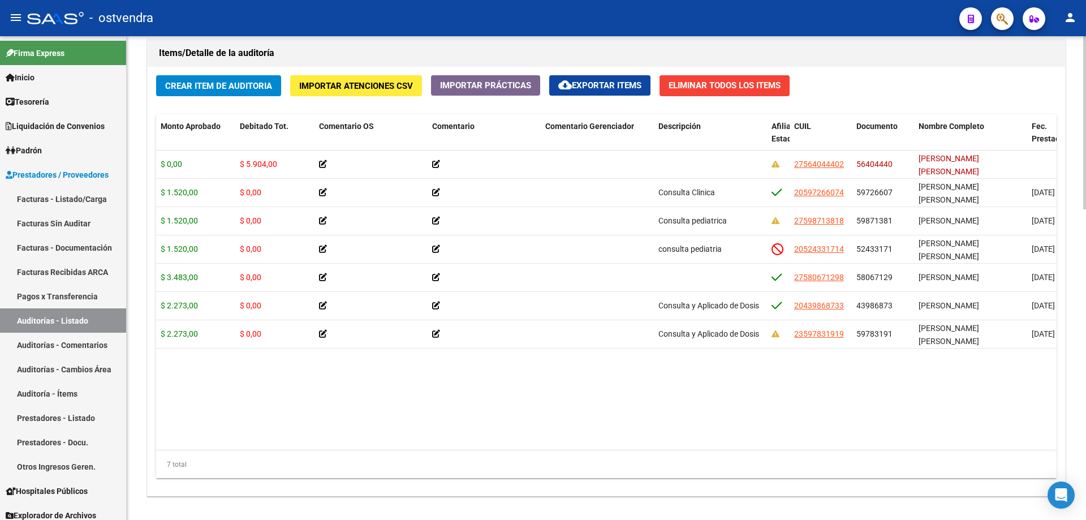
drag, startPoint x: 509, startPoint y: 460, endPoint x: 635, endPoint y: 461, distance: 125.6
click at [635, 461] on div "7 total" at bounding box center [606, 464] width 901 height 28
drag, startPoint x: 660, startPoint y: 436, endPoint x: 777, endPoint y: 437, distance: 117.1
click at [777, 437] on datatable-body "21055 CUIDADO! SIN GERENCIADOR! $ 5.904,00 $ 0,00 $ 5.904,00 27564044402 564044…" at bounding box center [606, 300] width 901 height 299
drag, startPoint x: 710, startPoint y: 429, endPoint x: 640, endPoint y: 441, distance: 71.1
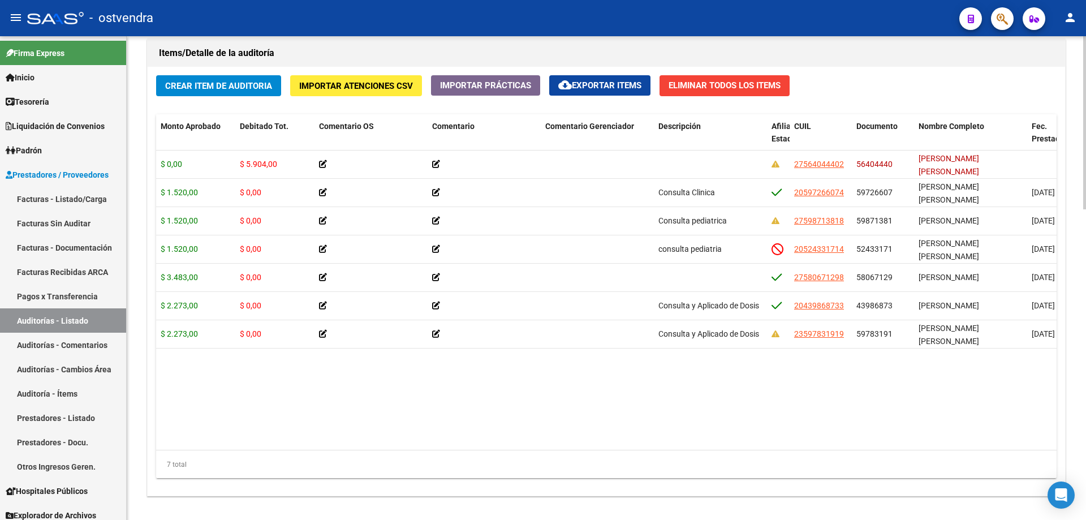
click at [640, 441] on datatable-body "21055 CUIDADO! SIN GERENCIADOR! $ 5.904,00 $ 0,00 $ 5.904,00 27564044402 564044…" at bounding box center [606, 300] width 901 height 299
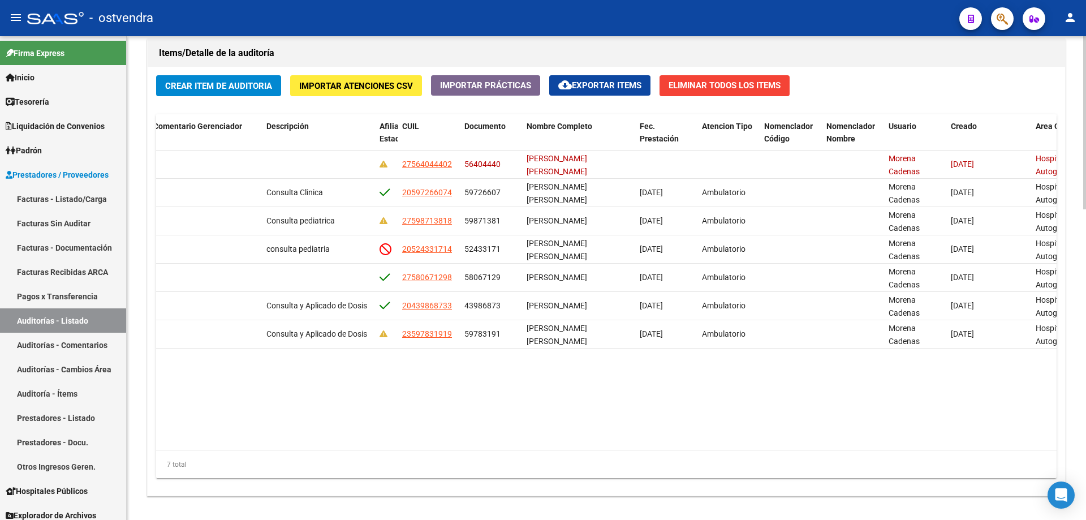
scroll to position [0, 635]
click at [663, 128] on div "Fec. Prestación" at bounding box center [663, 133] width 53 height 26
drag, startPoint x: 658, startPoint y: 435, endPoint x: 648, endPoint y: 436, distance: 9.7
click at [648, 436] on datatable-body "21055 CUIDADO! SIN GERENCIADOR! $ 5.904,00 $ 0,00 $ 5.904,00 27564044402 564044…" at bounding box center [606, 300] width 901 height 299
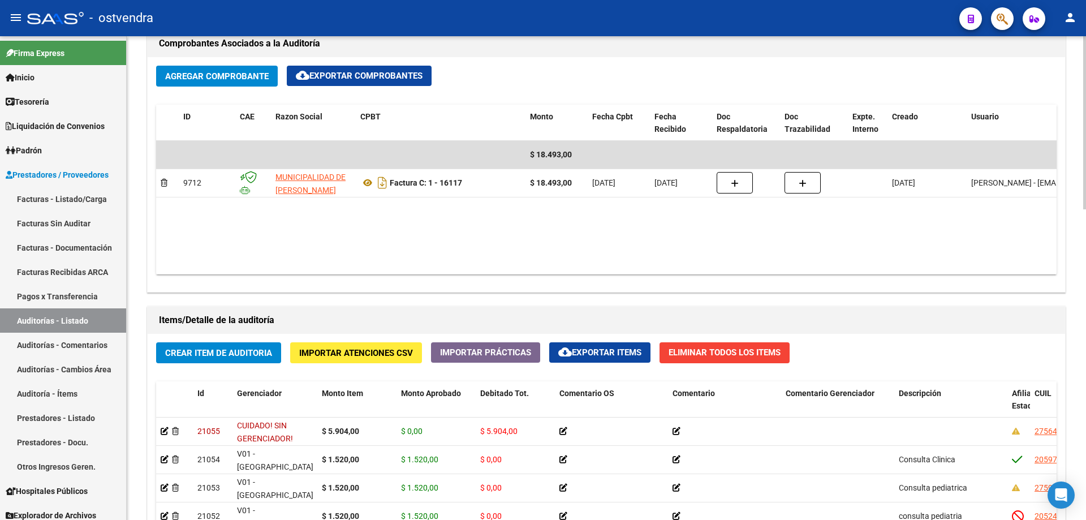
scroll to position [757, 0]
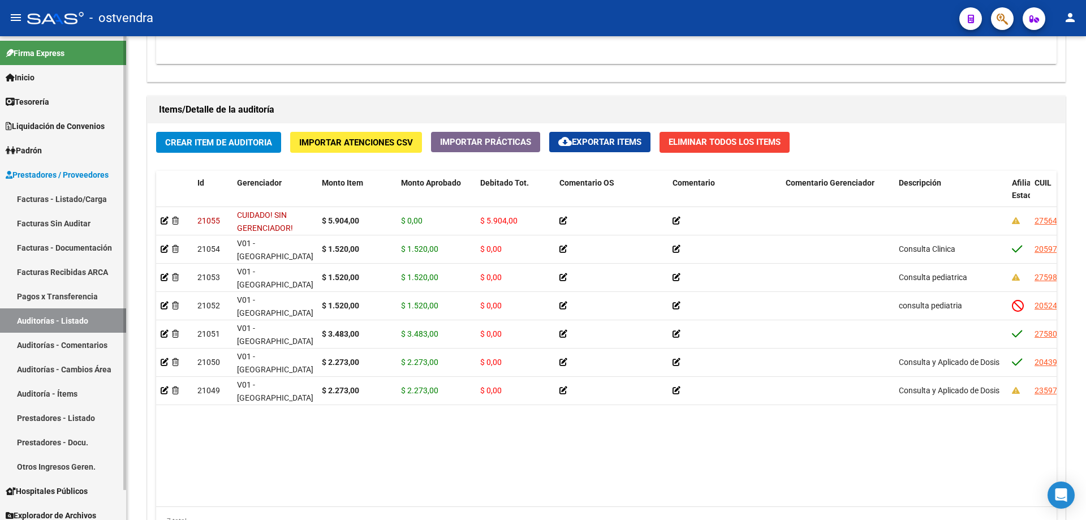
click at [59, 314] on link "Auditorías - Listado" at bounding box center [63, 320] width 126 height 24
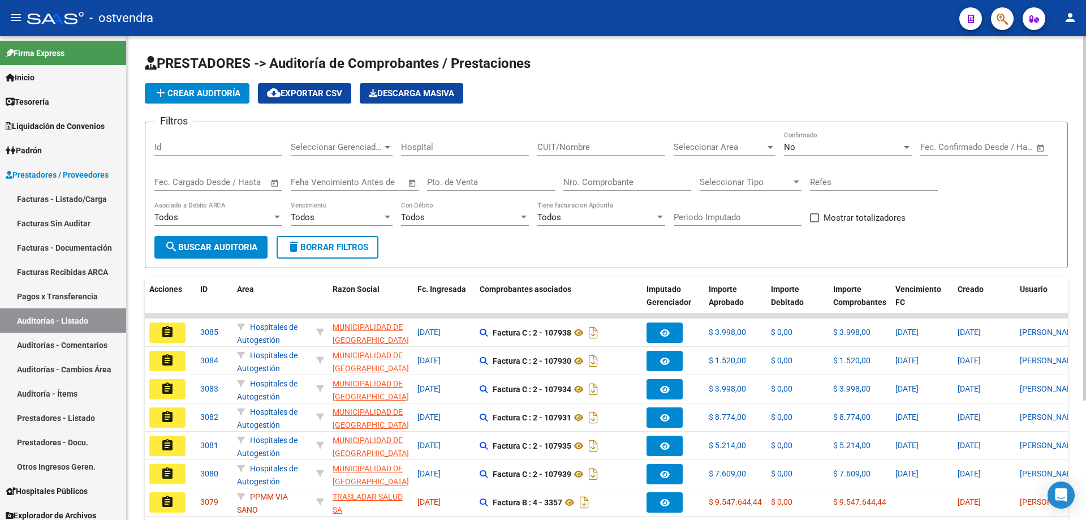
click at [587, 179] on input "Nro. Comprobante" at bounding box center [628, 182] width 128 height 10
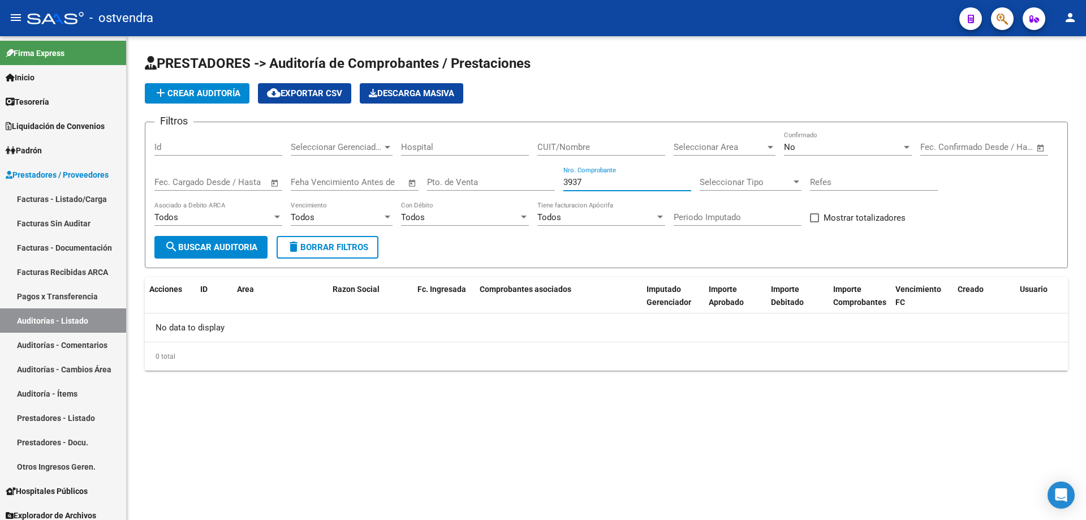
type input "3937"
click at [809, 145] on div "No" at bounding box center [843, 147] width 118 height 10
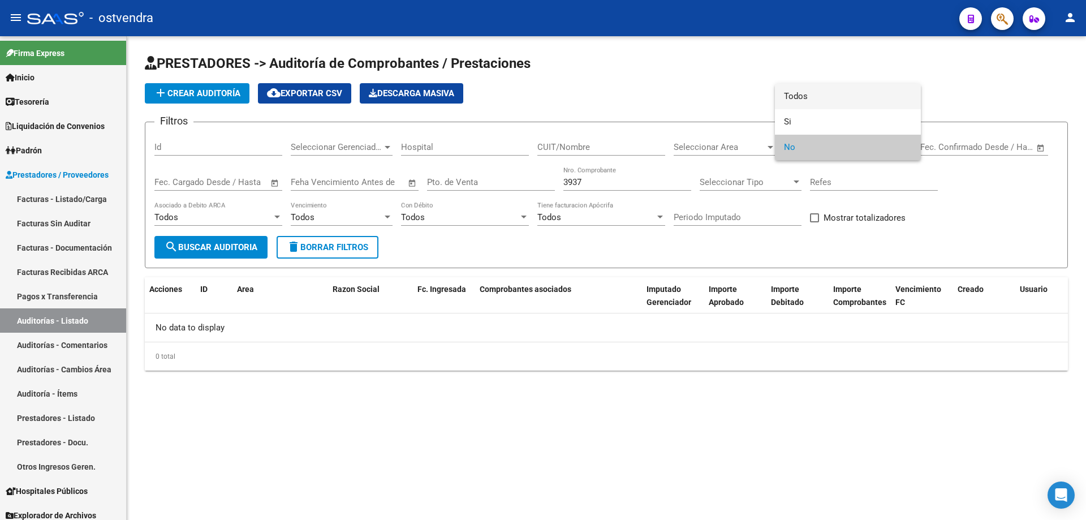
click at [816, 101] on span "Todos" at bounding box center [848, 96] width 128 height 25
click at [217, 231] on div "Todos Asociado a Debito ARCA" at bounding box center [218, 218] width 128 height 35
click at [217, 237] on button "search Buscar Auditoria" at bounding box center [210, 247] width 113 height 23
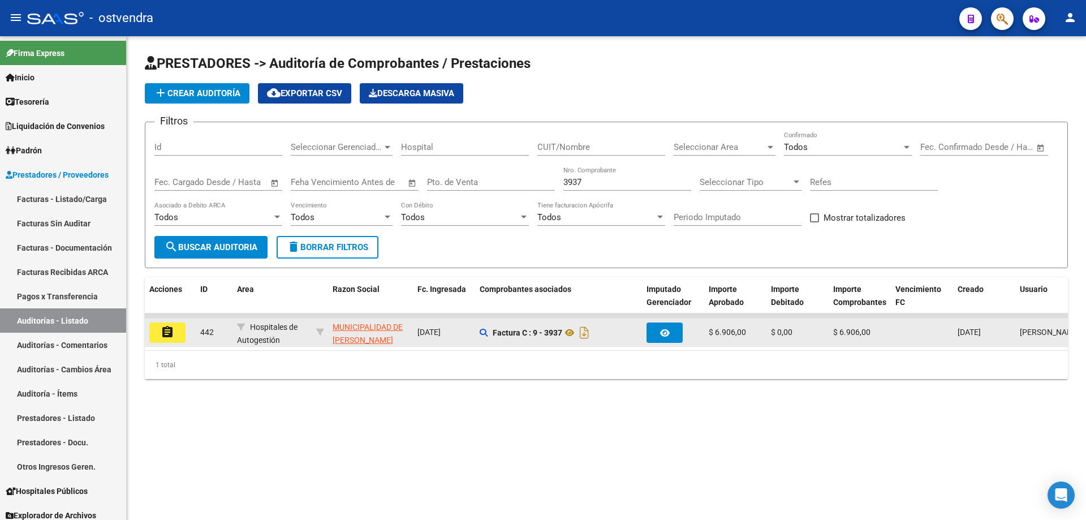
click at [165, 336] on mat-icon "assignment" at bounding box center [168, 332] width 14 height 14
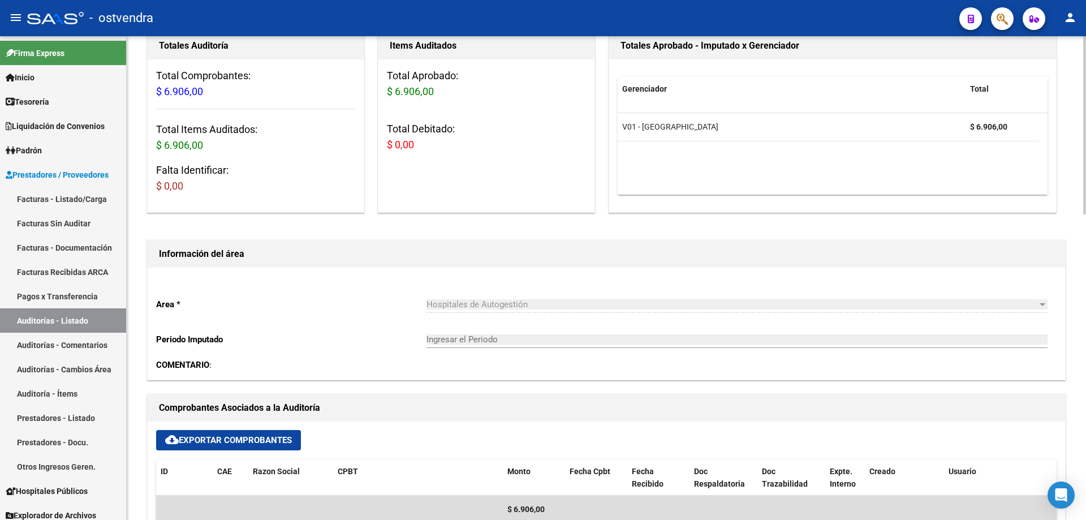
scroll to position [170, 0]
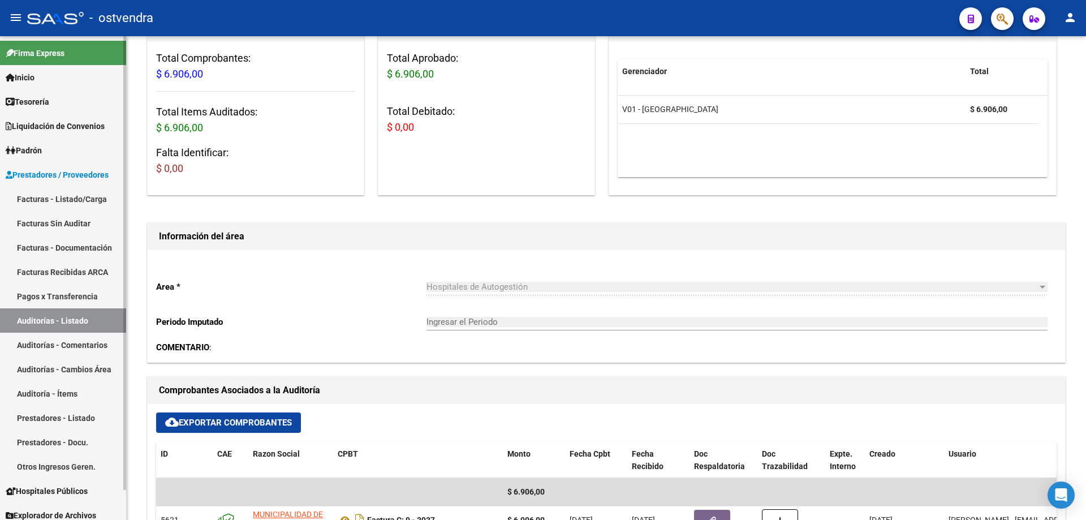
click at [74, 94] on link "Tesorería" at bounding box center [63, 101] width 126 height 24
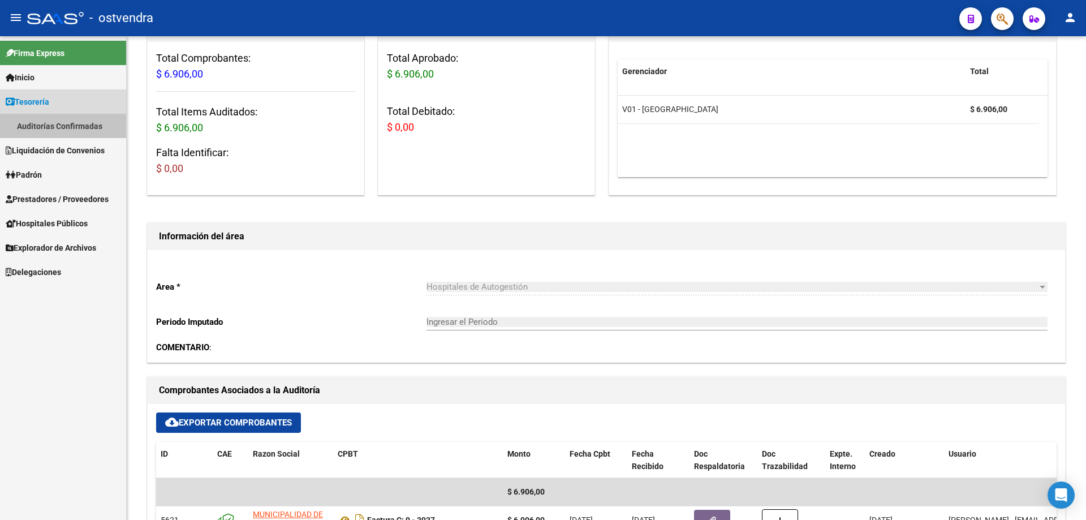
click at [69, 115] on link "Auditorías Confirmadas" at bounding box center [63, 126] width 126 height 24
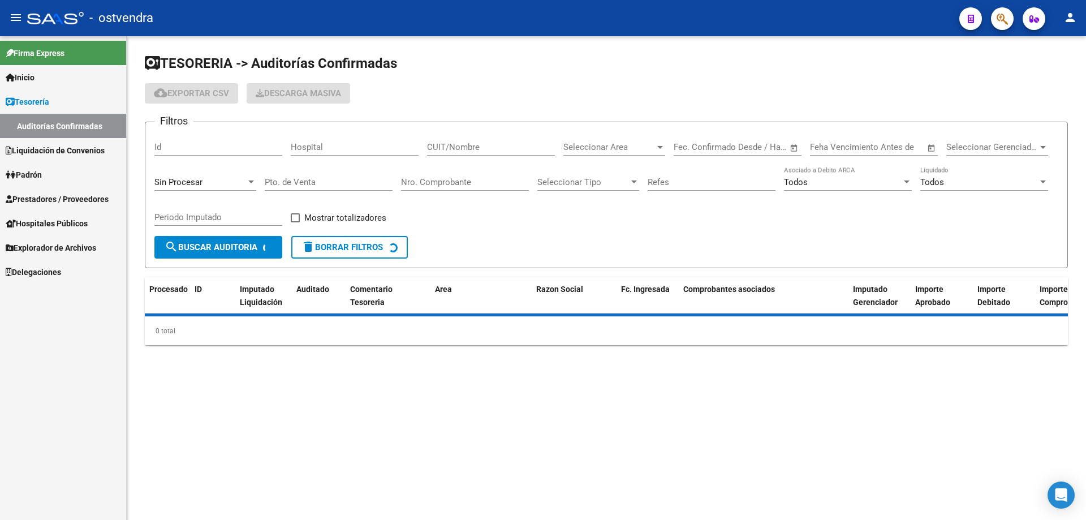
click at [459, 181] on input "Nro. Comprobante" at bounding box center [465, 182] width 128 height 10
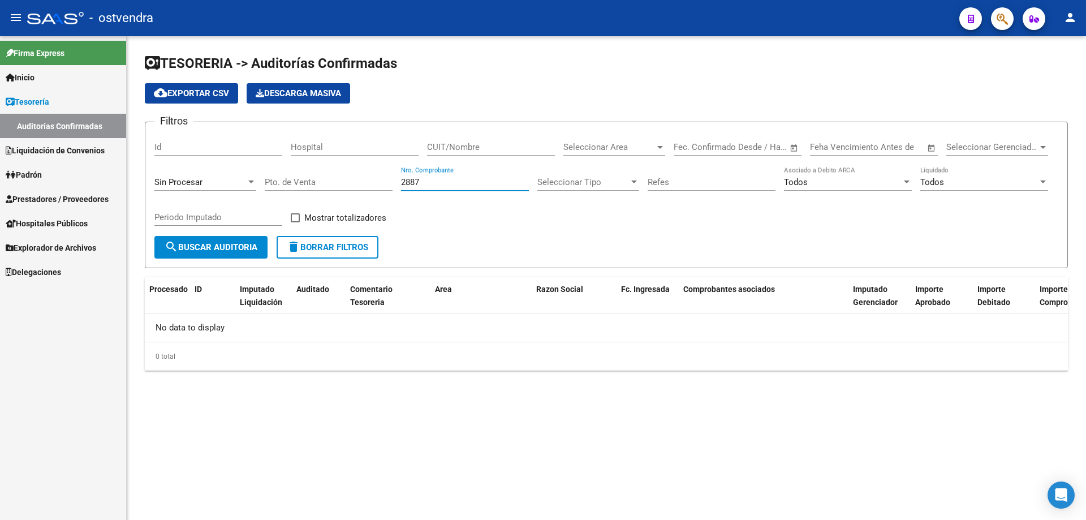
type input "2887"
click at [19, 204] on span "Prestadores / Proveedores" at bounding box center [57, 199] width 103 height 12
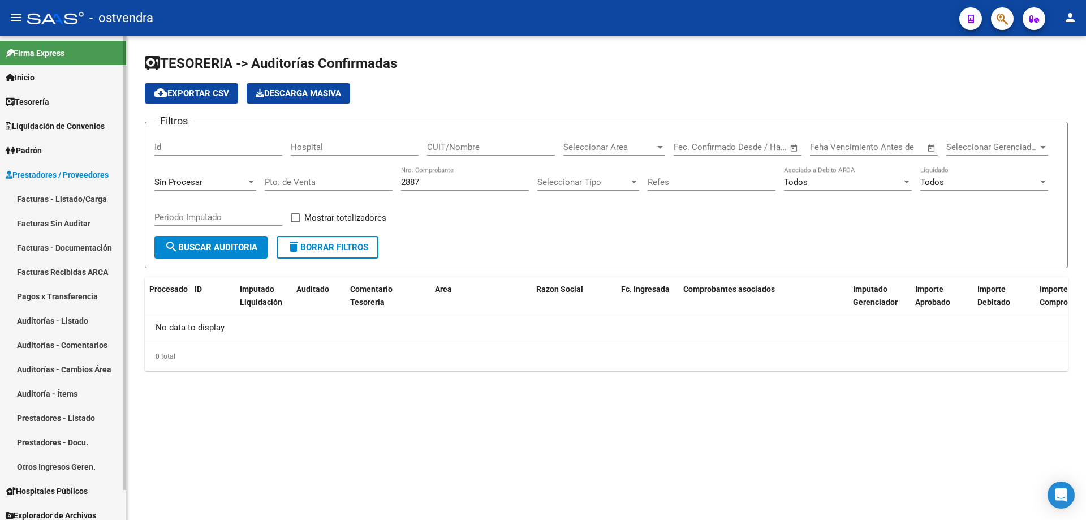
click at [22, 414] on link "Prestadores - Listado" at bounding box center [63, 418] width 126 height 24
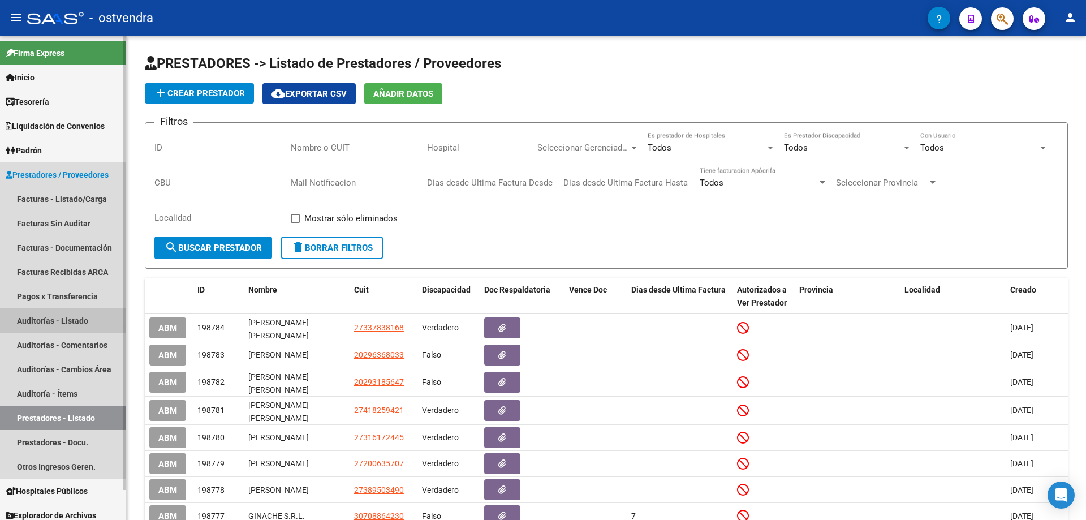
click at [45, 324] on link "Auditorías - Listado" at bounding box center [63, 320] width 126 height 24
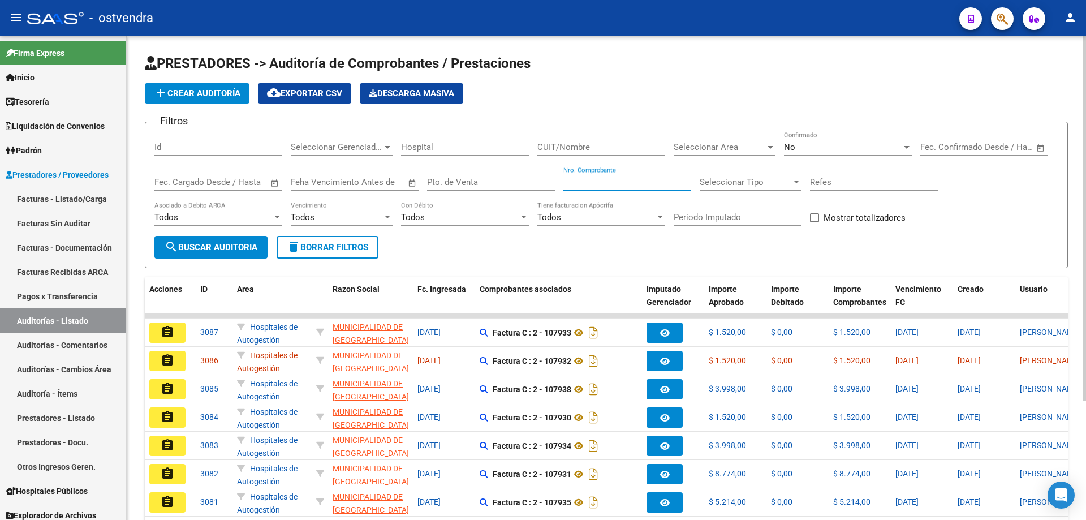
click at [590, 182] on input "Nro. Comprobante" at bounding box center [628, 182] width 128 height 10
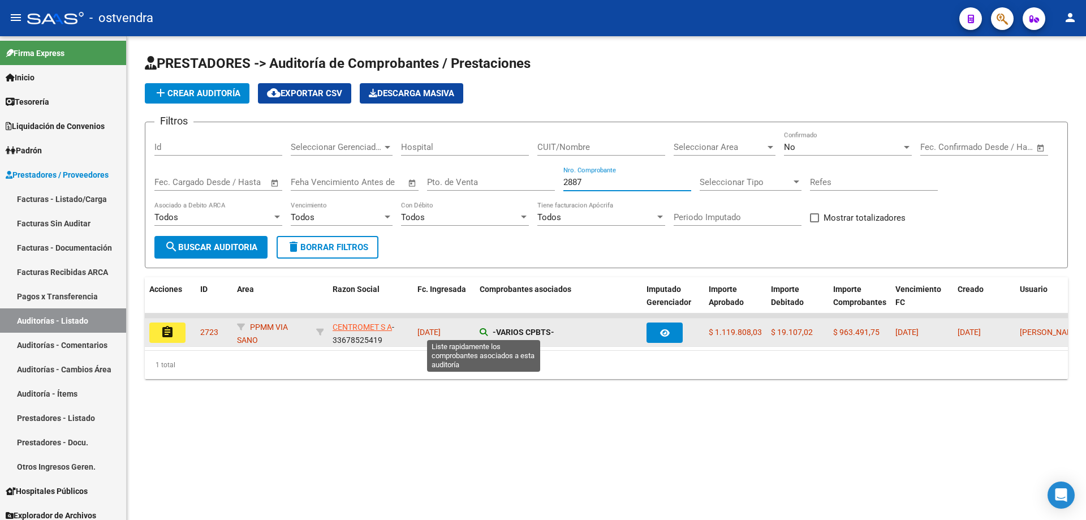
click at [482, 335] on icon at bounding box center [484, 332] width 8 height 8
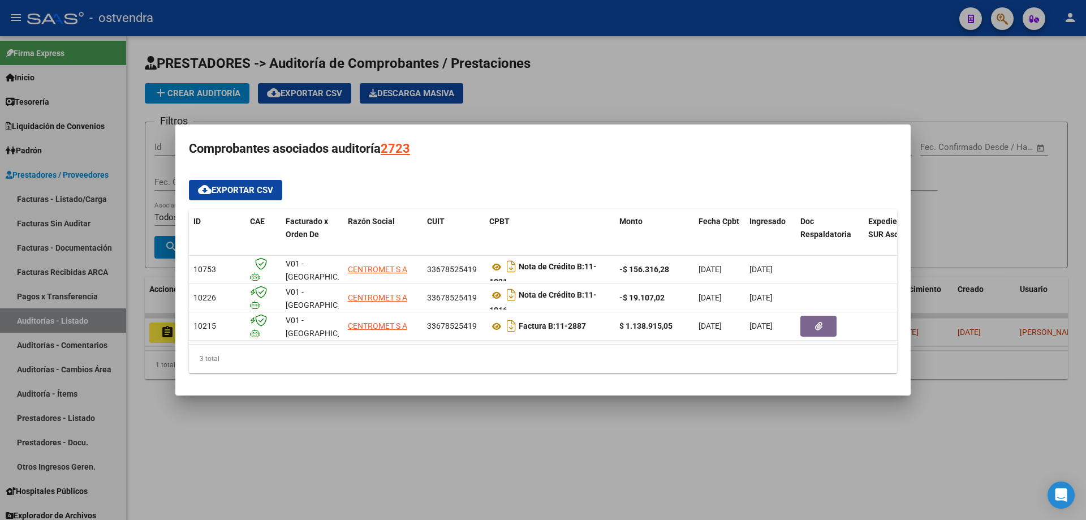
click at [658, 49] on div at bounding box center [543, 260] width 1086 height 520
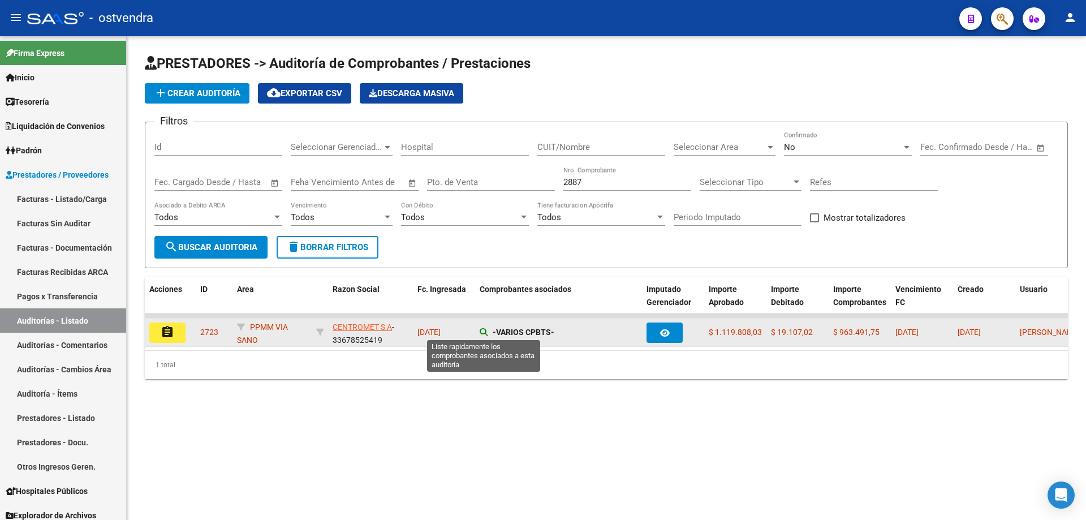
click at [483, 329] on icon at bounding box center [484, 332] width 8 height 8
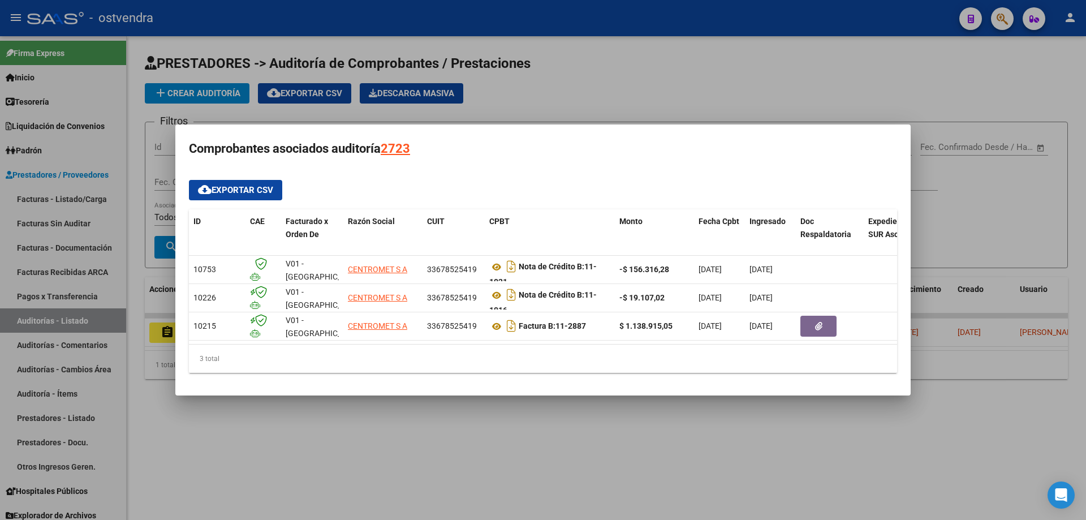
click at [476, 466] on div at bounding box center [543, 260] width 1086 height 520
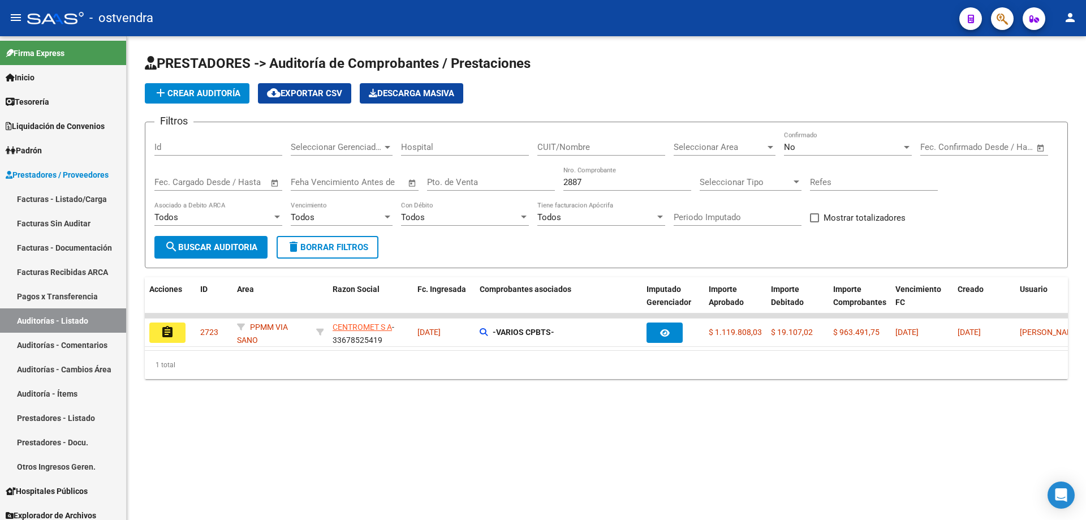
click at [591, 183] on input "2887" at bounding box center [628, 182] width 128 height 10
click at [801, 140] on div "No Confirmado" at bounding box center [848, 143] width 128 height 24
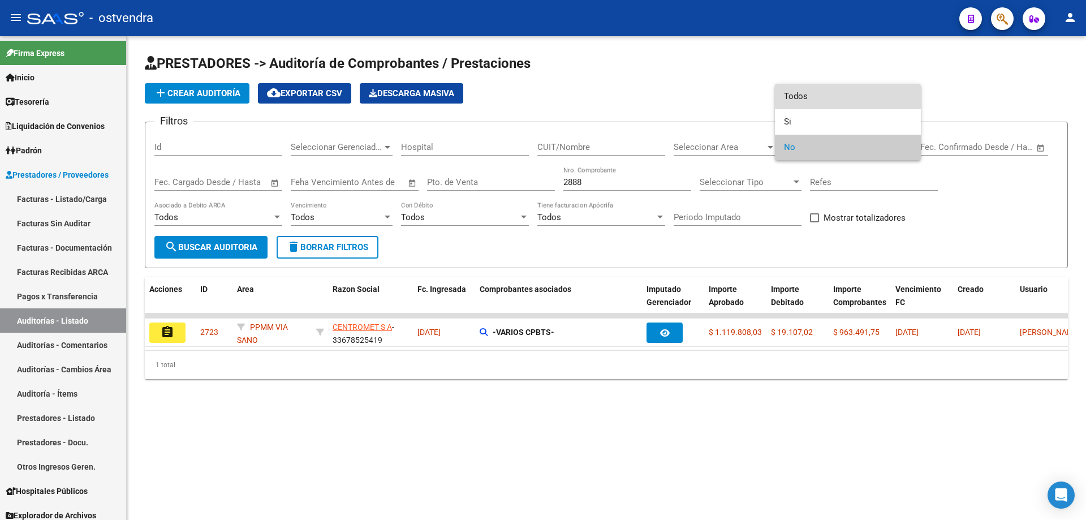
drag, startPoint x: 801, startPoint y: 92, endPoint x: 766, endPoint y: 110, distance: 39.2
click at [786, 106] on span "Todos" at bounding box center [848, 96] width 128 height 25
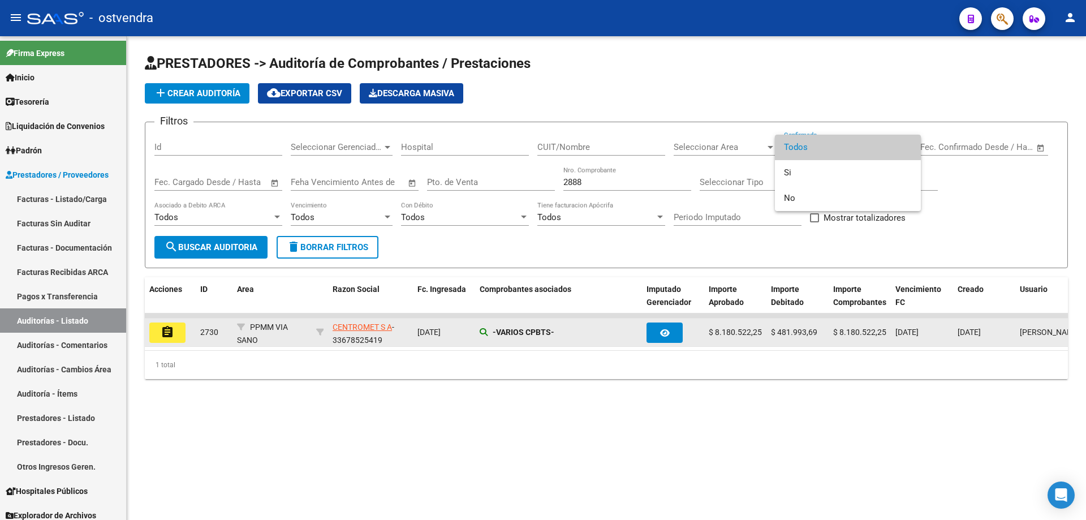
click at [480, 335] on div at bounding box center [543, 260] width 1086 height 520
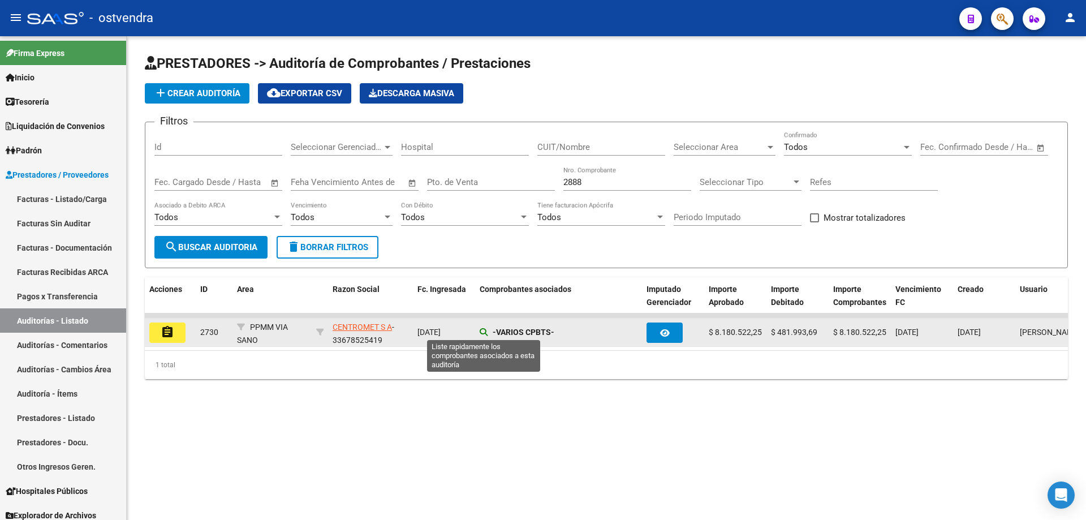
click at [482, 333] on icon at bounding box center [484, 332] width 8 height 8
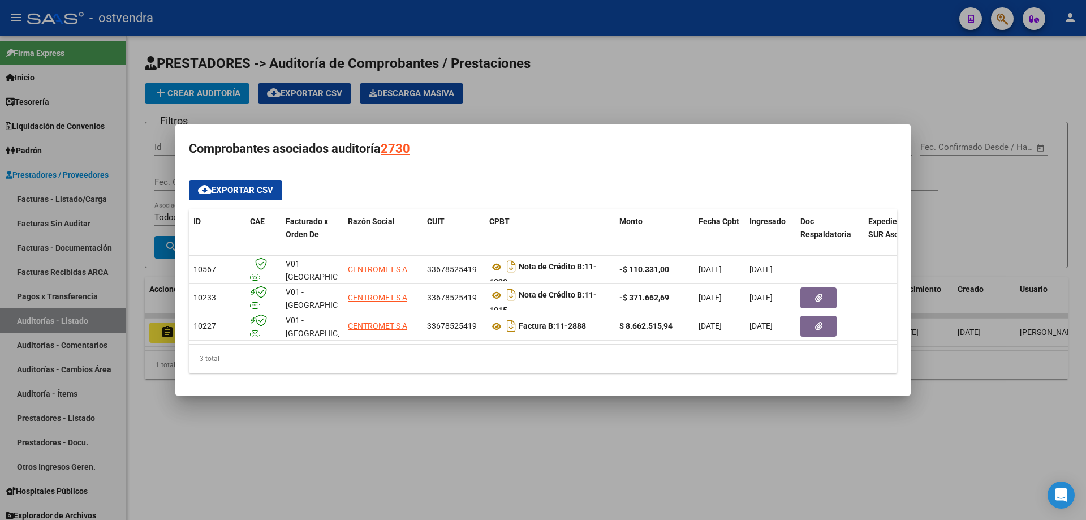
click at [648, 55] on div at bounding box center [543, 260] width 1086 height 520
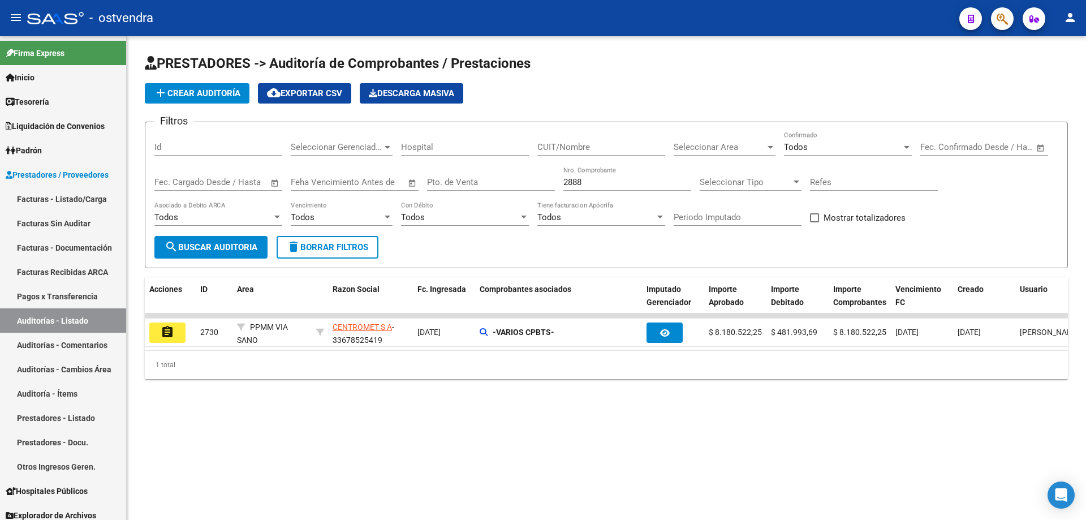
click at [598, 182] on input "2888" at bounding box center [628, 182] width 128 height 10
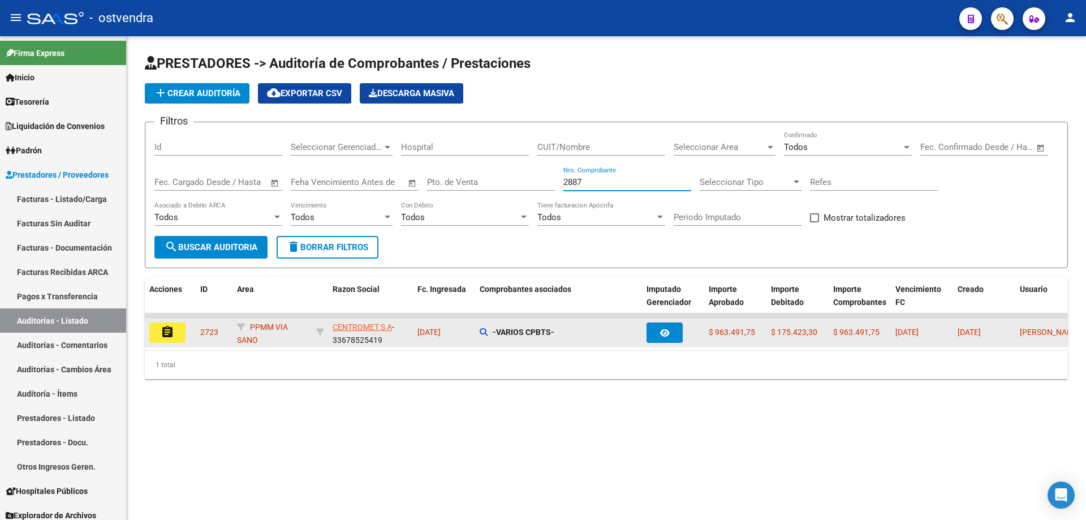
type input "2887"
click at [161, 323] on button "assignment" at bounding box center [167, 333] width 36 height 20
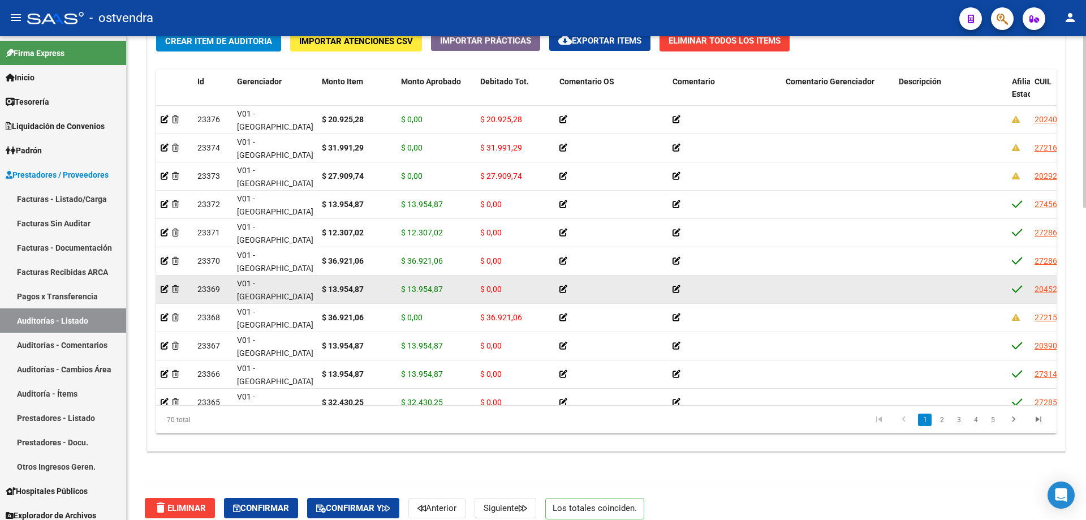
scroll to position [879, 0]
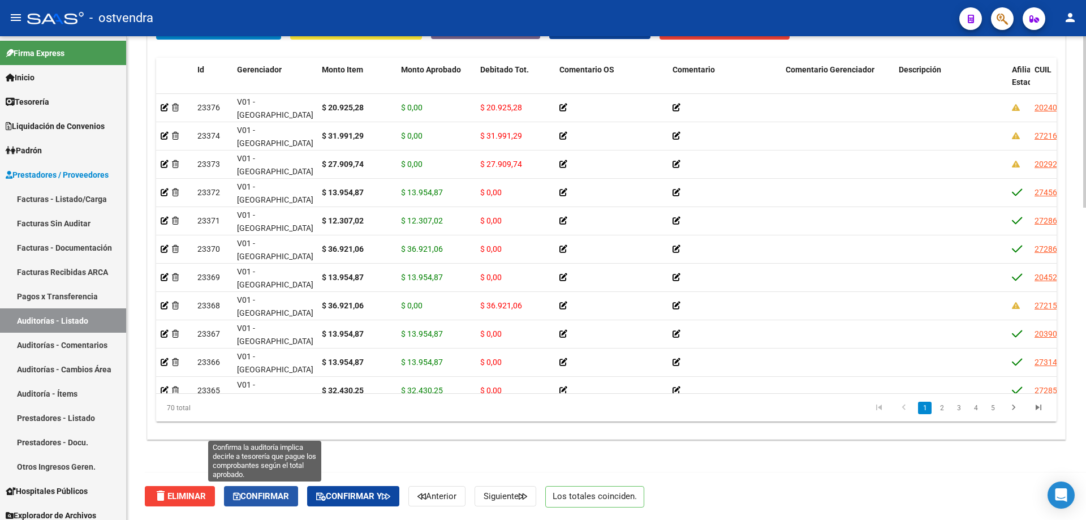
click at [281, 497] on span "Confirmar" at bounding box center [261, 496] width 56 height 10
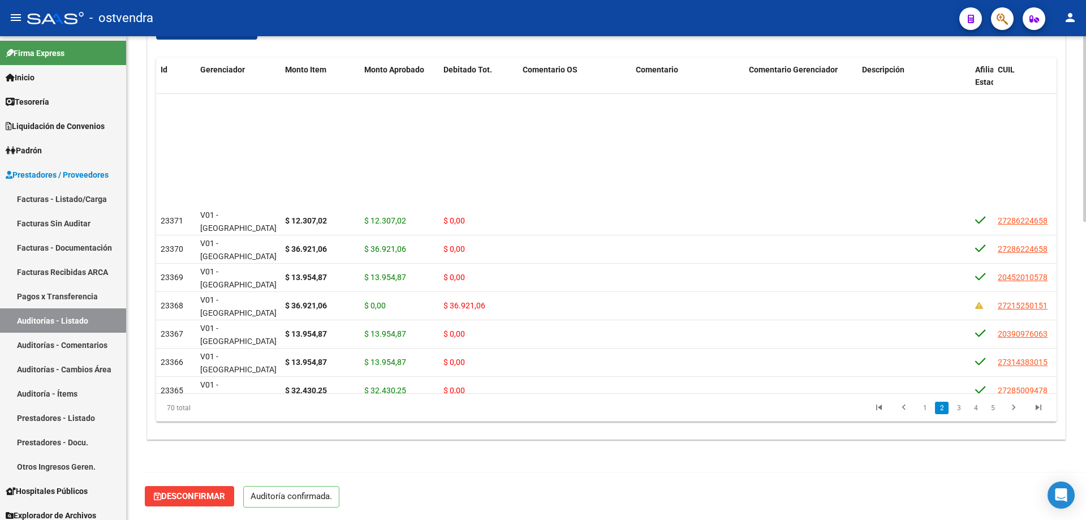
scroll to position [170, 0]
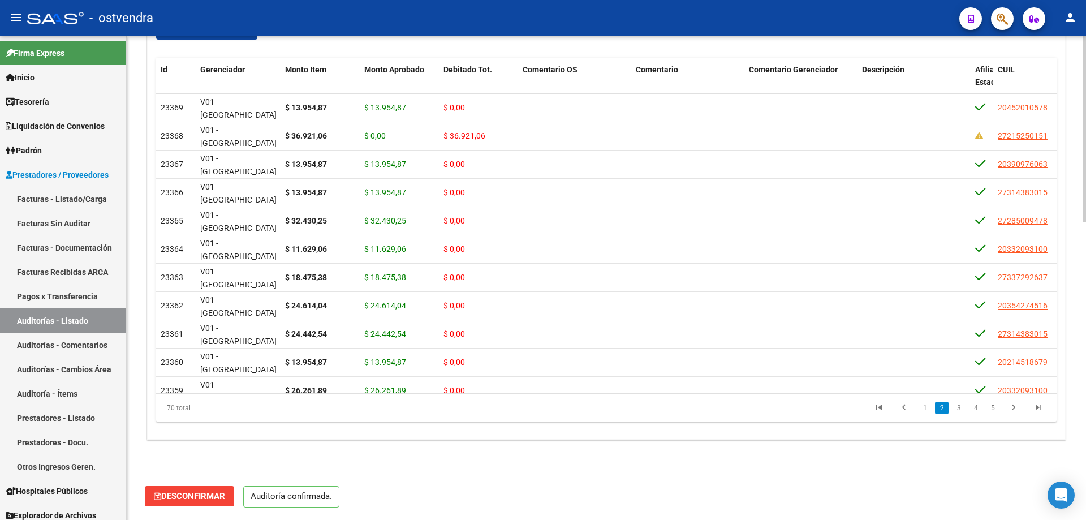
click at [762, 455] on div "Información del área Area * PPMM VIA SANO Seleccionar area Periodo Imputado Ing…" at bounding box center [606, 15] width 923 height 929
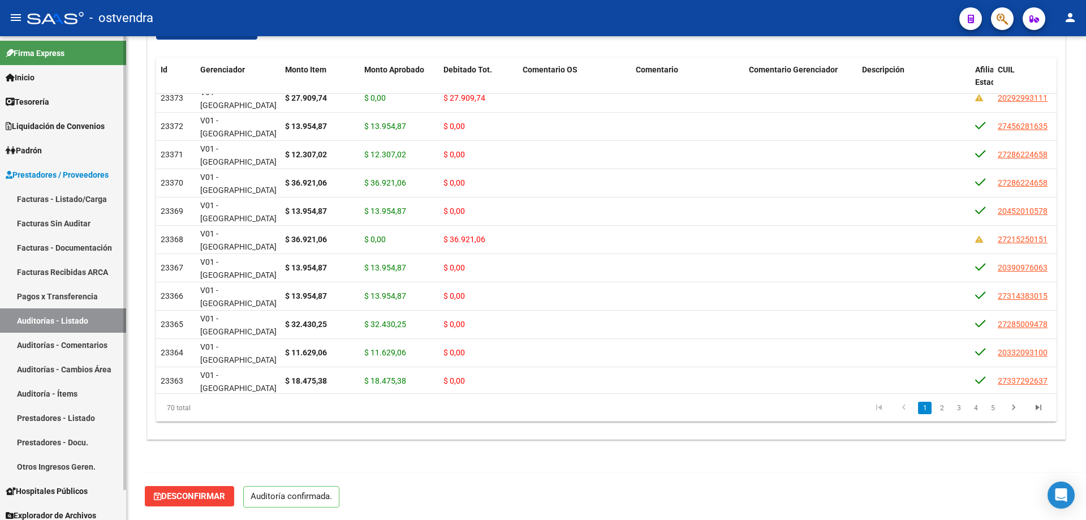
scroll to position [57, 0]
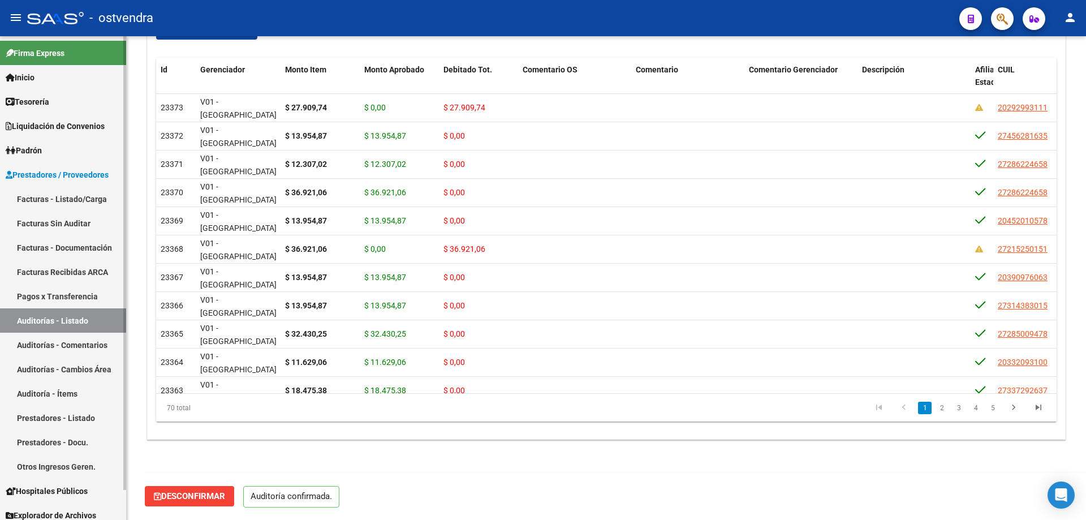
click at [53, 203] on link "Facturas - Listado/Carga" at bounding box center [63, 199] width 126 height 24
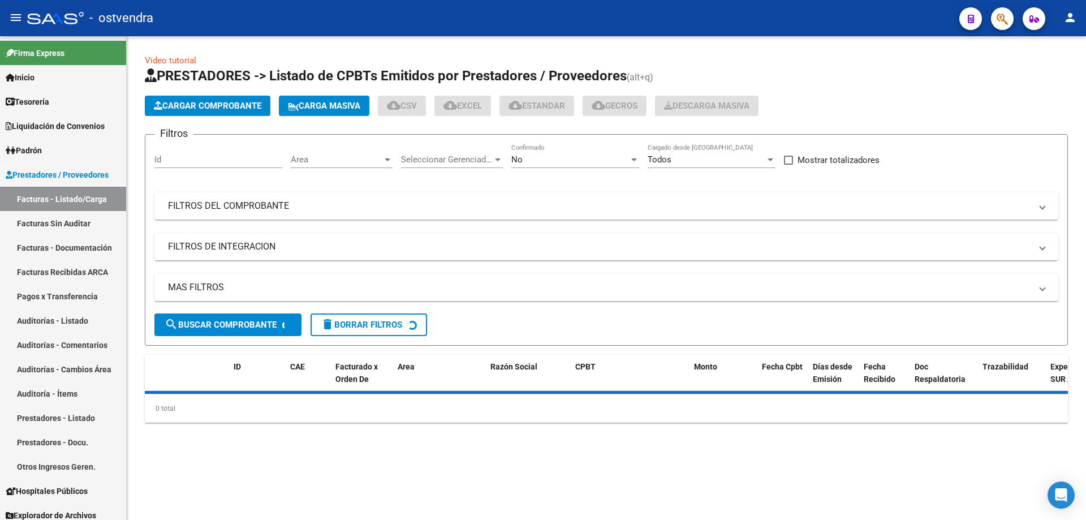
click at [194, 113] on button "Cargar Comprobante" at bounding box center [208, 106] width 126 height 20
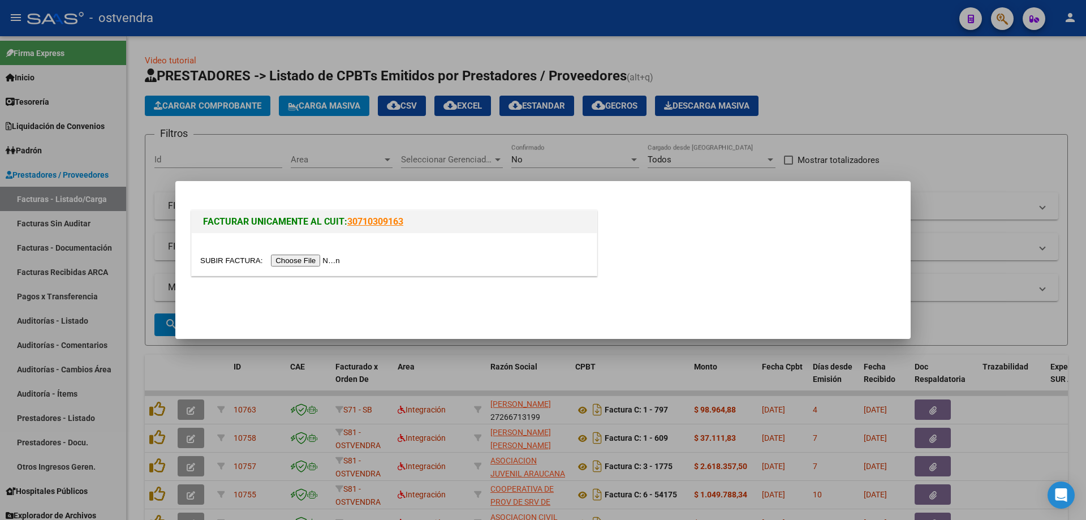
click at [298, 259] on input "file" at bounding box center [271, 261] width 143 height 12
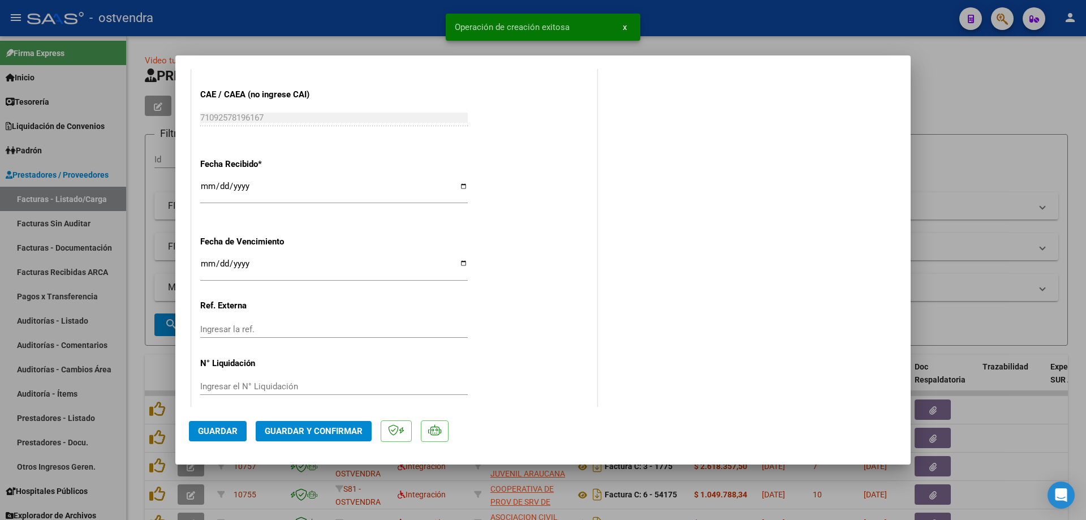
scroll to position [746, 0]
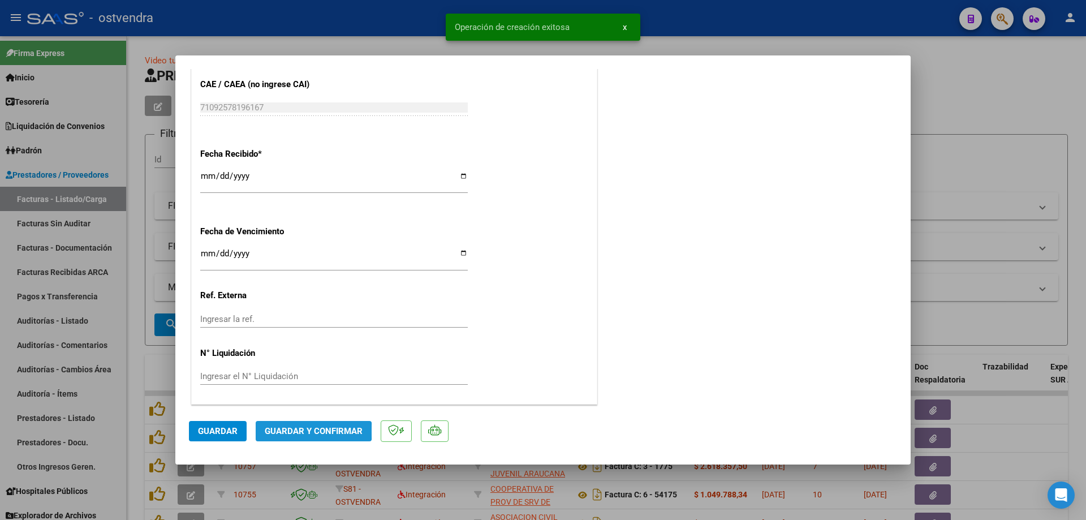
click at [311, 431] on span "Guardar y Confirmar" at bounding box center [314, 431] width 98 height 10
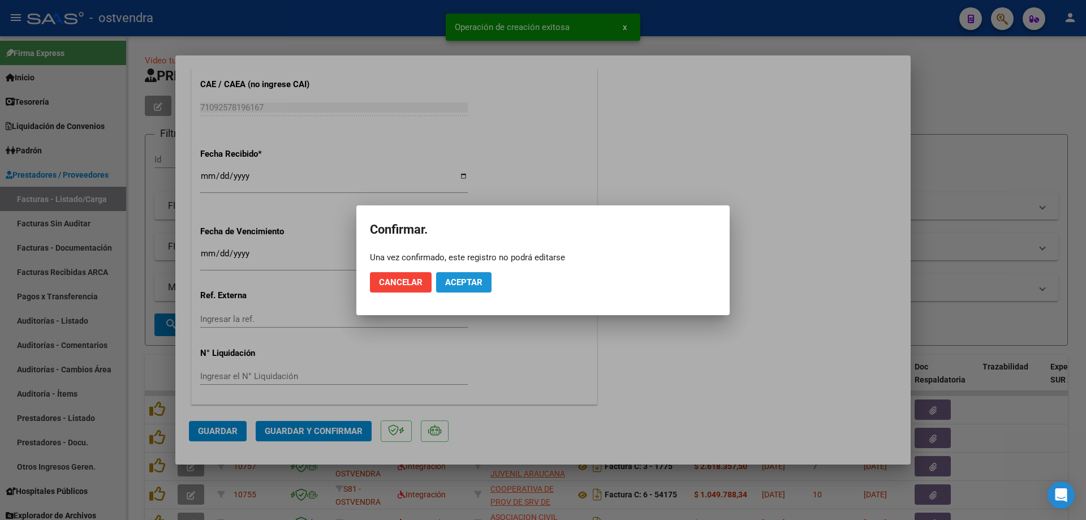
click at [452, 282] on span "Aceptar" at bounding box center [463, 282] width 37 height 10
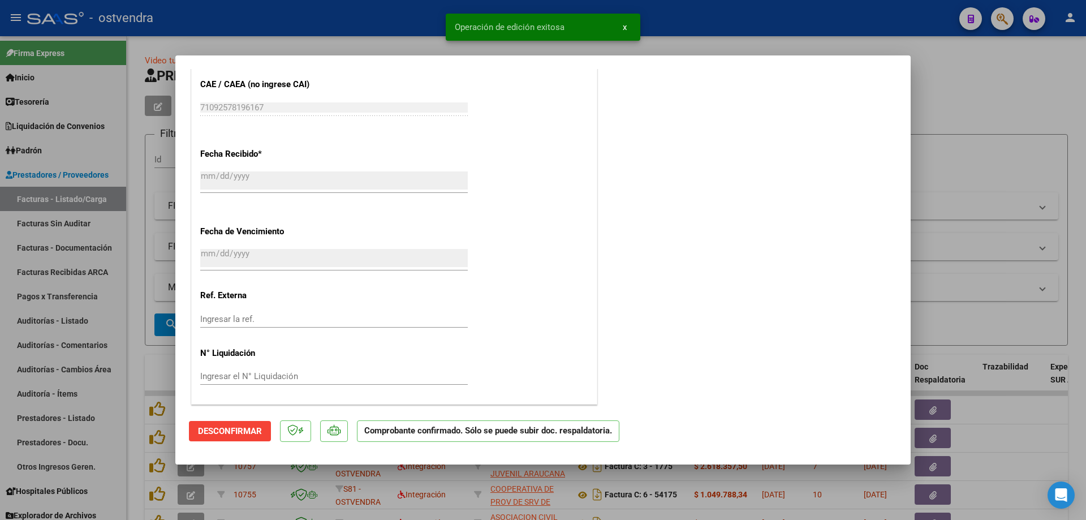
click at [122, 255] on div at bounding box center [543, 260] width 1086 height 520
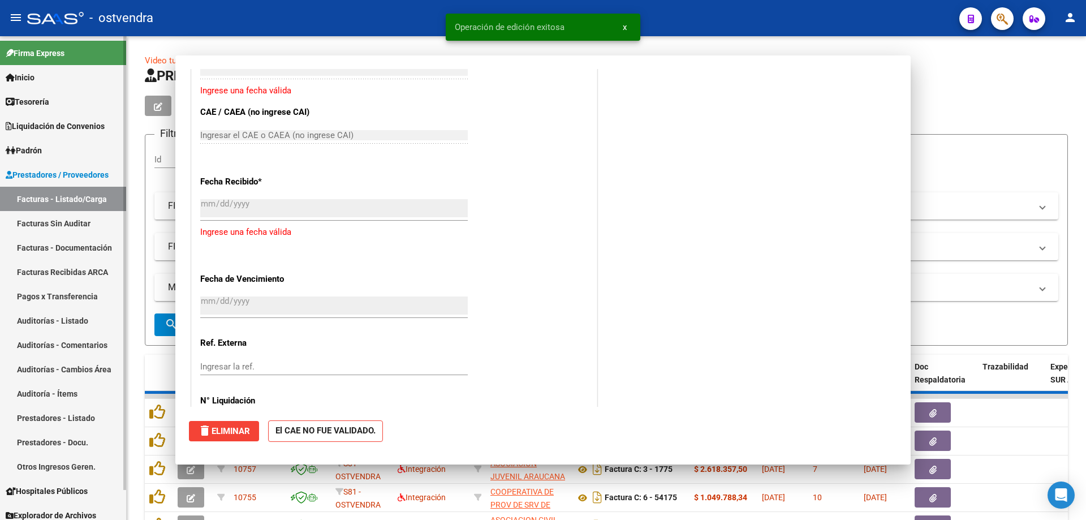
scroll to position [0, 0]
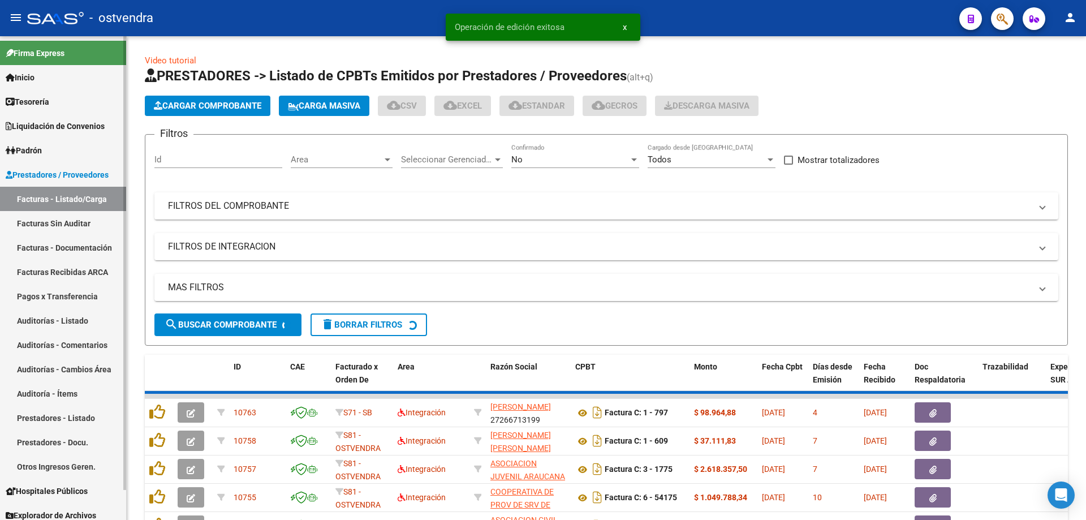
click at [90, 218] on link "Facturas Sin Auditar" at bounding box center [63, 223] width 126 height 24
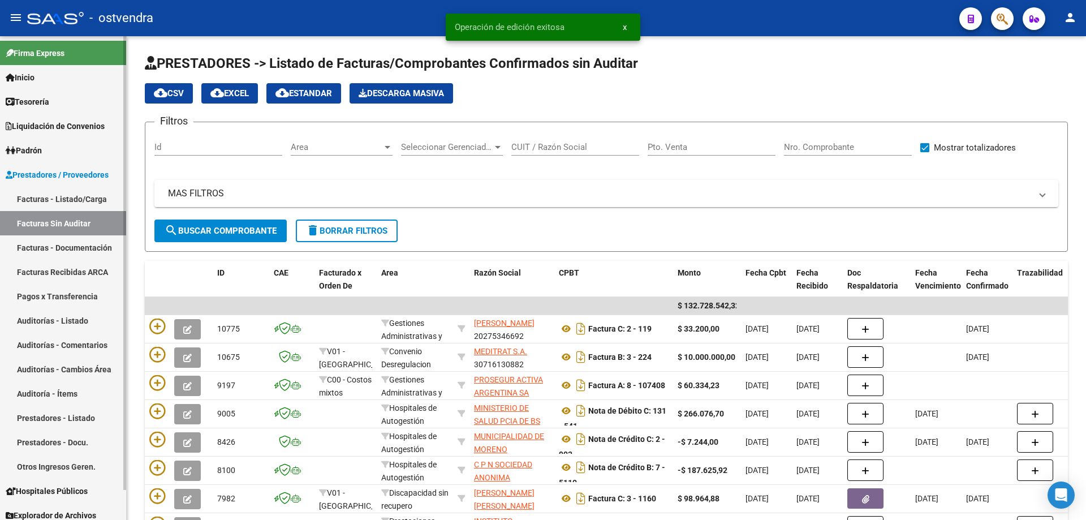
click at [74, 199] on link "Facturas - Listado/Carga" at bounding box center [63, 199] width 126 height 24
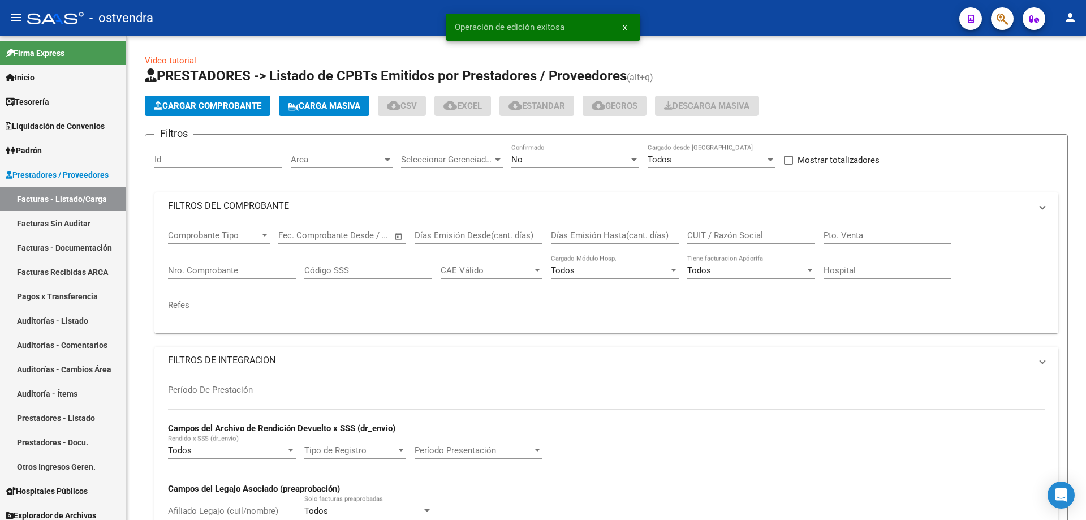
click at [220, 106] on span "Cargar Comprobante" at bounding box center [208, 106] width 108 height 10
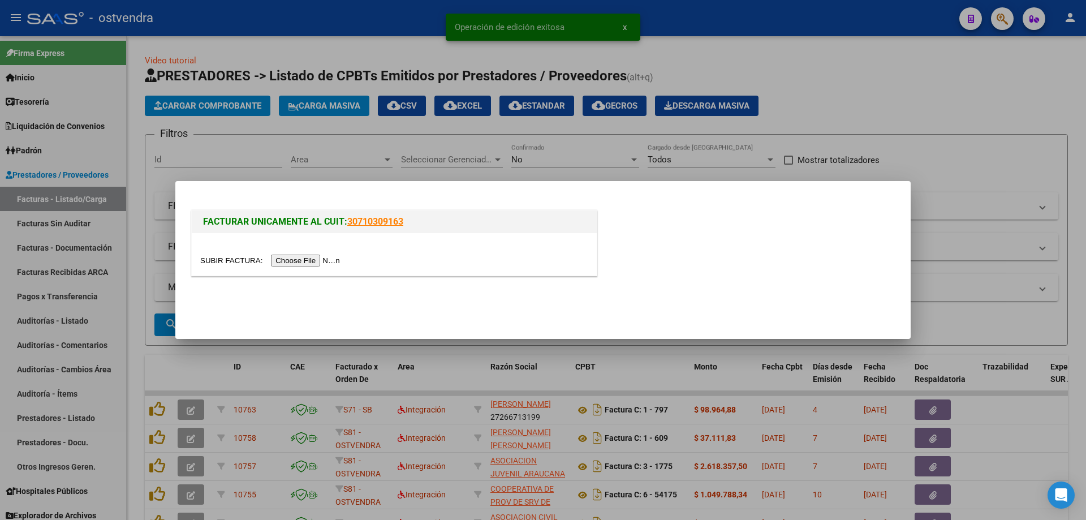
click at [306, 265] on input "file" at bounding box center [271, 261] width 143 height 12
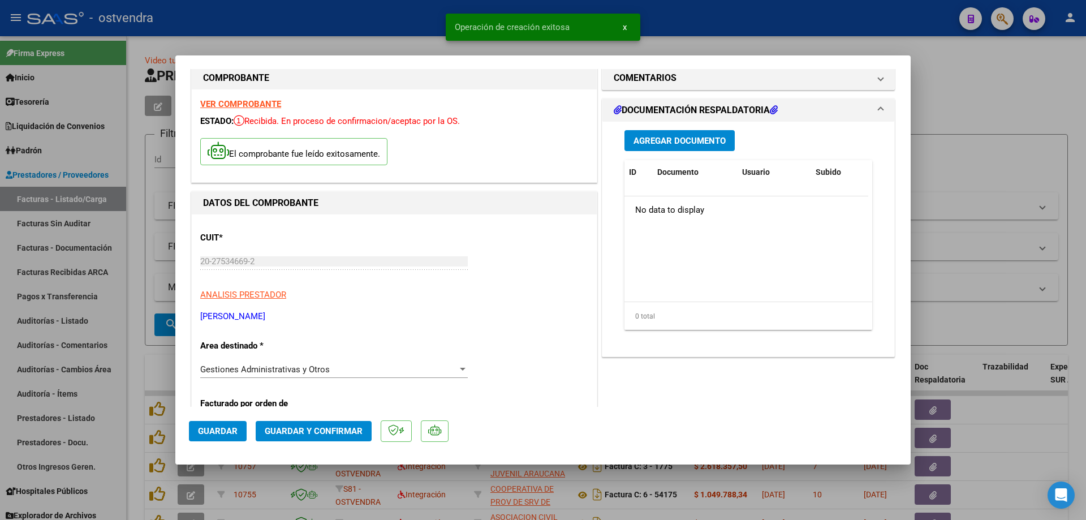
scroll to position [170, 0]
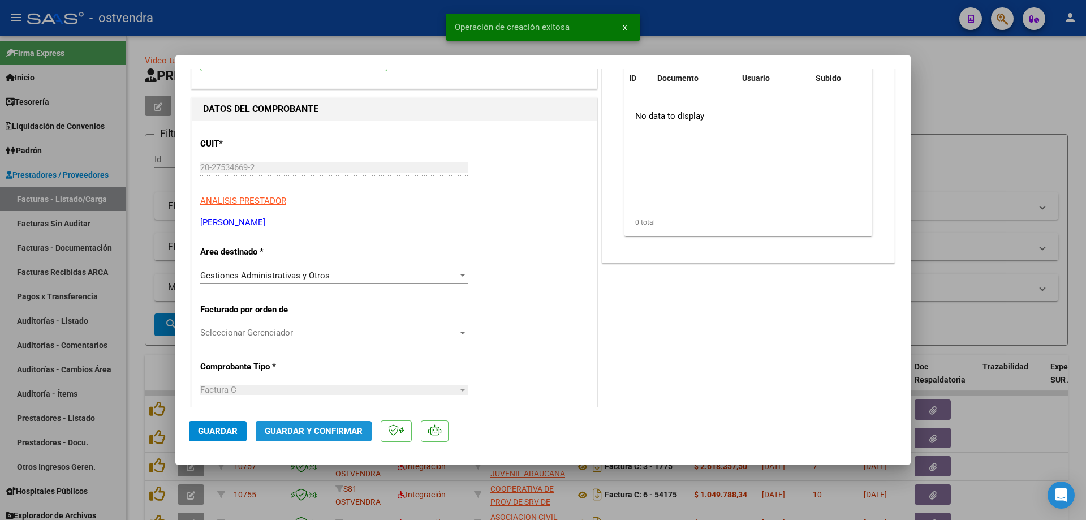
click at [297, 441] on button "Guardar y Confirmar" at bounding box center [314, 431] width 116 height 20
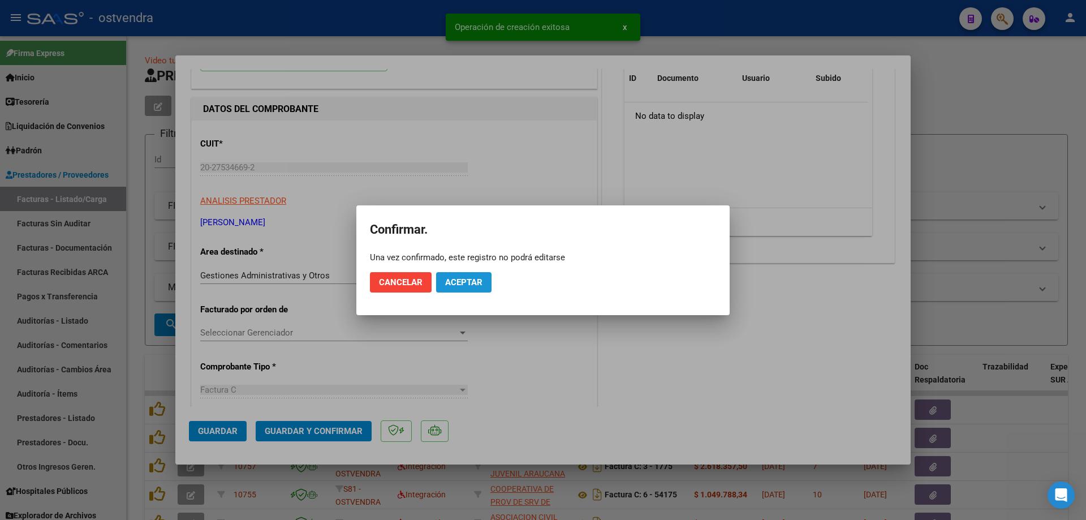
click at [470, 289] on button "Aceptar" at bounding box center [463, 282] width 55 height 20
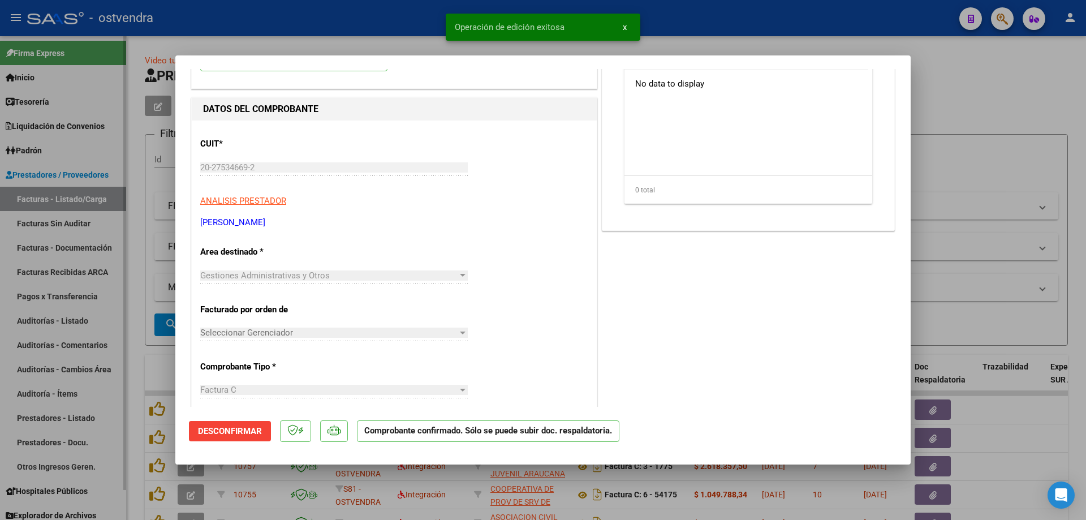
drag, startPoint x: 92, startPoint y: 214, endPoint x: 93, endPoint y: 222, distance: 8.6
click at [92, 217] on div at bounding box center [543, 260] width 1086 height 520
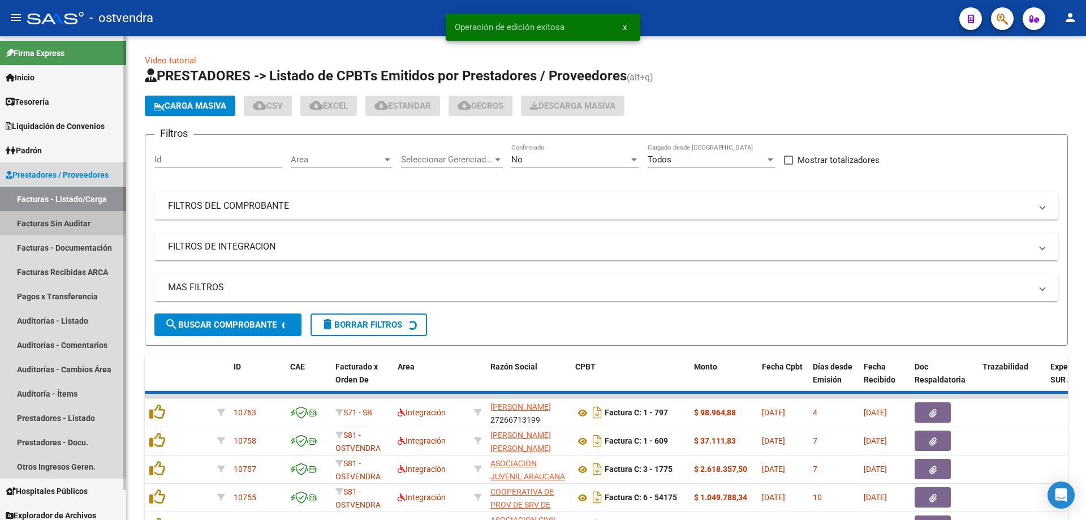
click at [93, 222] on link "Facturas Sin Auditar" at bounding box center [63, 223] width 126 height 24
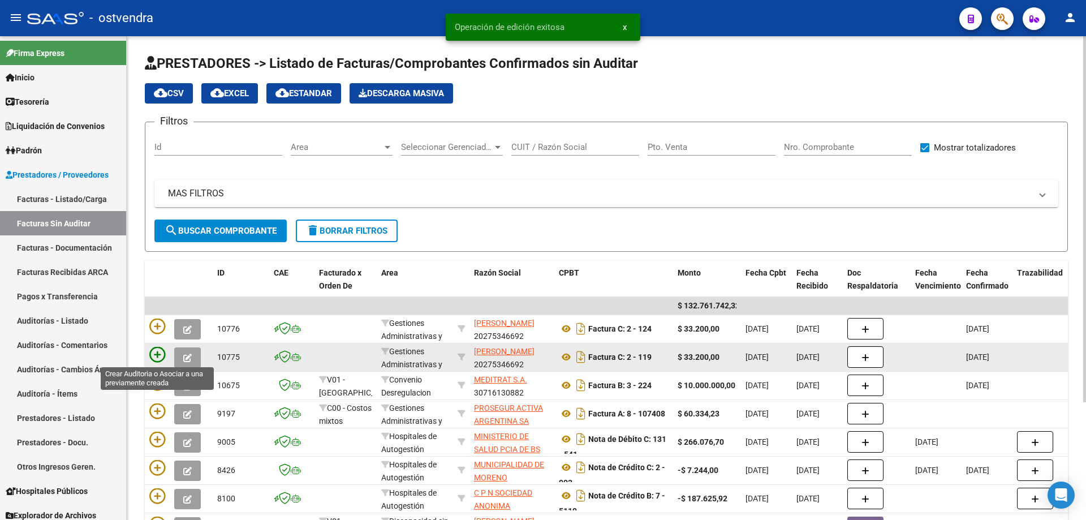
click at [154, 352] on icon at bounding box center [157, 355] width 16 height 16
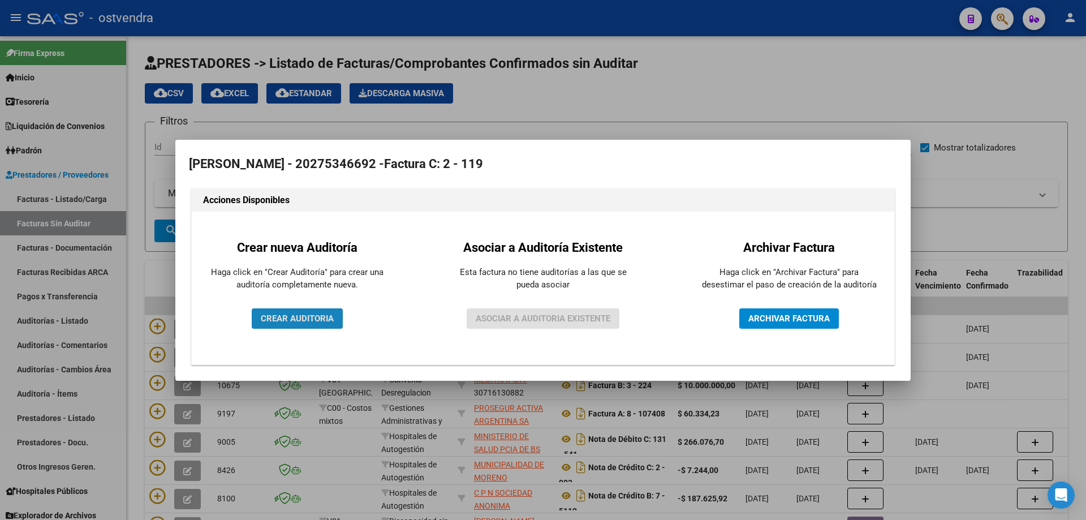
click at [275, 319] on span "CREAR AUDITORIA" at bounding box center [297, 318] width 73 height 10
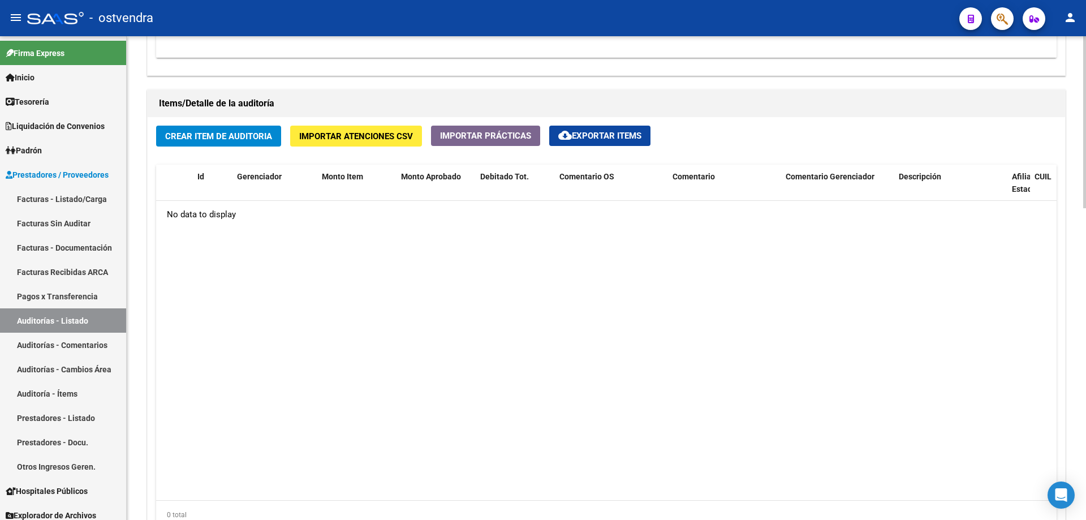
scroll to position [792, 0]
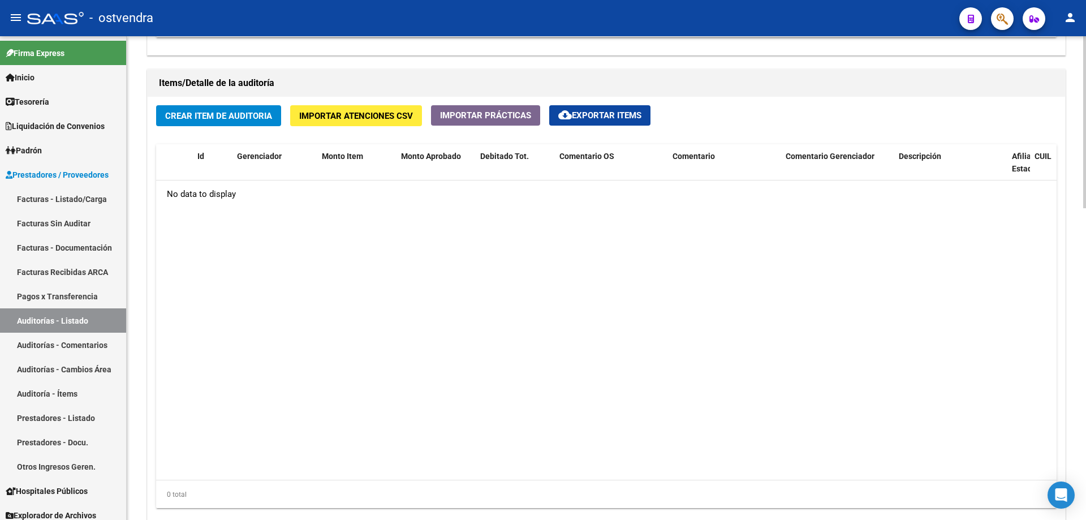
click at [184, 118] on span "Crear Item de Auditoria" at bounding box center [218, 116] width 107 height 10
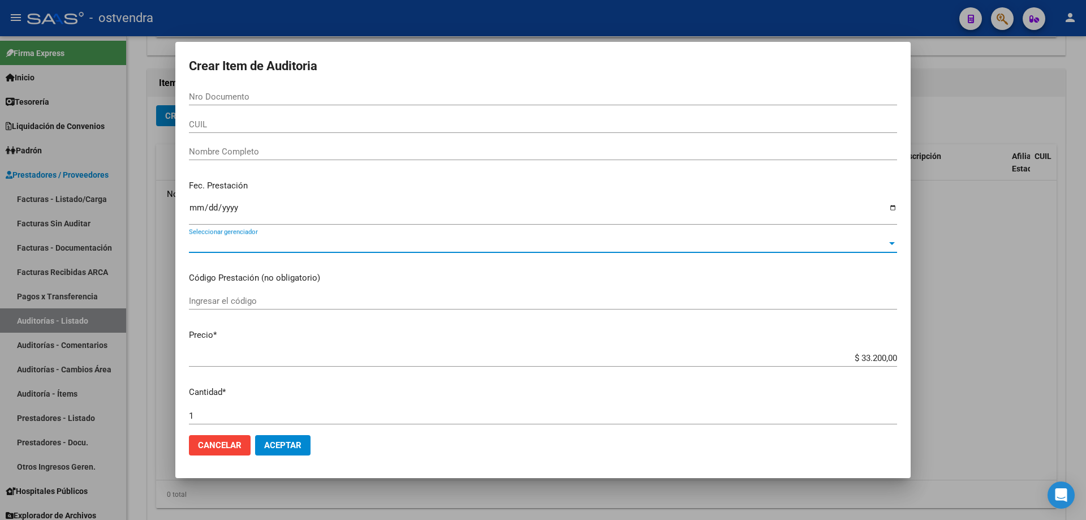
click at [230, 246] on span "Seleccionar gerenciador" at bounding box center [538, 244] width 698 height 10
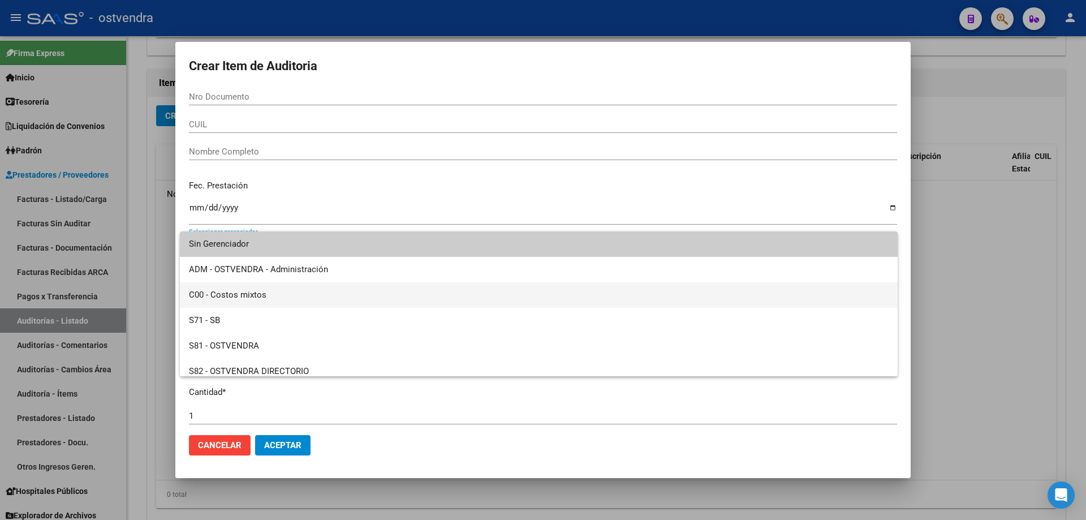
drag, startPoint x: 231, startPoint y: 290, endPoint x: 230, endPoint y: 310, distance: 19.2
click at [231, 291] on span "C00 - Costos mixtos" at bounding box center [539, 294] width 700 height 25
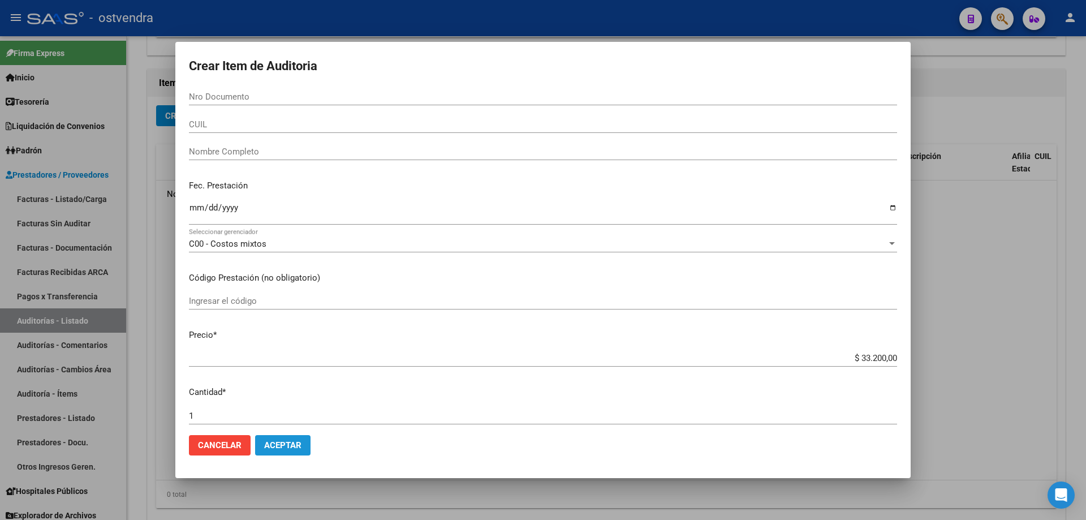
click at [277, 445] on span "Aceptar" at bounding box center [282, 445] width 37 height 10
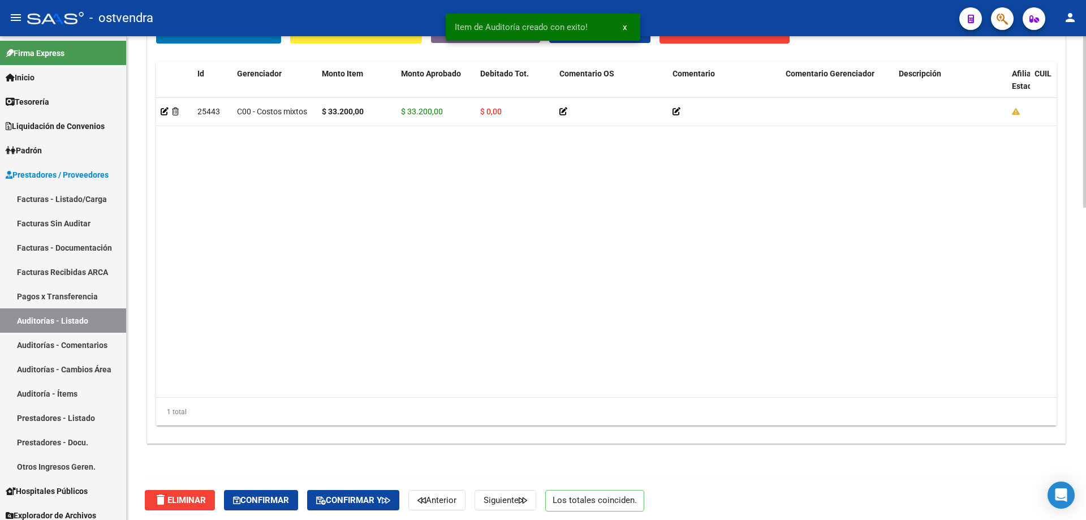
scroll to position [879, 0]
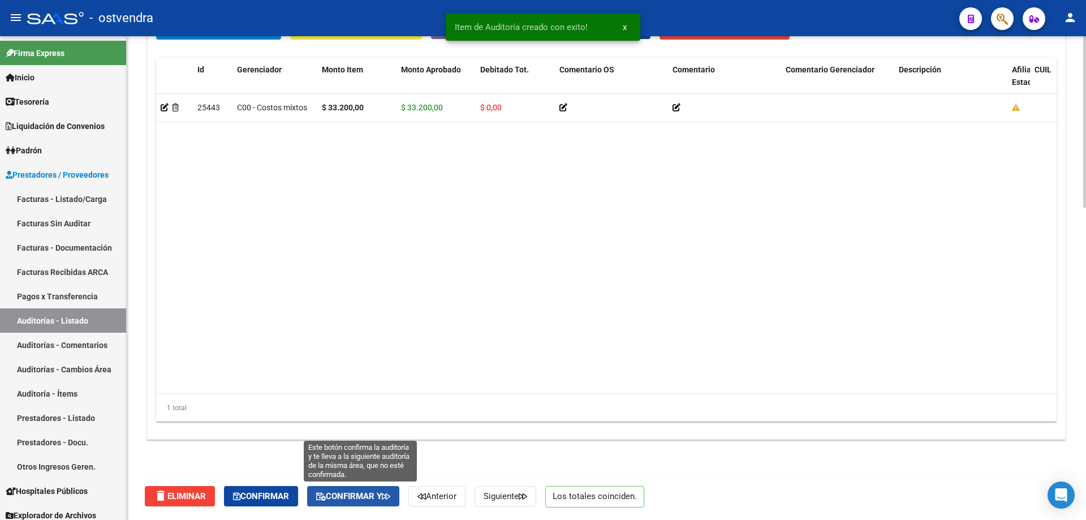
click at [326, 493] on icon "button" at bounding box center [321, 496] width 10 height 8
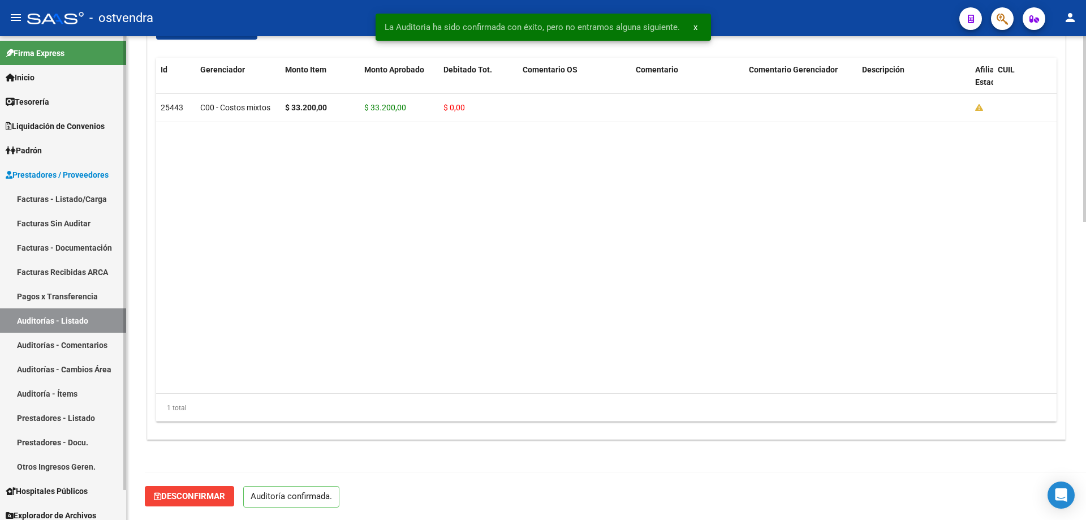
click at [75, 225] on link "Facturas Sin Auditar" at bounding box center [63, 223] width 126 height 24
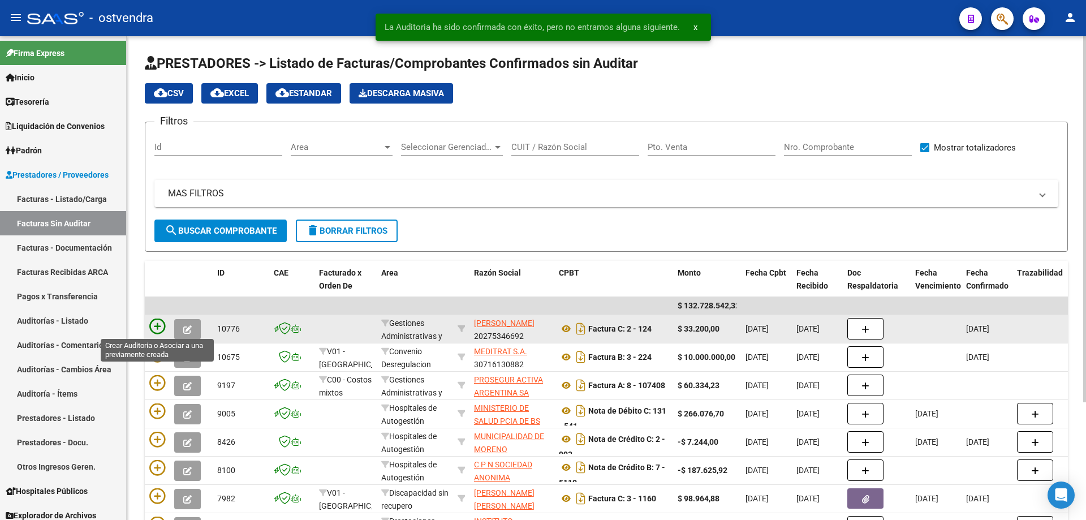
click at [161, 324] on icon at bounding box center [157, 327] width 16 height 16
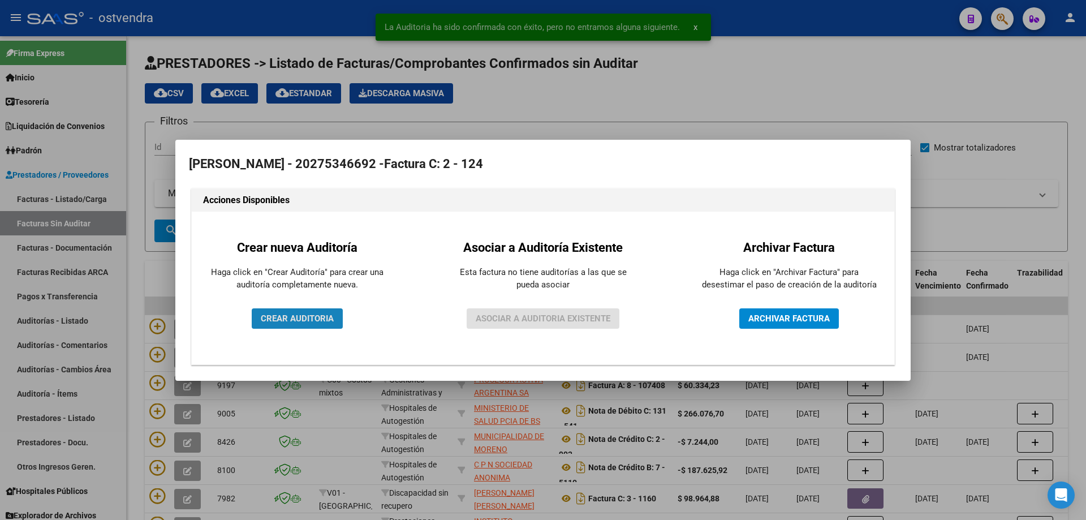
click at [271, 325] on button "CREAR AUDITORIA" at bounding box center [297, 318] width 91 height 20
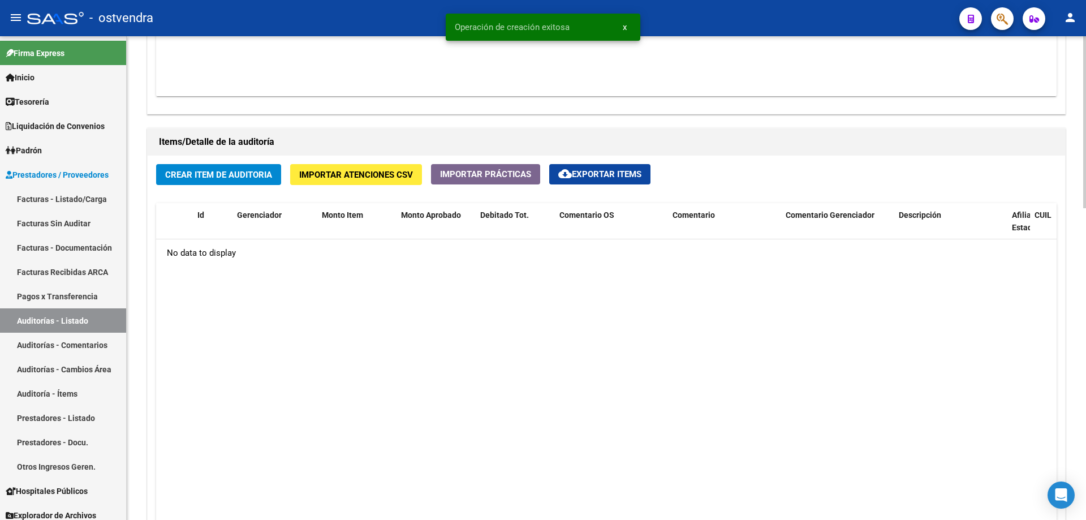
scroll to position [736, 0]
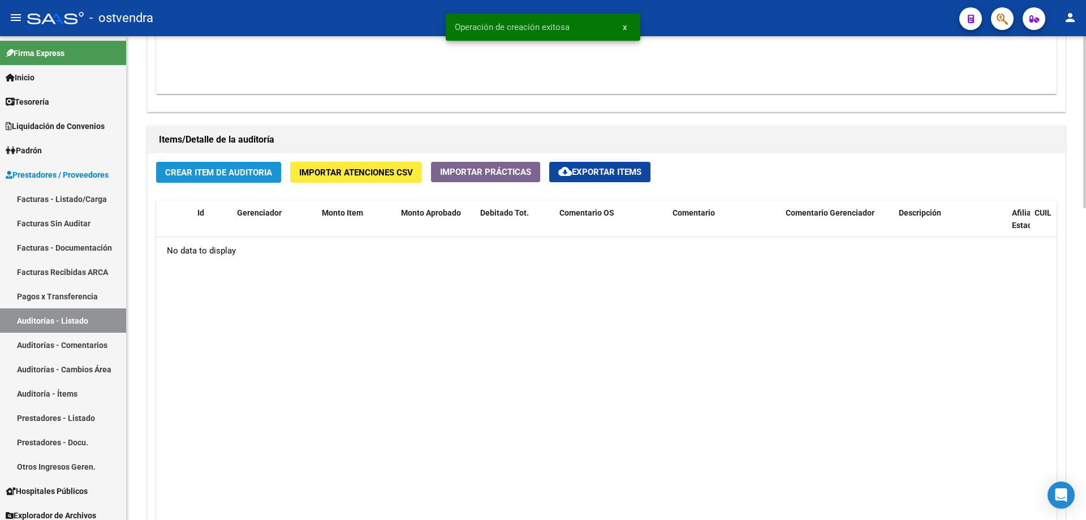
click at [226, 177] on span "Crear Item de Auditoria" at bounding box center [218, 172] width 107 height 10
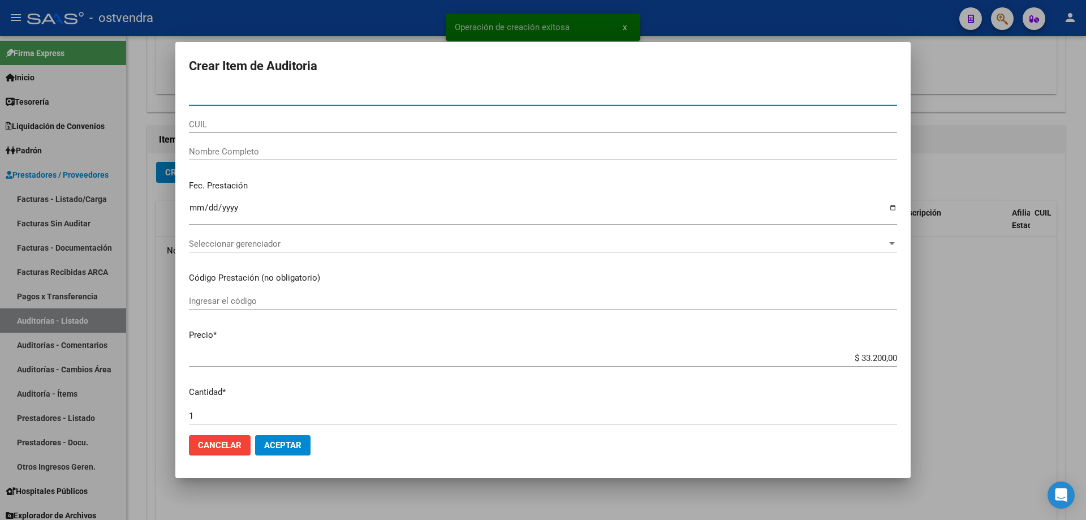
click at [230, 251] on div "Seleccionar gerenciador Seleccionar gerenciador" at bounding box center [543, 243] width 708 height 17
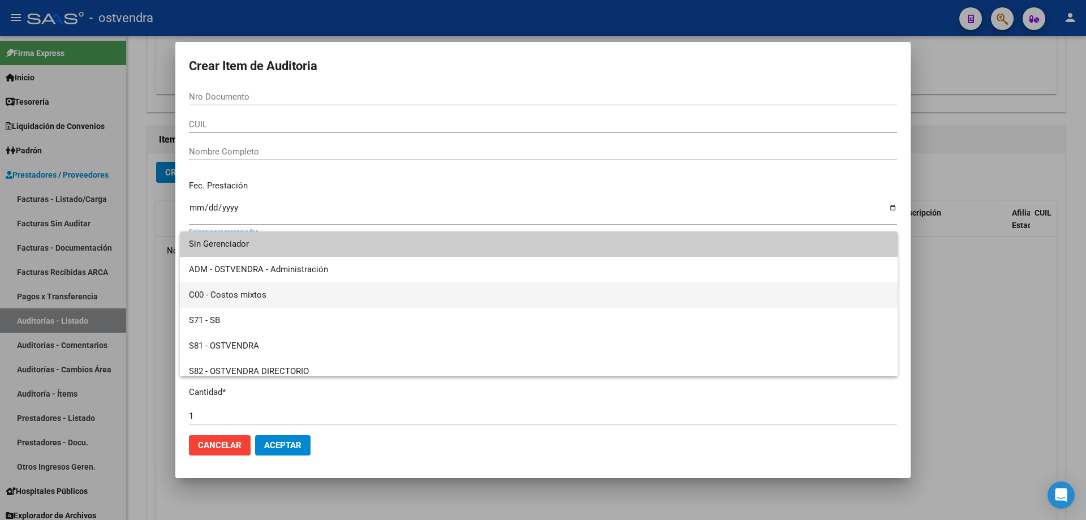
drag, startPoint x: 227, startPoint y: 297, endPoint x: 288, endPoint y: 386, distance: 108.3
click at [227, 298] on span "C00 - Costos mixtos" at bounding box center [539, 294] width 700 height 25
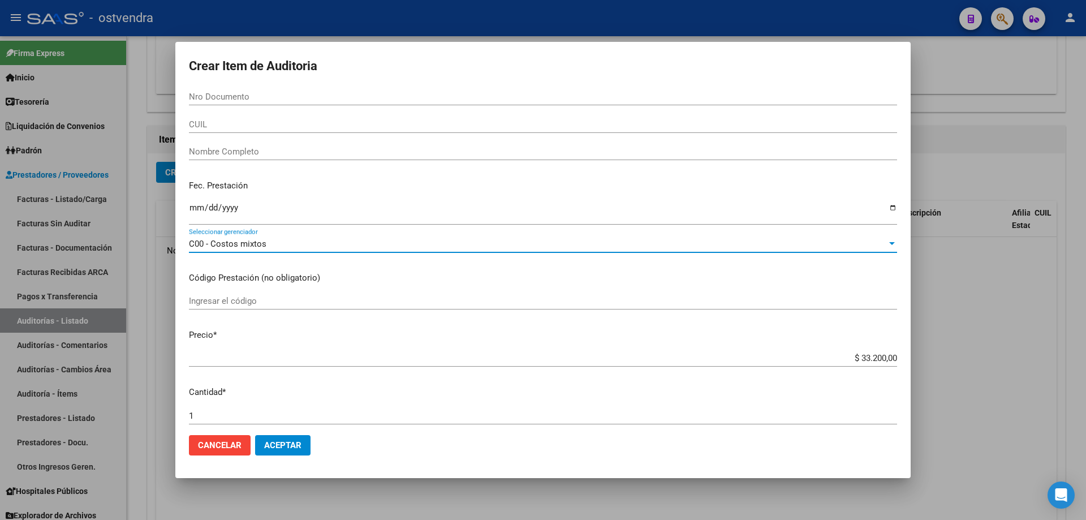
click at [294, 441] on span "Aceptar" at bounding box center [282, 445] width 37 height 10
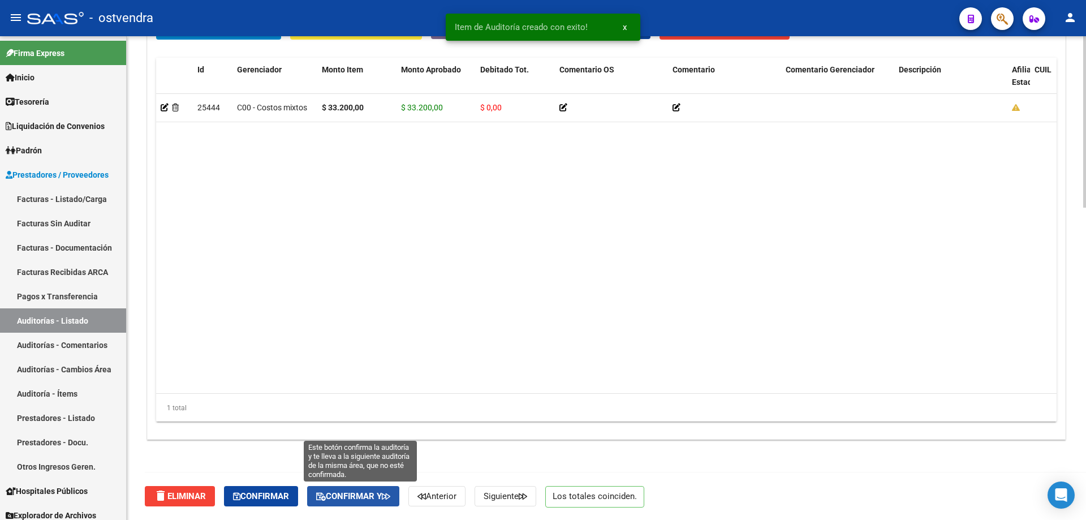
click at [336, 497] on span "Confirmar y" at bounding box center [353, 496] width 74 height 10
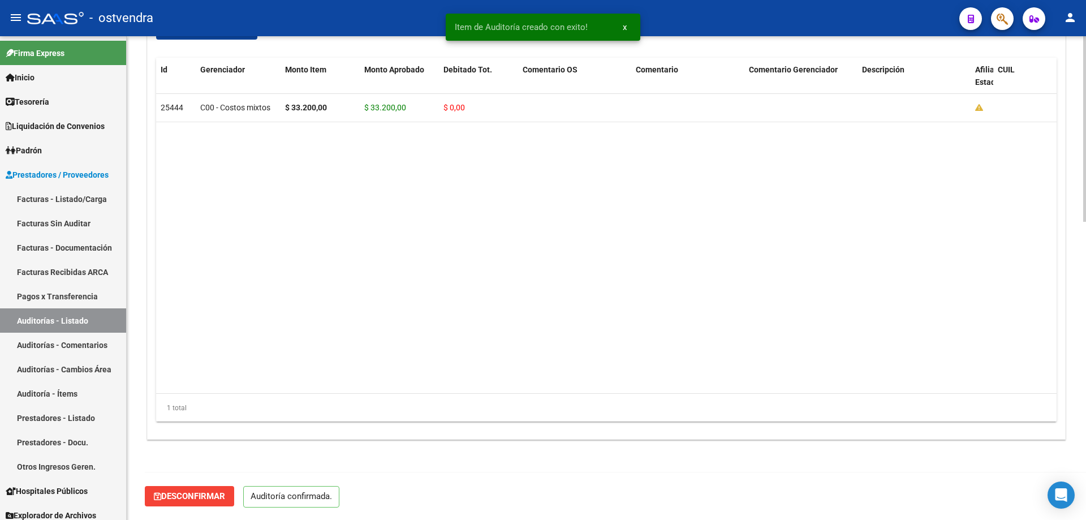
scroll to position [779, 0]
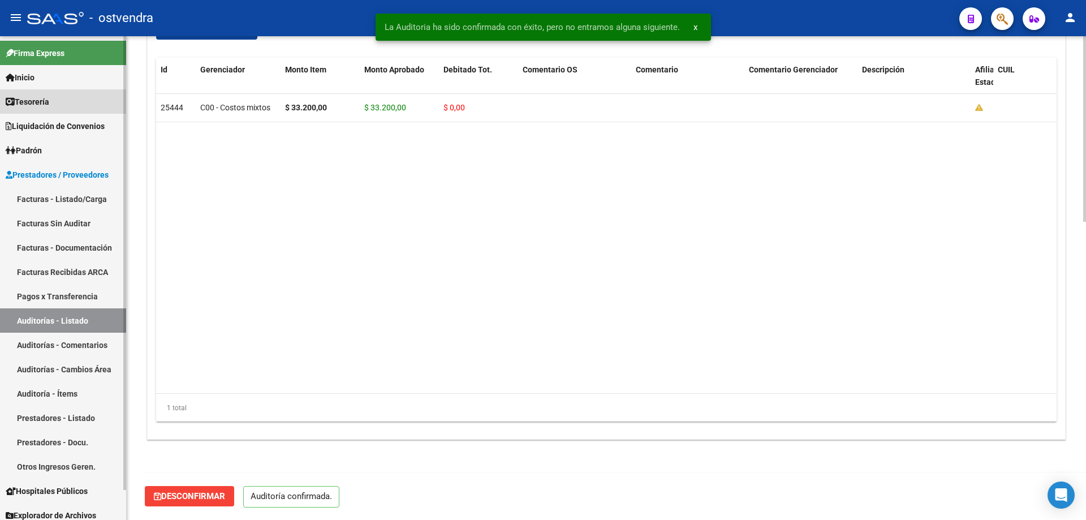
click at [62, 93] on link "Tesorería" at bounding box center [63, 101] width 126 height 24
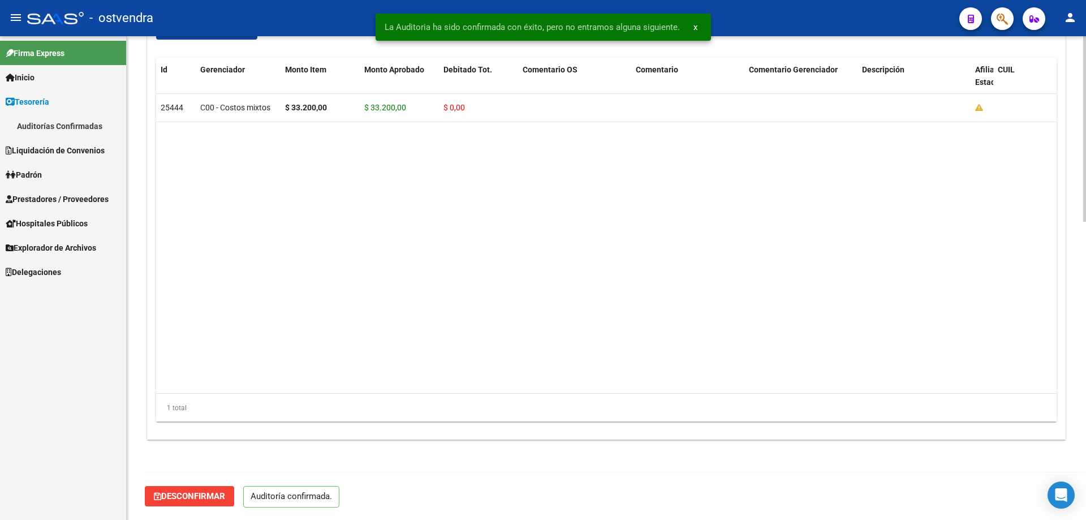
click at [67, 110] on link "Tesorería" at bounding box center [63, 101] width 126 height 24
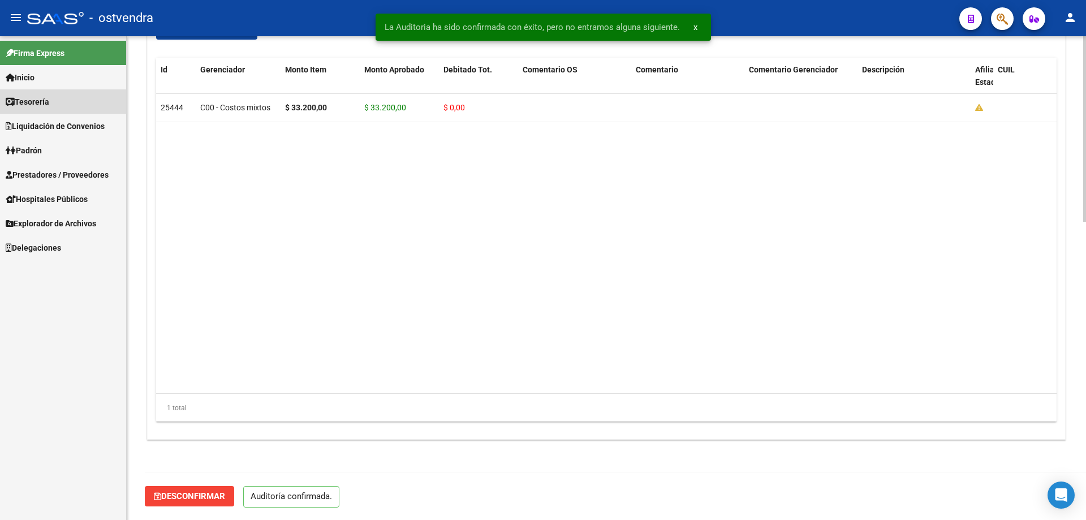
click at [66, 106] on link "Tesorería" at bounding box center [63, 101] width 126 height 24
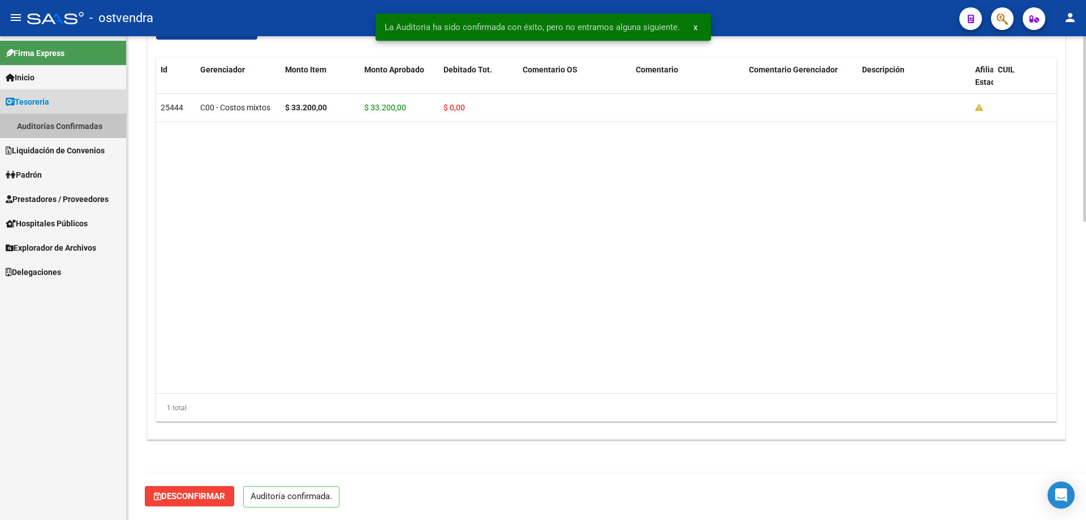
click at [68, 121] on link "Auditorías Confirmadas" at bounding box center [63, 126] width 126 height 24
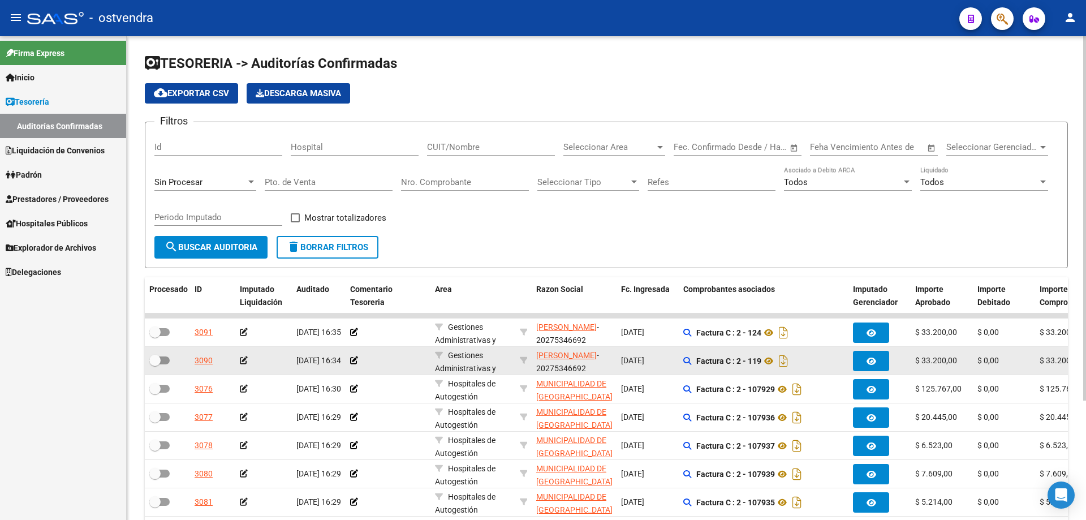
click at [247, 360] on icon at bounding box center [244, 360] width 8 height 8
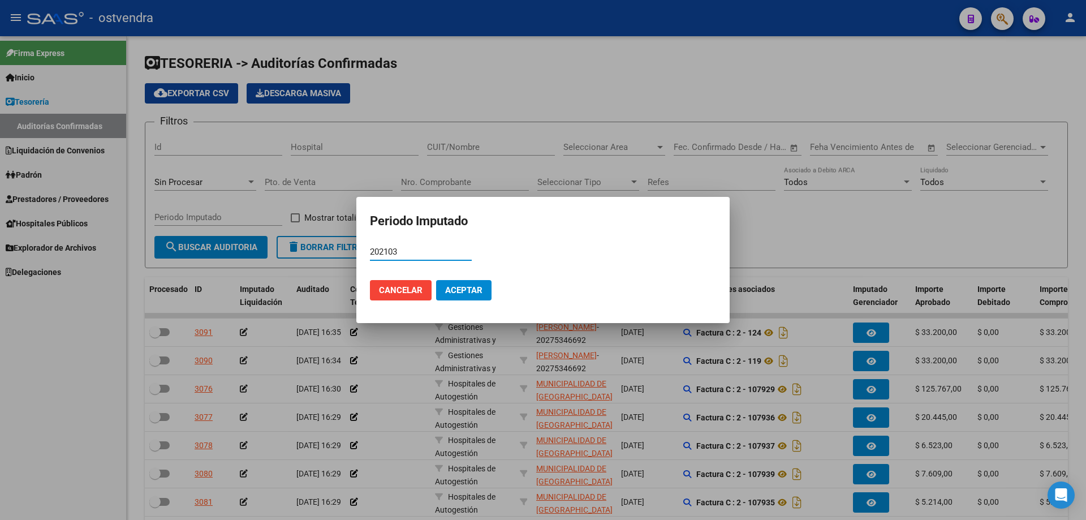
type input "202103"
click at [468, 280] on button "Aceptar" at bounding box center [463, 290] width 55 height 20
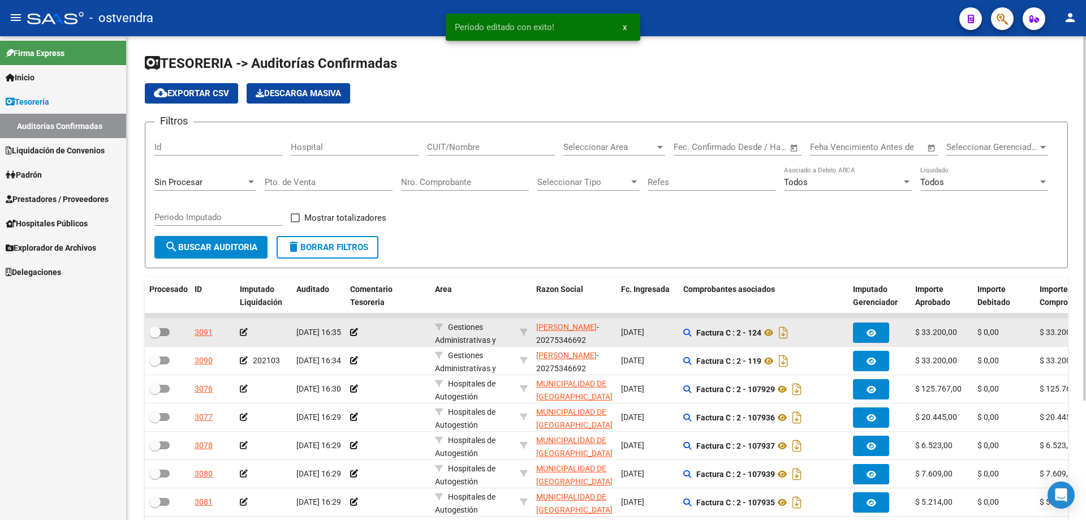
click at [244, 332] on icon at bounding box center [244, 332] width 8 height 8
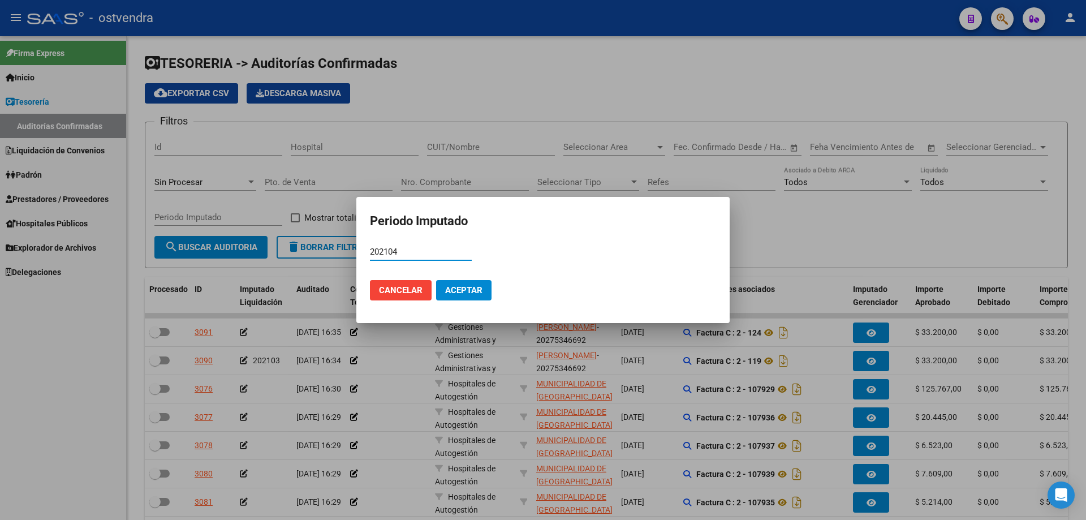
type input "202104"
click at [450, 294] on span "Aceptar" at bounding box center [463, 290] width 37 height 10
